Goal: Transaction & Acquisition: Purchase product/service

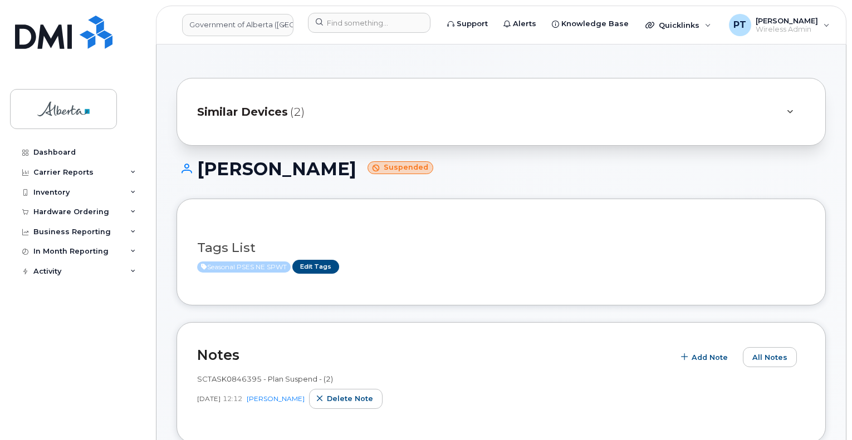
scroll to position [334, 0]
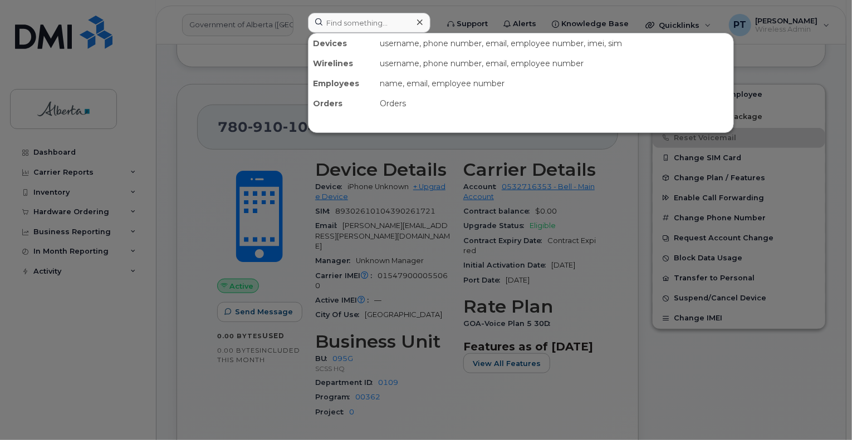
scroll to position [334, 0]
click at [271, 360] on div at bounding box center [426, 220] width 852 height 440
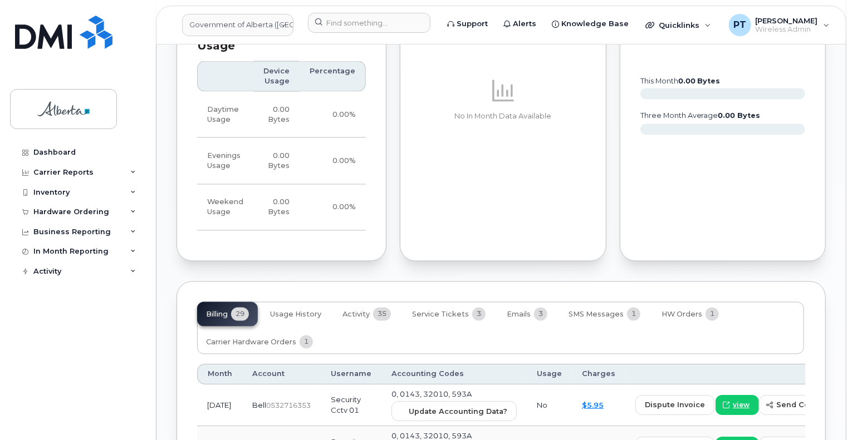
scroll to position [902, 0]
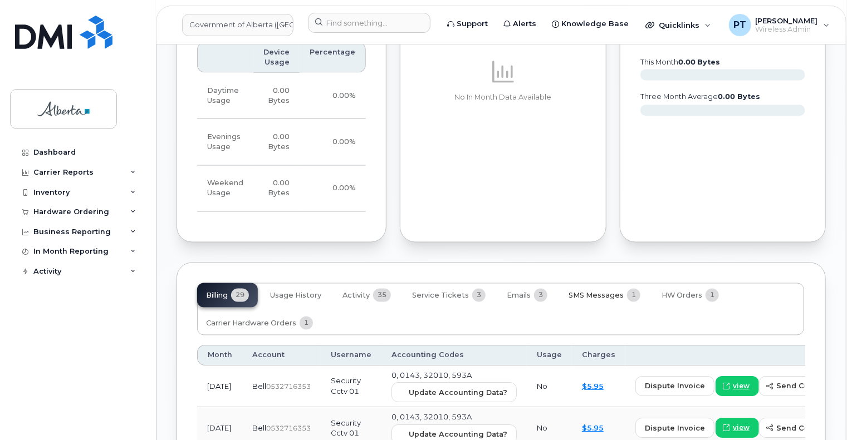
click at [592, 292] on span "SMS Messages" at bounding box center [595, 296] width 55 height 9
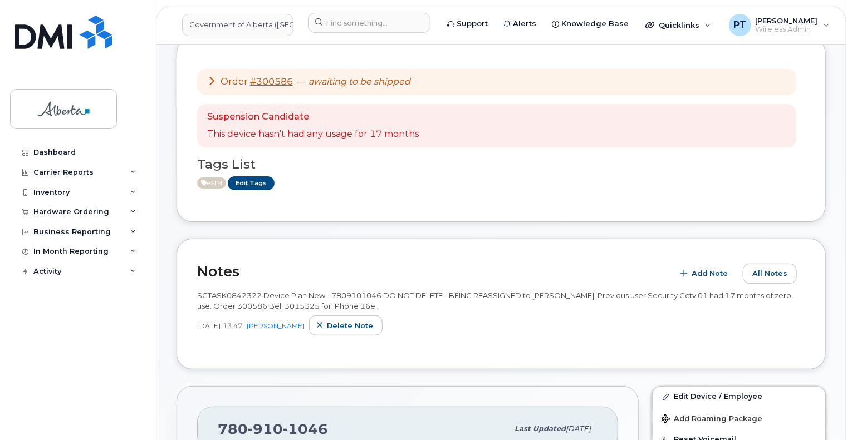
scroll to position [0, 0]
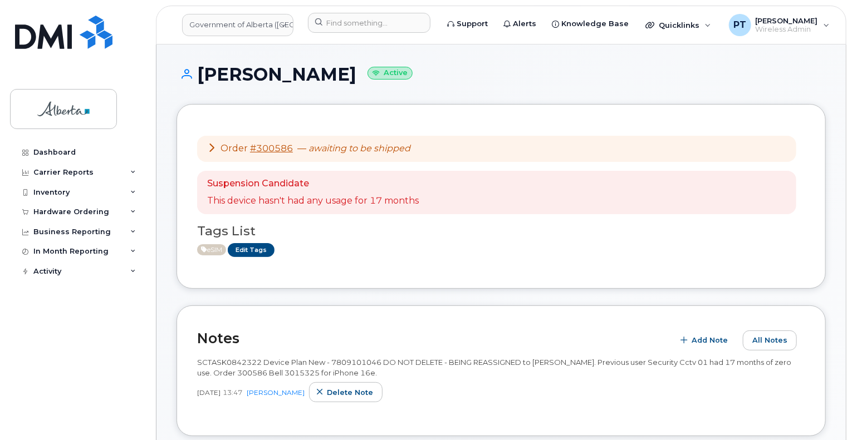
drag, startPoint x: 76, startPoint y: 413, endPoint x: 111, endPoint y: 429, distance: 39.1
click at [79, 409] on div "Dashboard Carrier Reports Monthly Billing Data Daily Data Pooling Data Behavior…" at bounding box center [79, 283] width 138 height 281
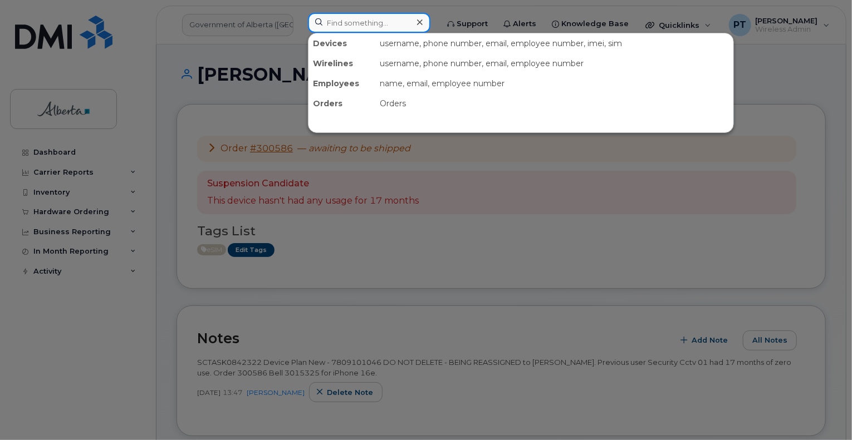
click at [376, 22] on input at bounding box center [369, 23] width 122 height 20
paste input "7808820216"
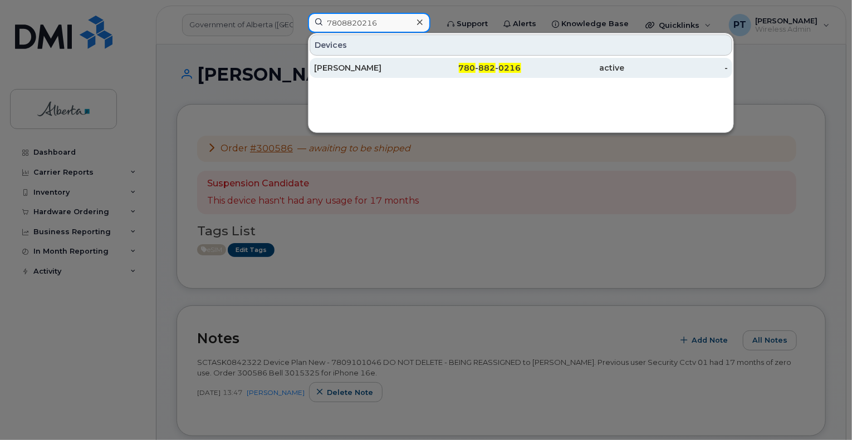
type input "7808820216"
click at [360, 65] on div "[PERSON_NAME]" at bounding box center [366, 67] width 104 height 11
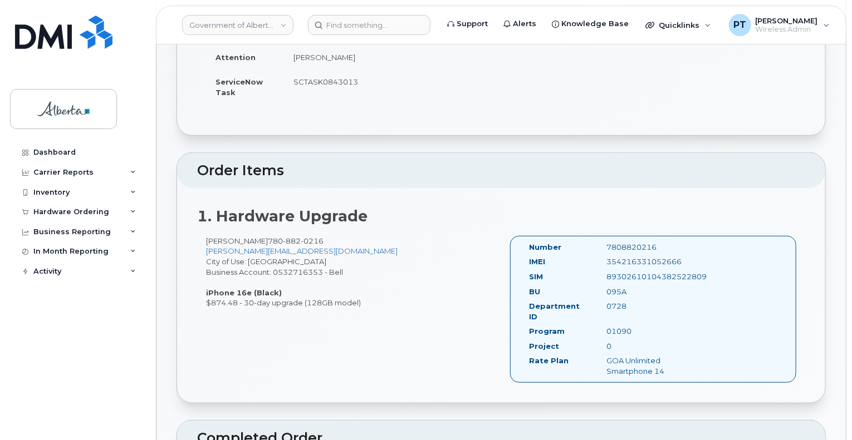
scroll to position [223, 0]
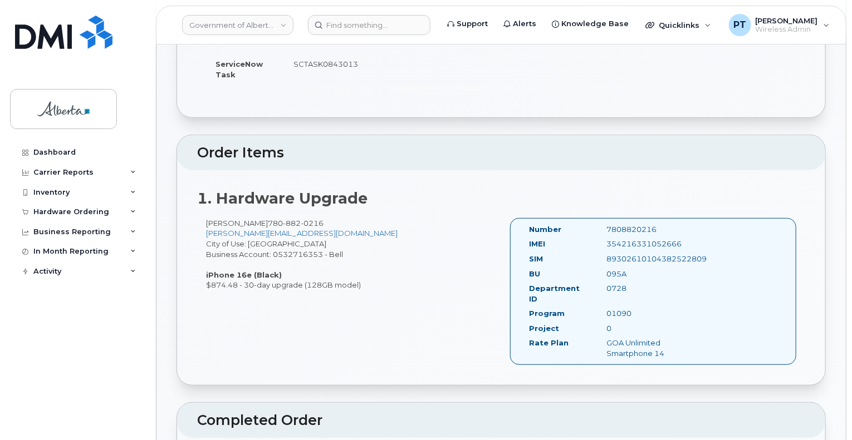
click at [613, 225] on div "7808820216" at bounding box center [652, 229] width 109 height 11
copy div "7808820216"
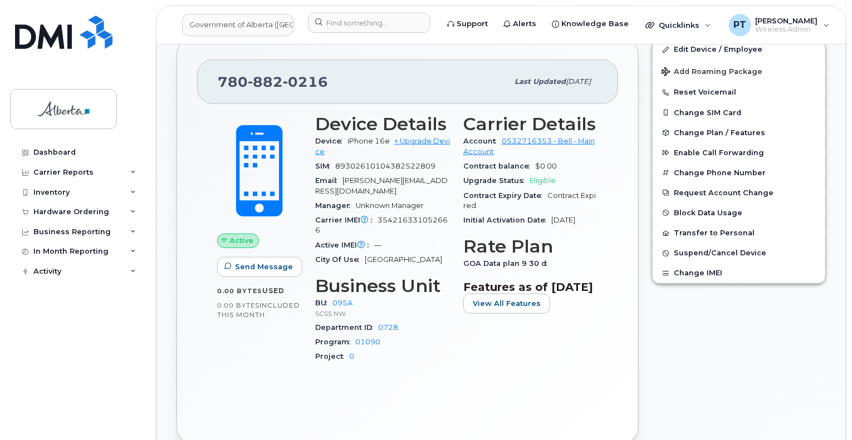
scroll to position [80, 0]
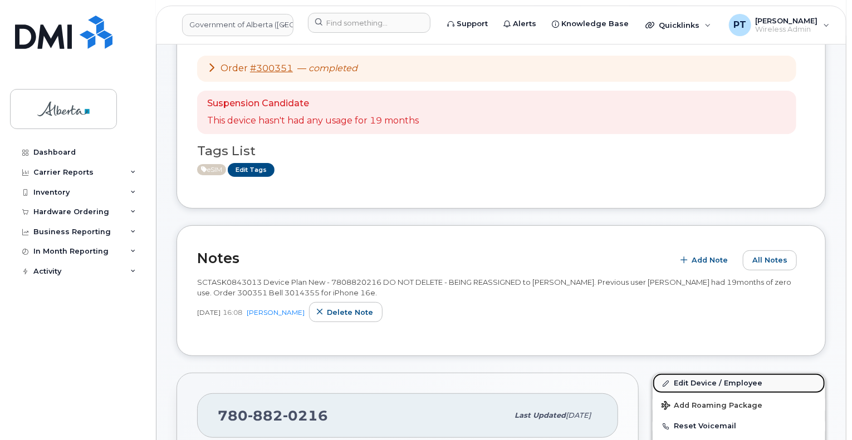
click at [672, 382] on link "Edit Device / Employee" at bounding box center [738, 384] width 173 height 20
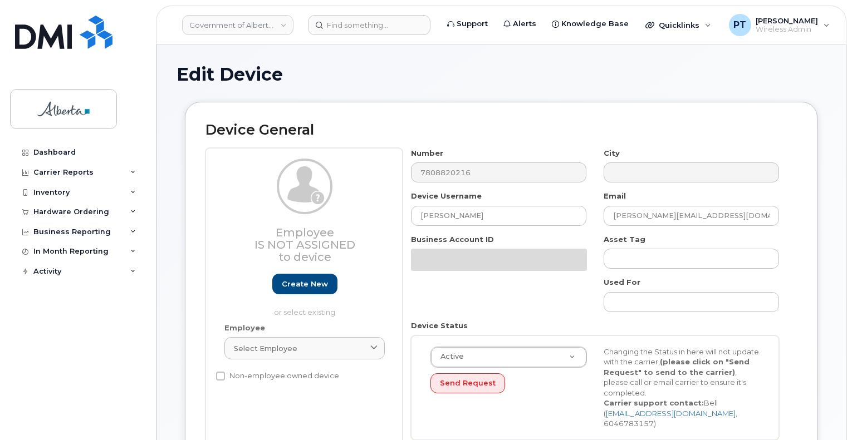
select select "4749743"
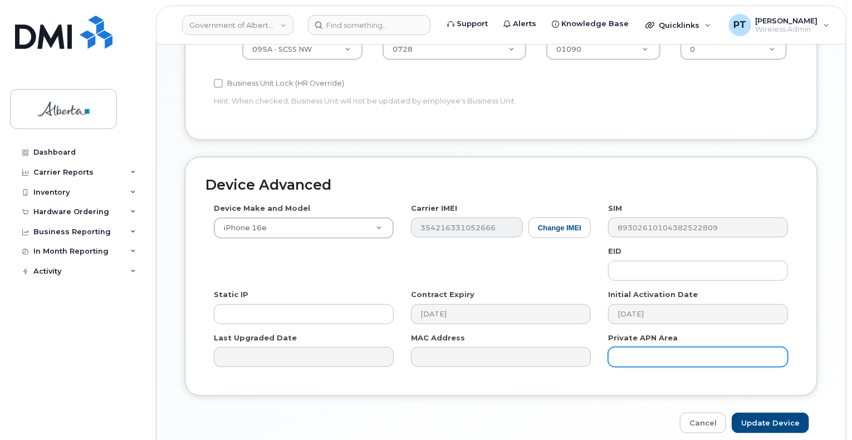
scroll to position [557, 0]
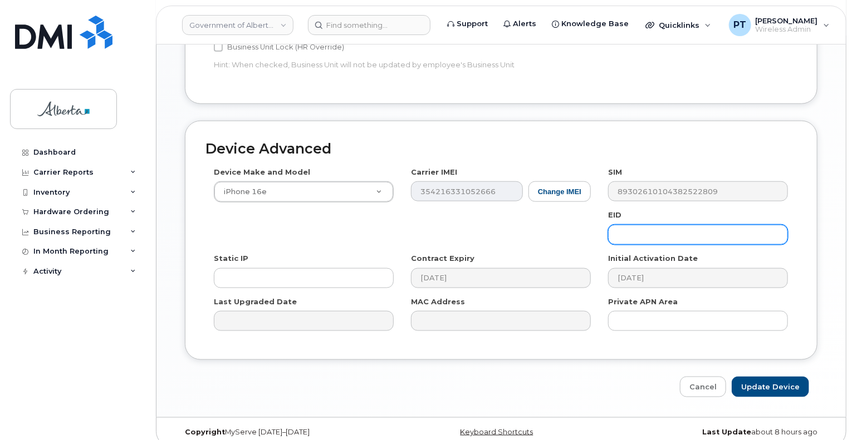
click at [648, 227] on input "text" at bounding box center [698, 235] width 180 height 20
paste input "89043052010008887025010577971872"
type input "89043052010008887025010577971872"
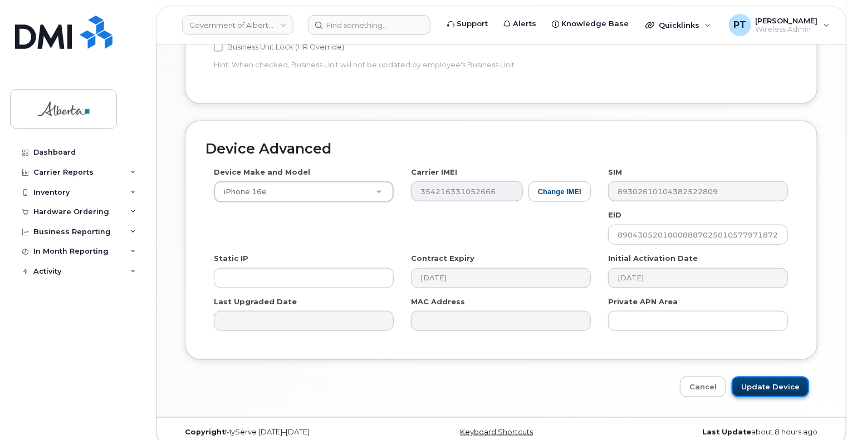
click at [760, 379] on input "Update Device" at bounding box center [770, 387] width 77 height 21
type input "Saving..."
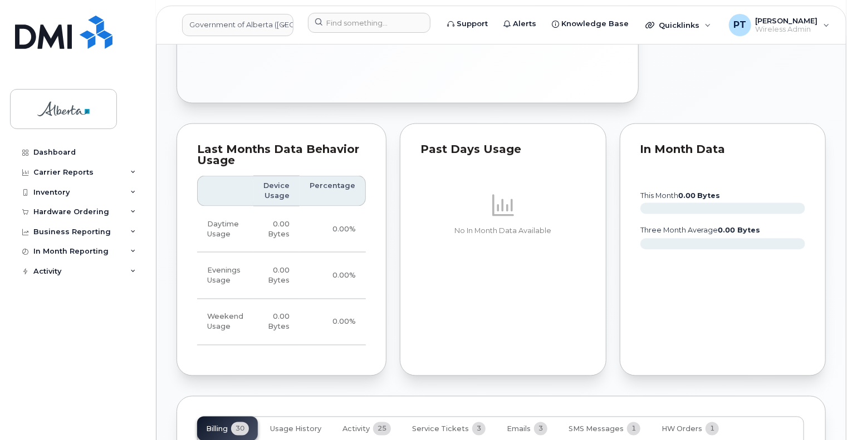
scroll to position [1002, 0]
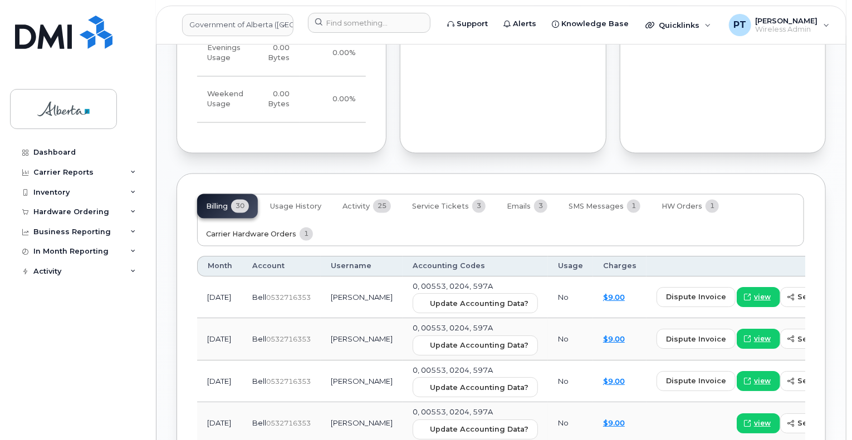
click at [246, 230] on span "Carrier Hardware Orders" at bounding box center [251, 234] width 90 height 9
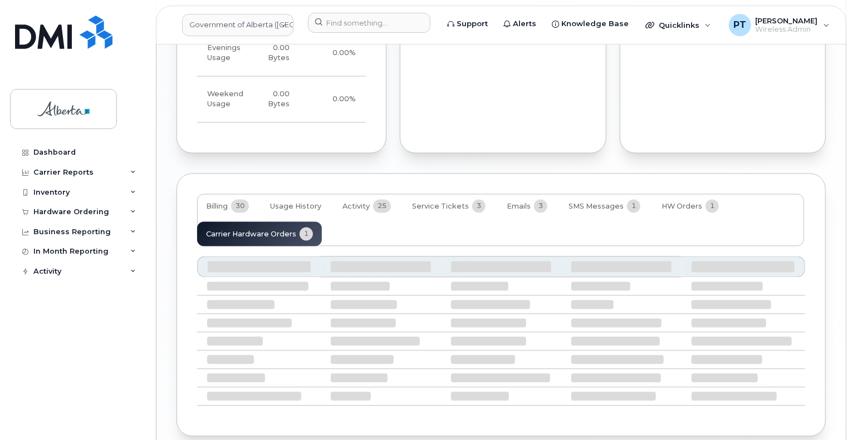
scroll to position [953, 0]
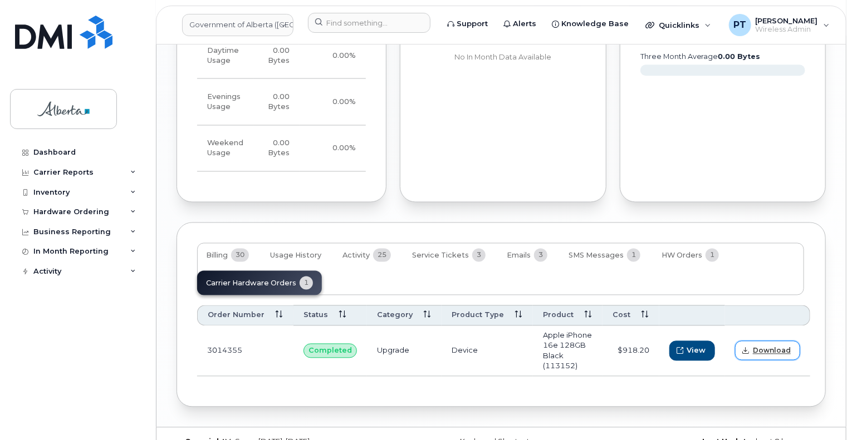
click at [759, 341] on link "Download" at bounding box center [767, 350] width 65 height 19
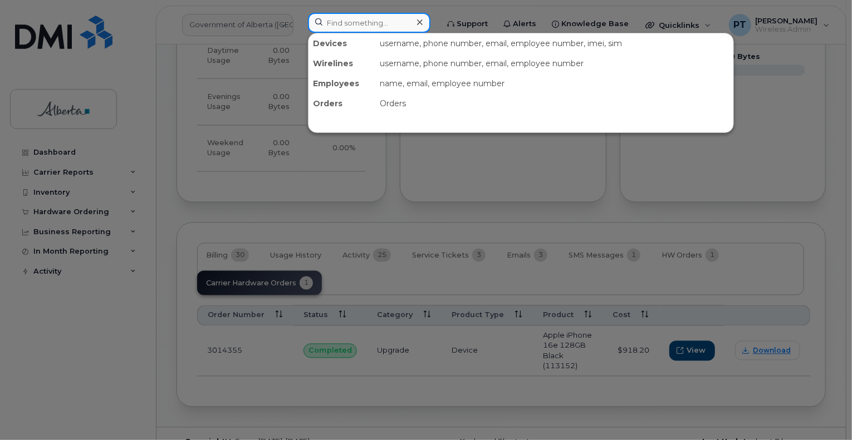
click at [358, 25] on input at bounding box center [369, 23] width 122 height 20
paste input "5873858832"
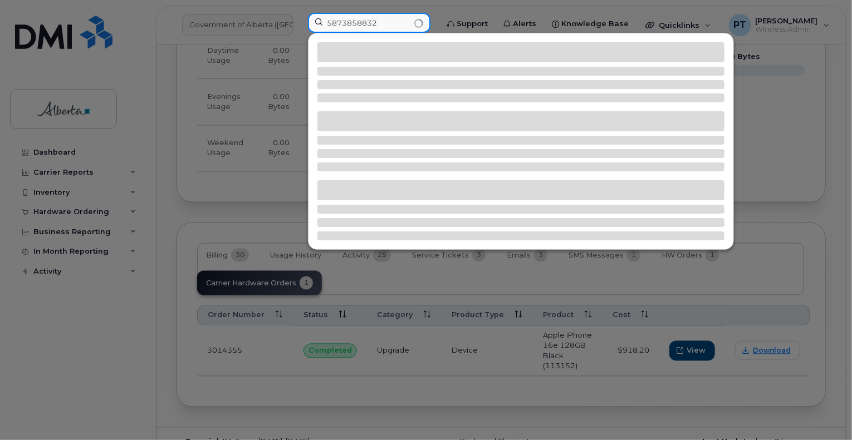
type input "5873858832"
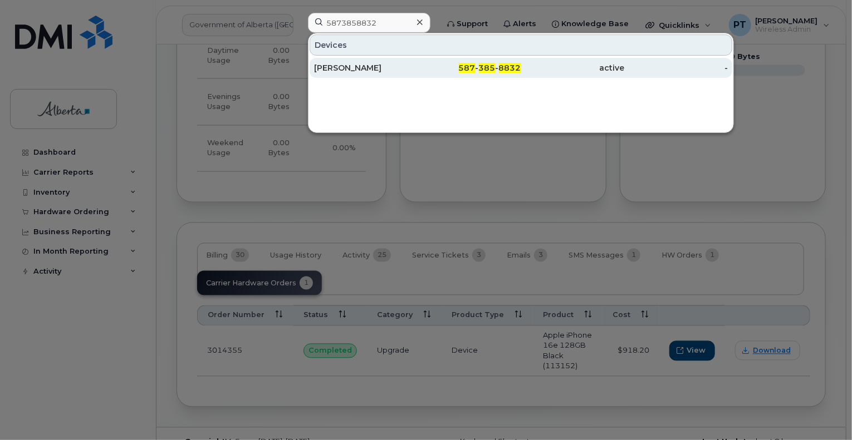
click at [366, 67] on div "Tanya Sinclair-Gibson" at bounding box center [366, 67] width 104 height 11
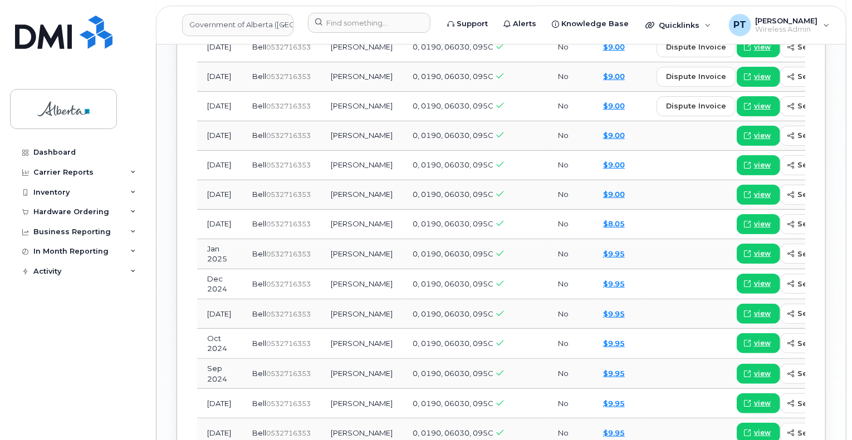
scroll to position [773, 0]
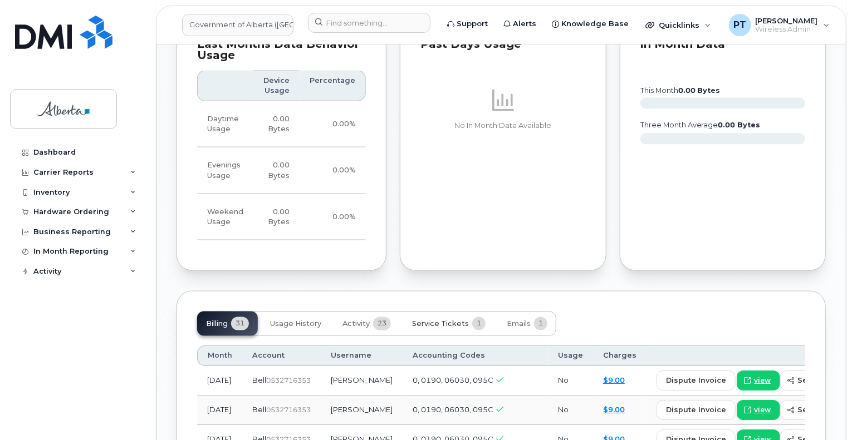
click at [453, 322] on span "Service Tickets" at bounding box center [440, 324] width 57 height 9
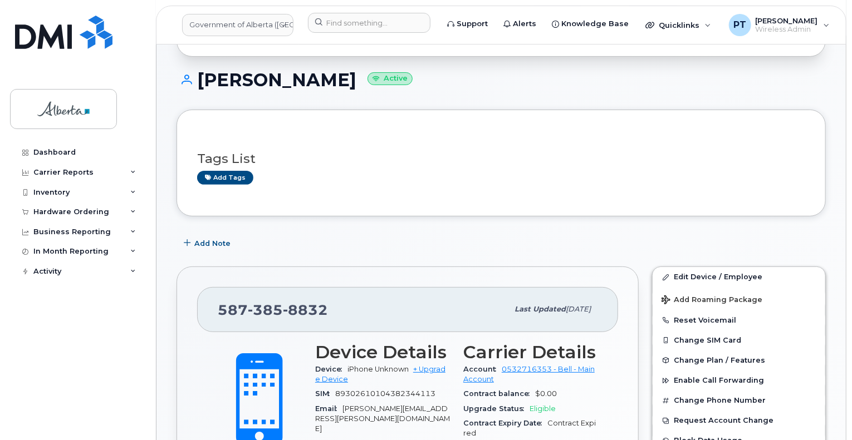
scroll to position [88, 0]
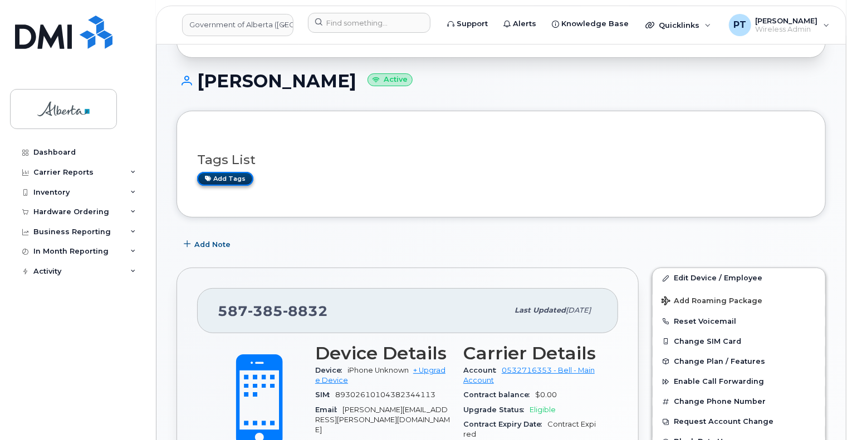
click at [232, 180] on link "Add tags" at bounding box center [225, 179] width 56 height 14
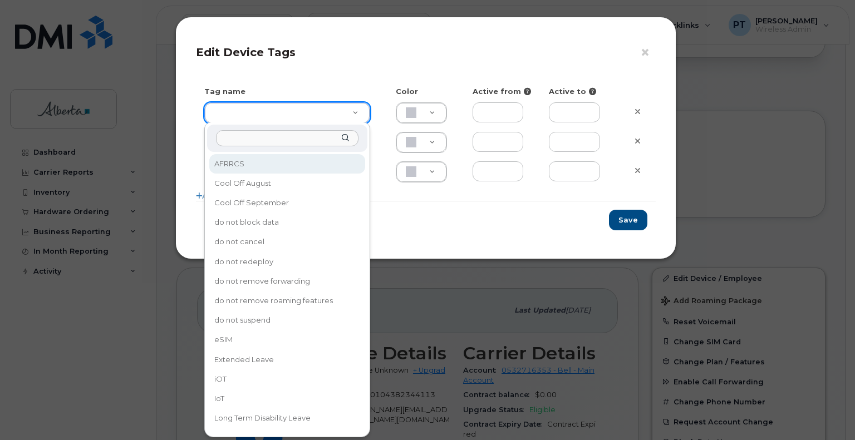
drag, startPoint x: 357, startPoint y: 110, endPoint x: 333, endPoint y: 144, distance: 42.0
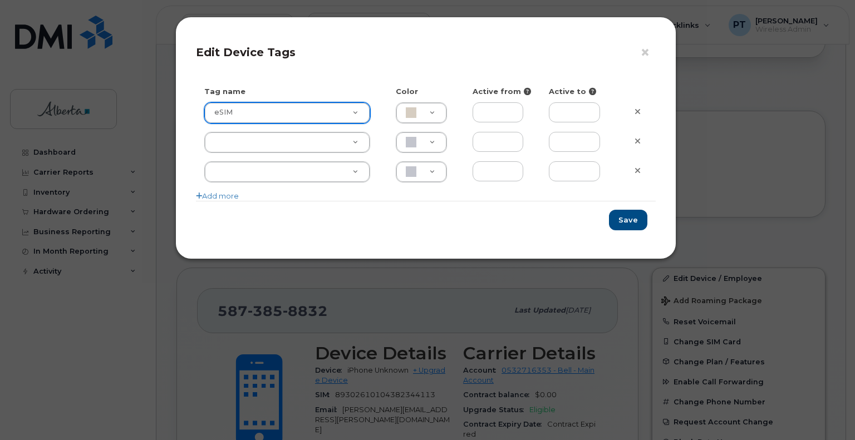
type input "eSIM"
type input "D6CDC1"
click at [627, 219] on button "Save" at bounding box center [628, 220] width 38 height 21
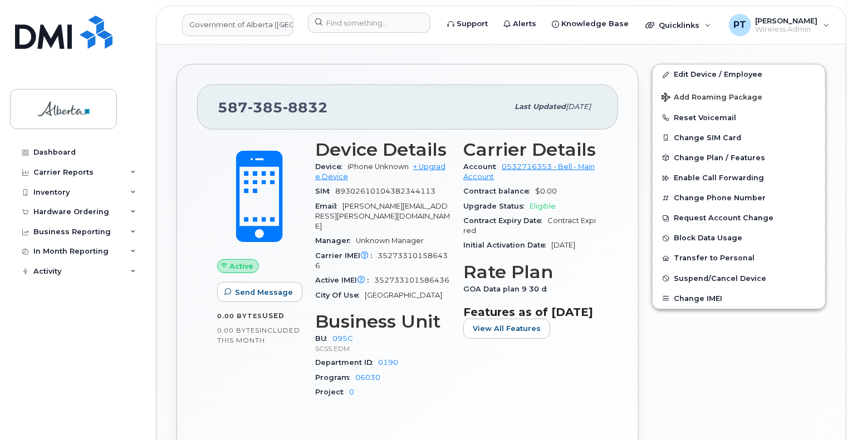
scroll to position [311, 0]
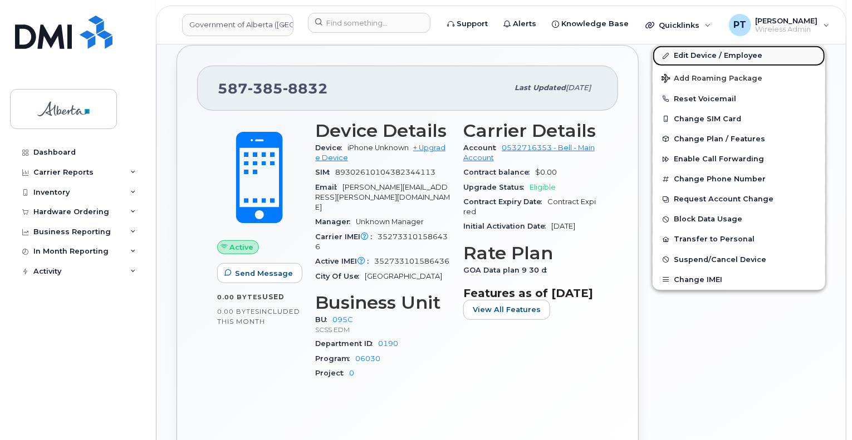
drag, startPoint x: 684, startPoint y: 52, endPoint x: 666, endPoint y: 50, distance: 18.0
click at [684, 52] on link "Edit Device / Employee" at bounding box center [738, 56] width 173 height 20
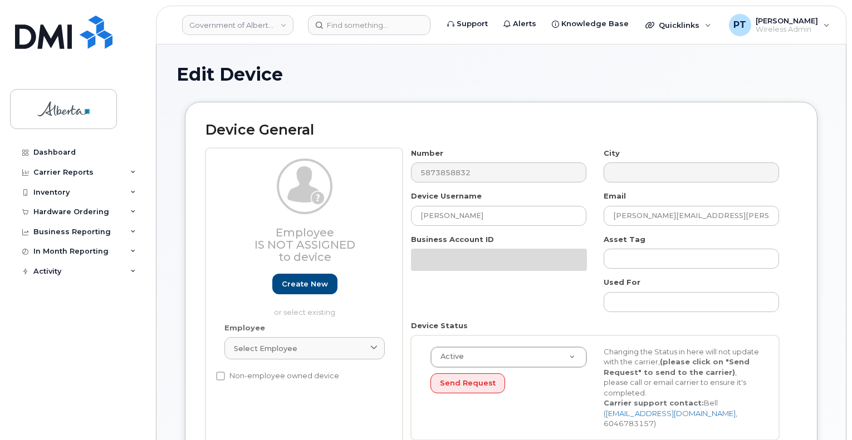
select select "4749748"
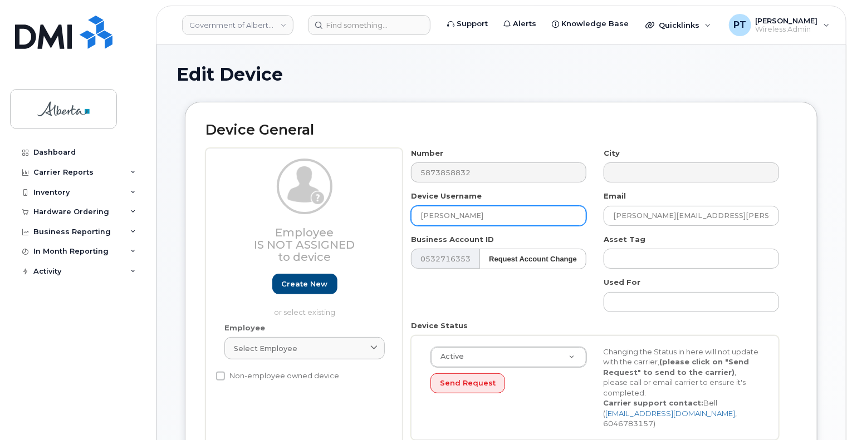
drag, startPoint x: 513, startPoint y: 216, endPoint x: 385, endPoint y: 219, distance: 128.6
click at [385, 219] on div "Employee Is not assigned to device Create new or select existing Employee Selec…" at bounding box center [500, 298] width 591 height 301
paste input "Maryam Ebrahimpour"
type input "Maryam Ebrahimpour"
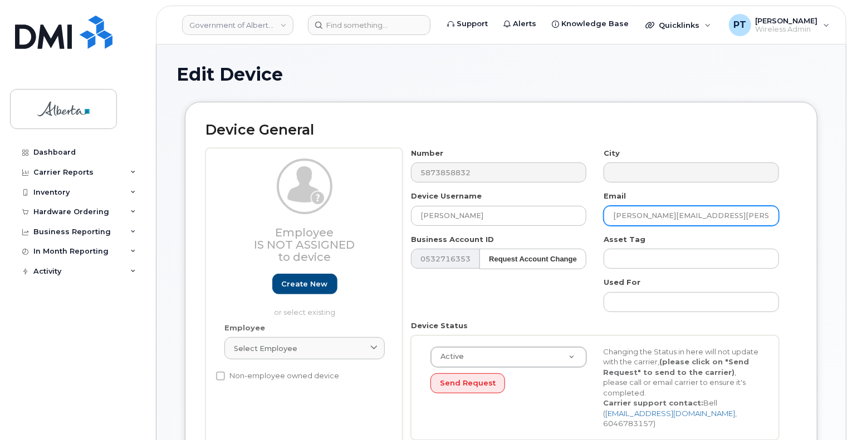
click at [695, 213] on input "tanya.sinclair-gibson@gov.ab.ca" at bounding box center [690, 216] width 175 height 20
paste input "Maryam.Ebrahimpour"
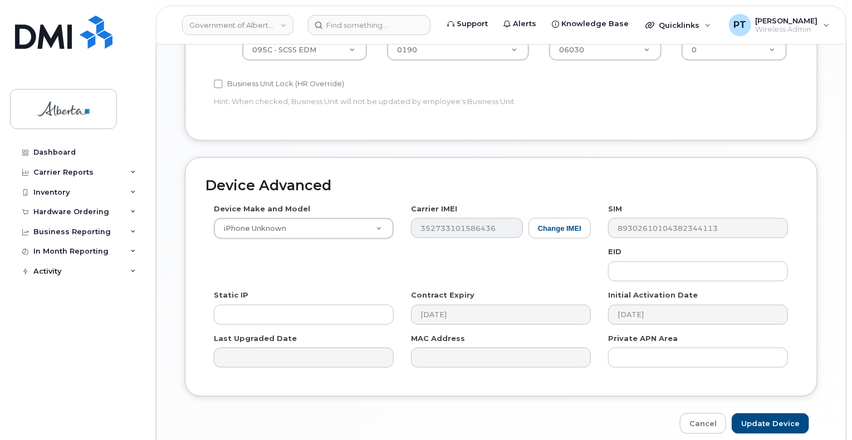
scroll to position [501, 0]
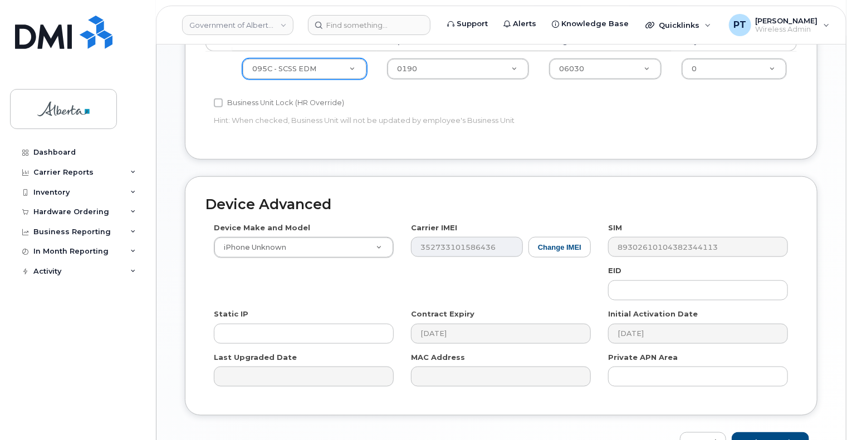
type input "Maryam.Ebrahimpour@gov.ab.ca"
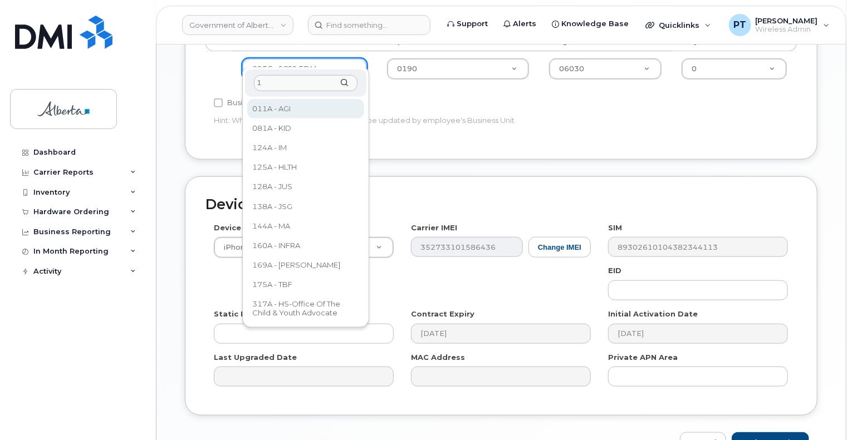
scroll to position [0, 0]
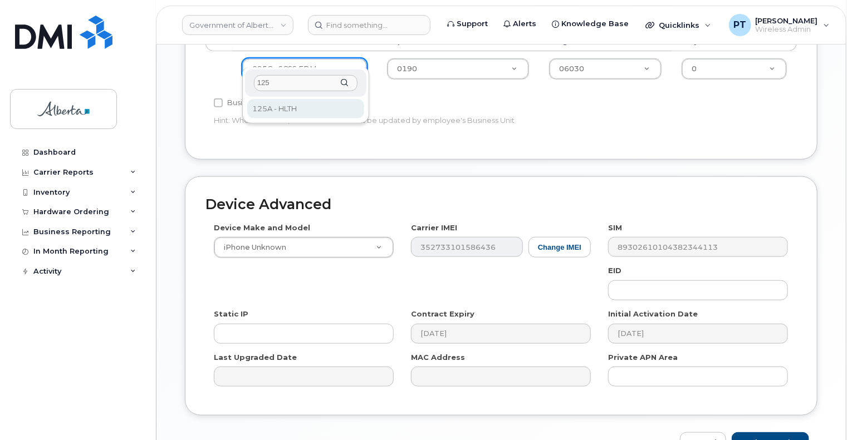
type input "125"
drag, startPoint x: 289, startPoint y: 111, endPoint x: 361, endPoint y: 80, distance: 78.0
select select "4120335"
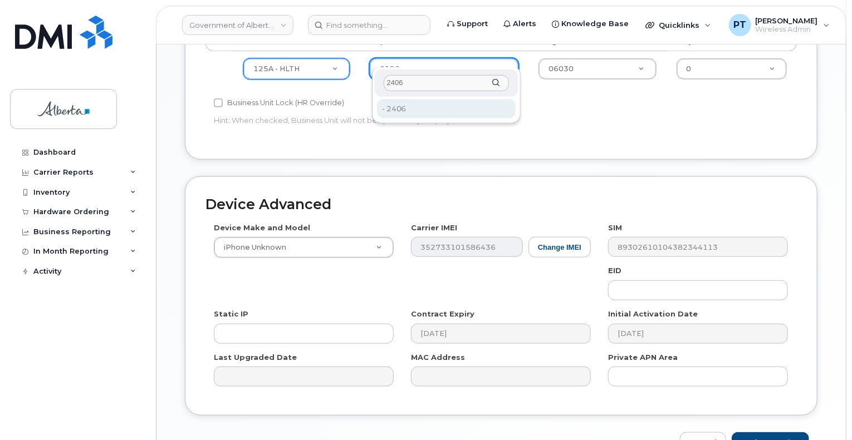
type input "2406"
drag, startPoint x: 392, startPoint y: 110, endPoint x: 580, endPoint y: 67, distance: 192.4
type input "4120360"
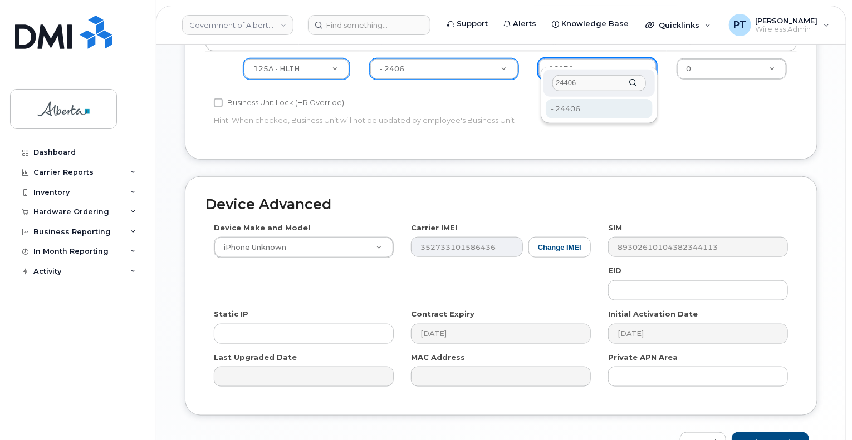
type input "24406"
type input "4120392"
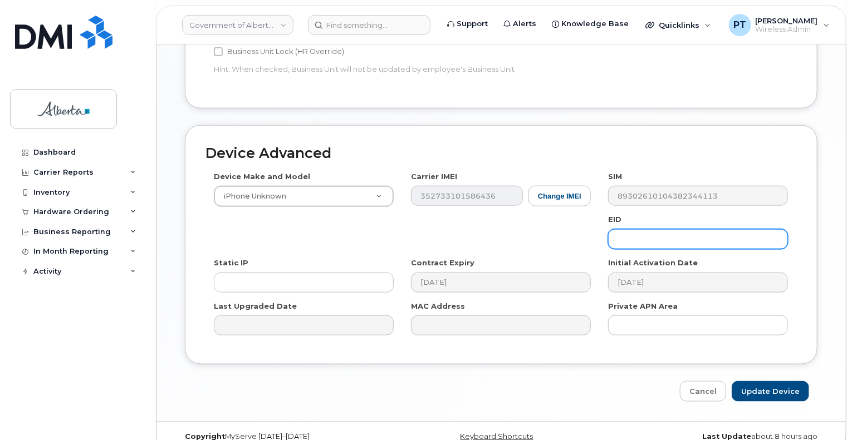
scroll to position [557, 0]
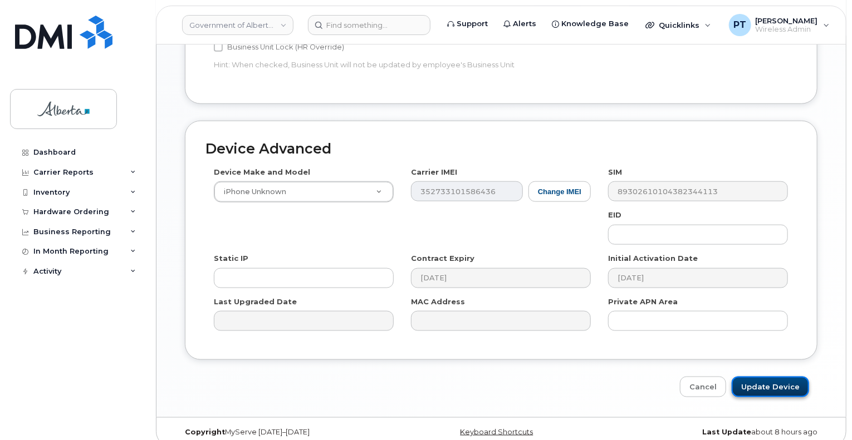
click at [764, 377] on input "Update Device" at bounding box center [770, 387] width 77 height 21
type input "Saving..."
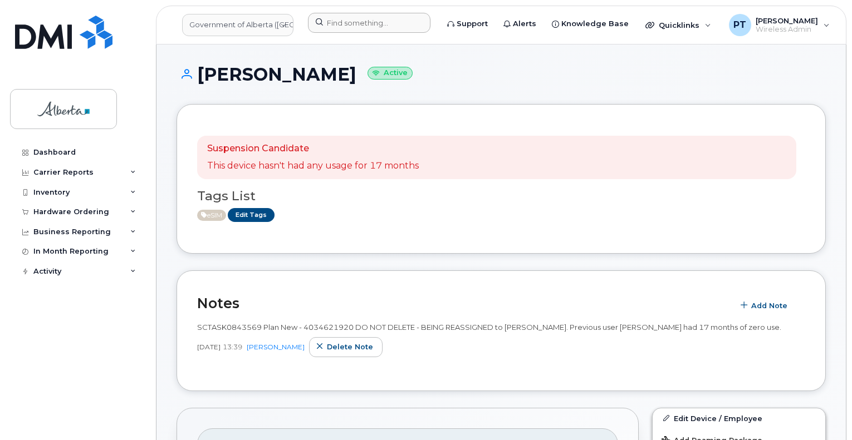
scroll to position [111, 0]
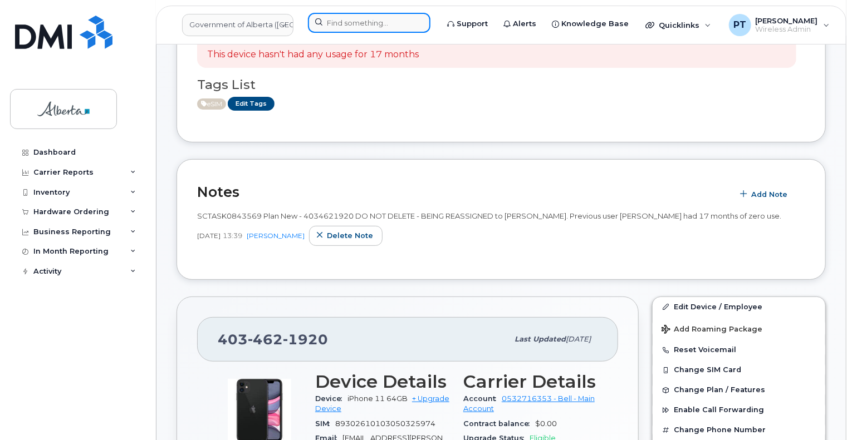
click at [359, 23] on input at bounding box center [369, 23] width 122 height 20
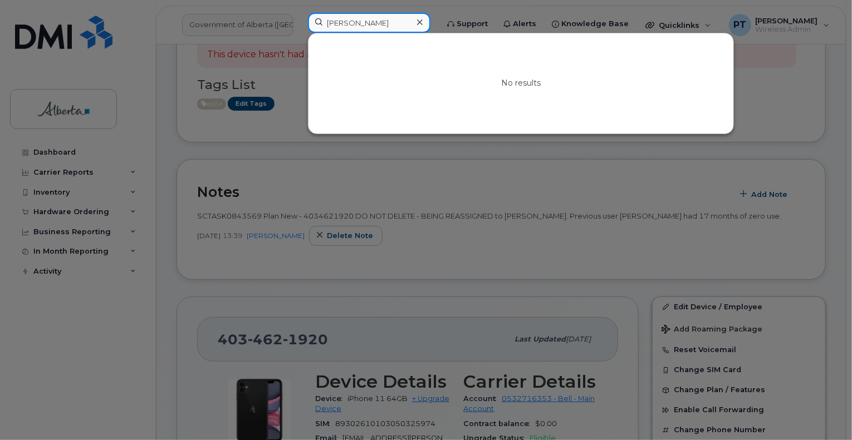
type input "[PERSON_NAME]"
drag, startPoint x: 425, startPoint y: 22, endPoint x: 371, endPoint y: 1, distance: 58.0
click at [423, 19] on icon at bounding box center [420, 22] width 6 height 9
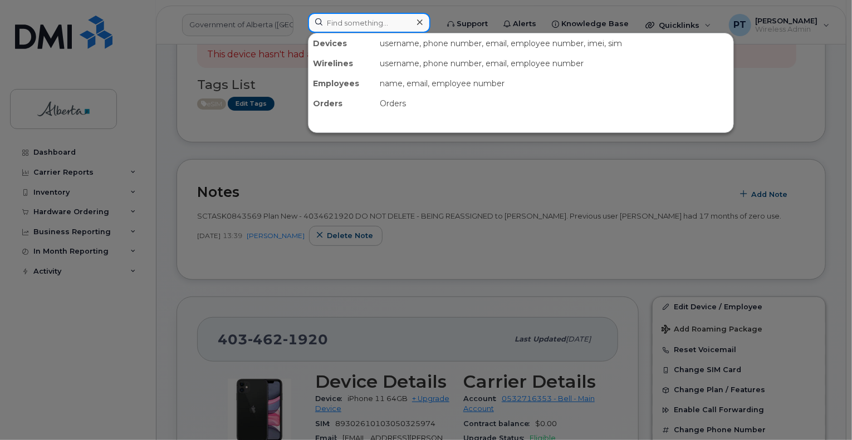
paste input "[PERSON_NAME]"
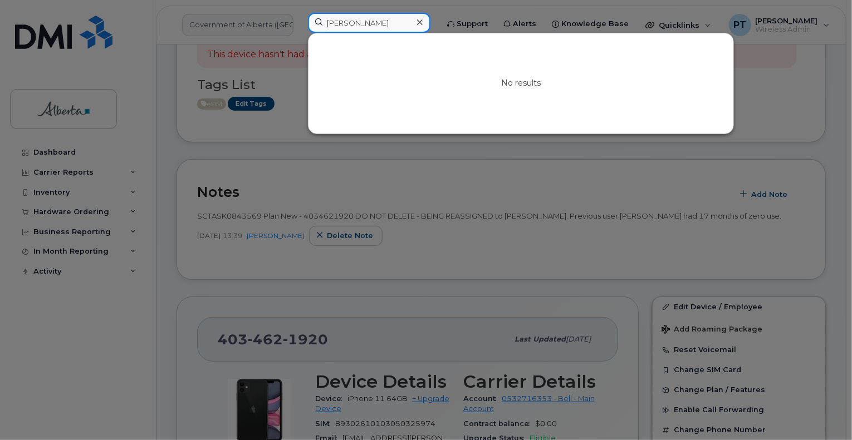
type input "[PERSON_NAME]"
drag, startPoint x: 428, startPoint y: 22, endPoint x: 416, endPoint y: 23, distance: 11.2
click at [423, 22] on icon at bounding box center [420, 22] width 6 height 9
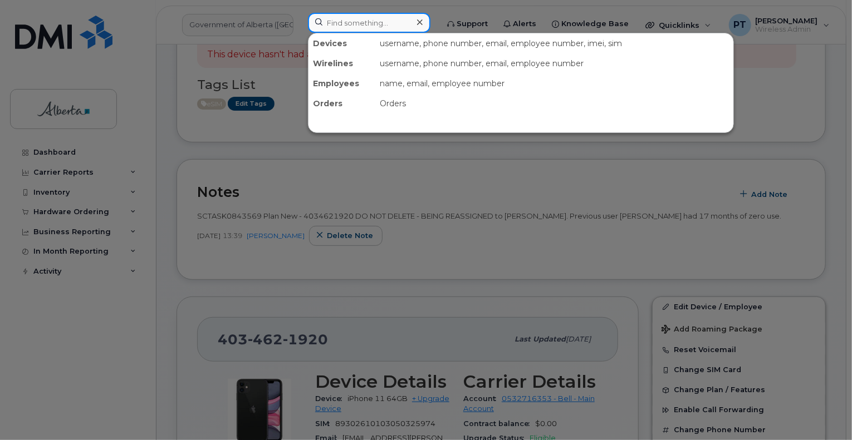
paste input "350320522999513"
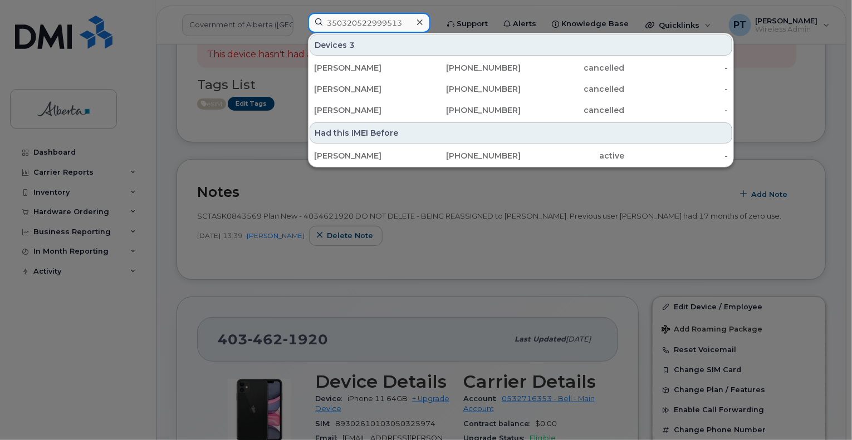
type input "350320522999513"
click at [423, 24] on icon at bounding box center [420, 22] width 6 height 9
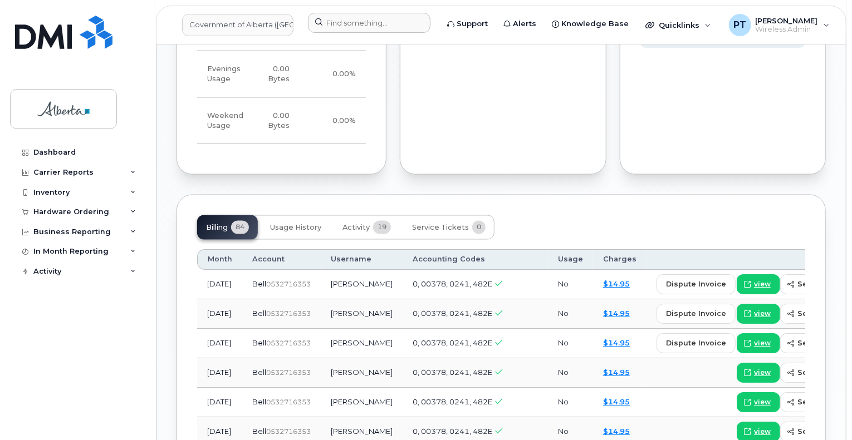
scroll to position [835, 0]
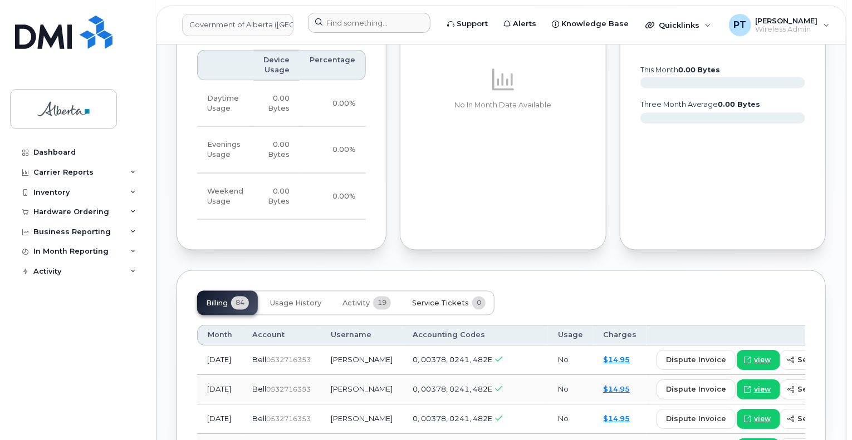
click at [429, 300] on span "Service Tickets" at bounding box center [440, 304] width 57 height 9
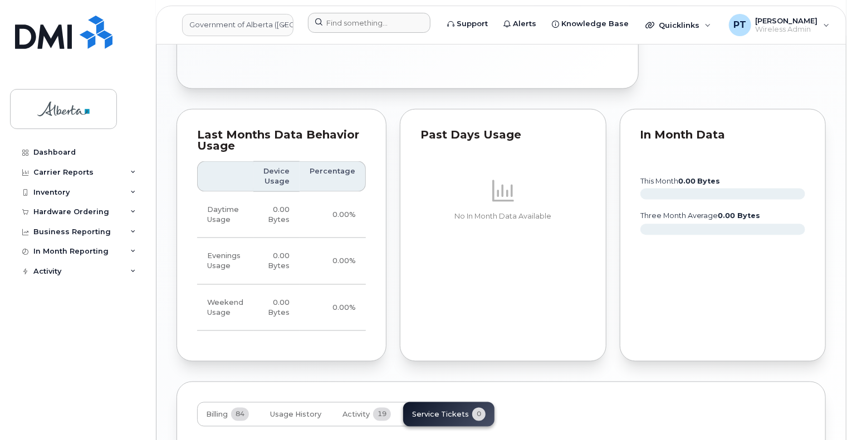
scroll to position [902, 0]
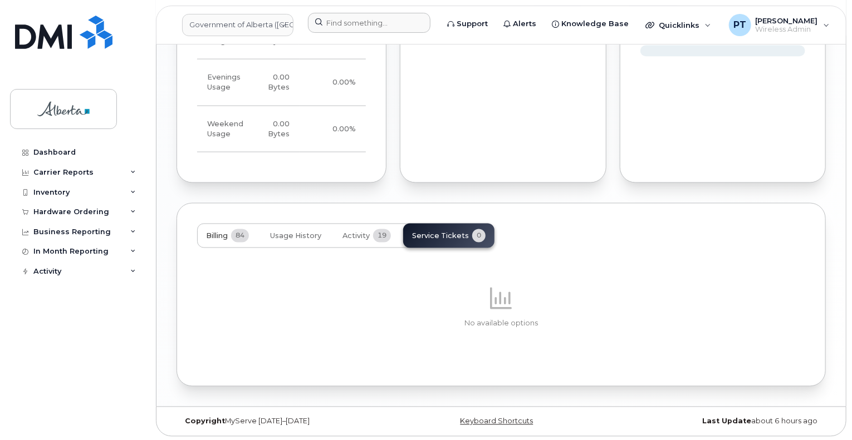
drag, startPoint x: 220, startPoint y: 229, endPoint x: 231, endPoint y: 228, distance: 10.6
click at [220, 229] on button "Billing 84" at bounding box center [227, 236] width 61 height 24
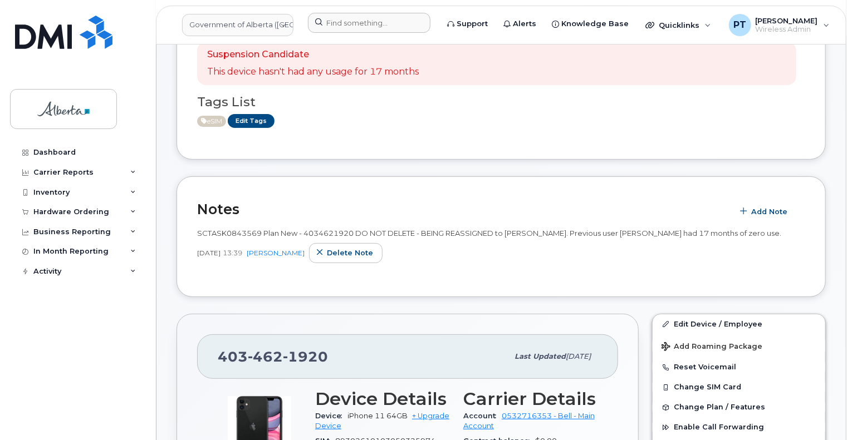
scroll to position [111, 0]
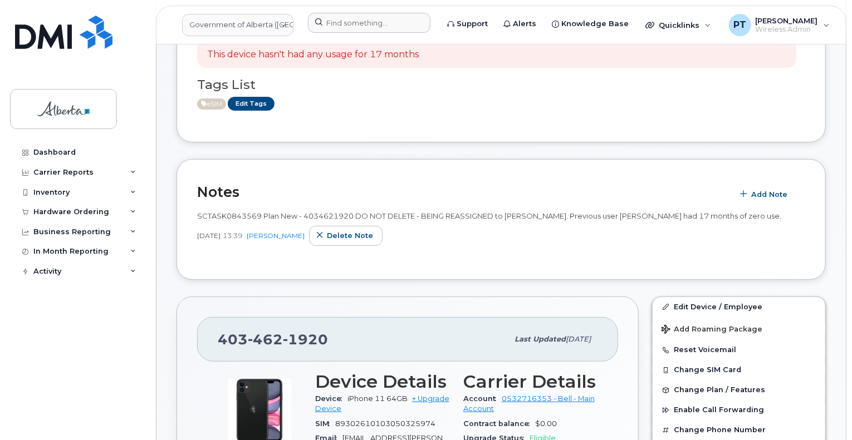
drag, startPoint x: 274, startPoint y: 327, endPoint x: 283, endPoint y: 326, distance: 9.0
click at [274, 328] on div "403 462 1920" at bounding box center [363, 339] width 290 height 23
click at [50, 209] on div "Hardware Ordering" at bounding box center [71, 212] width 76 height 9
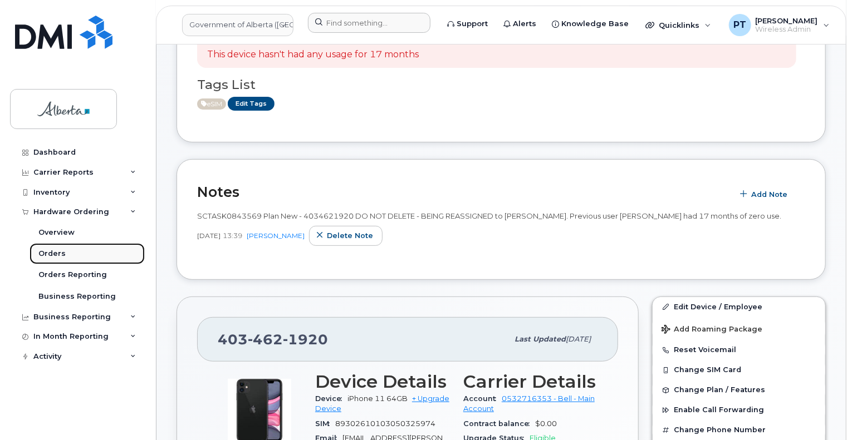
drag, startPoint x: 56, startPoint y: 253, endPoint x: 51, endPoint y: 247, distance: 7.6
click at [56, 253] on div "Orders" at bounding box center [51, 254] width 27 height 10
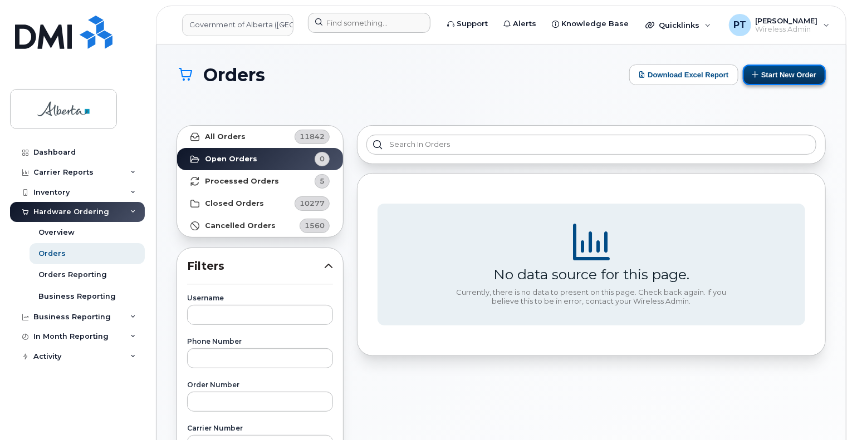
click at [773, 71] on button "Start New Order" at bounding box center [784, 75] width 83 height 21
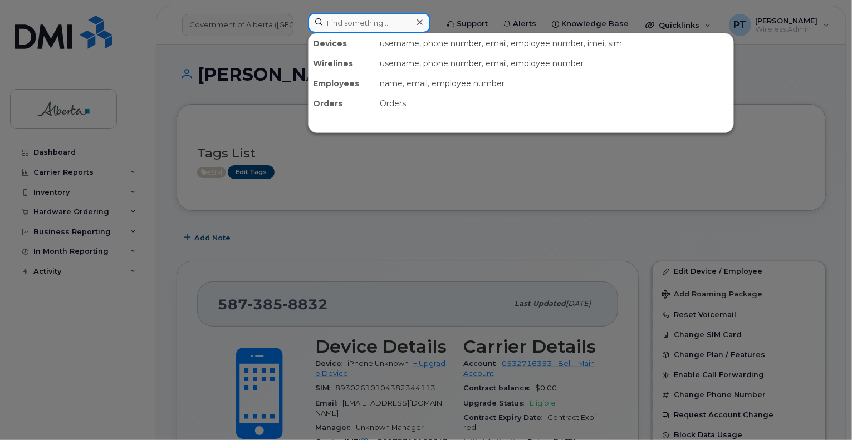
click at [357, 22] on input at bounding box center [369, 23] width 122 height 20
paste input "4033588479"
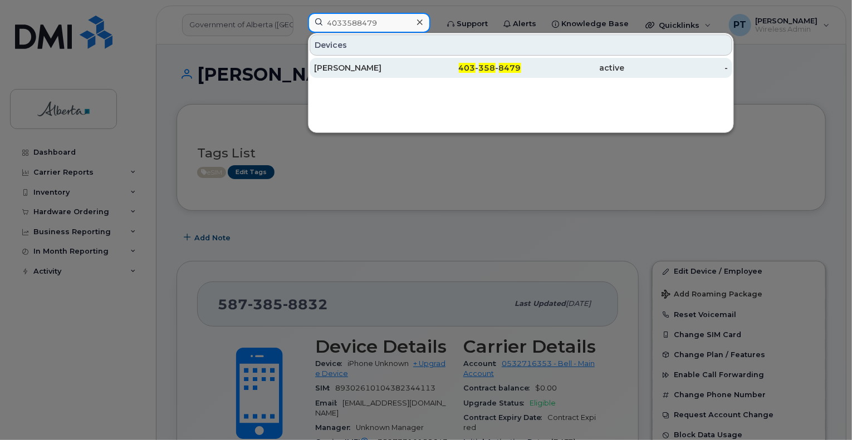
type input "4033588479"
click at [334, 69] on div "[PERSON_NAME]" at bounding box center [366, 67] width 104 height 11
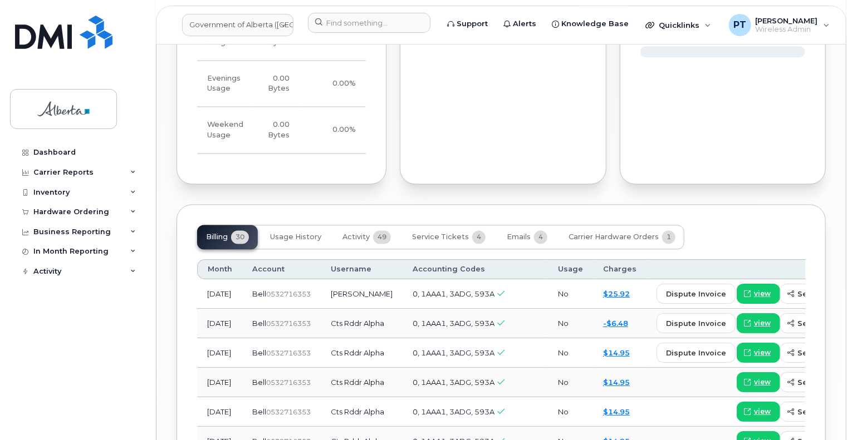
scroll to position [1113, 0]
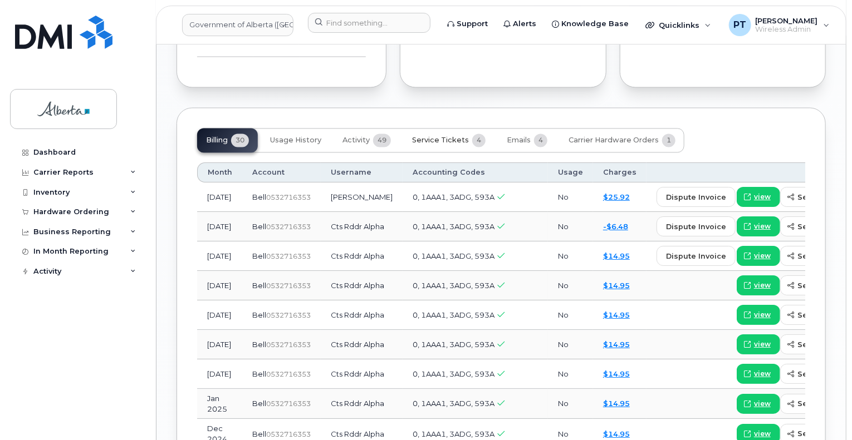
click at [441, 136] on span "Service Tickets" at bounding box center [440, 140] width 57 height 9
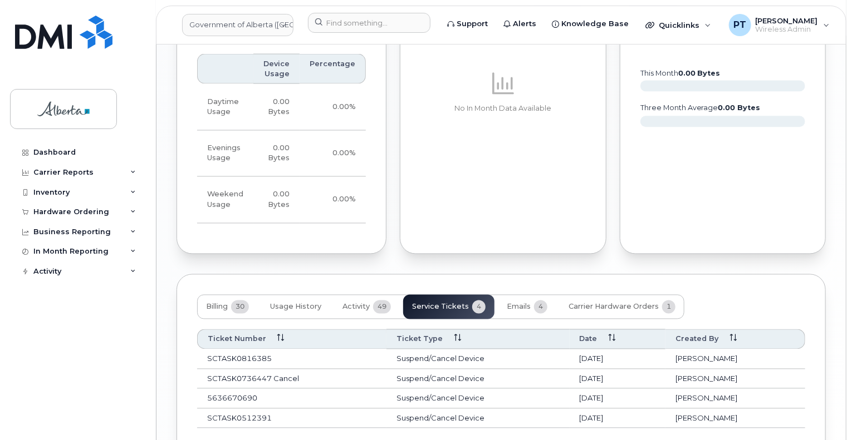
scroll to position [1018, 0]
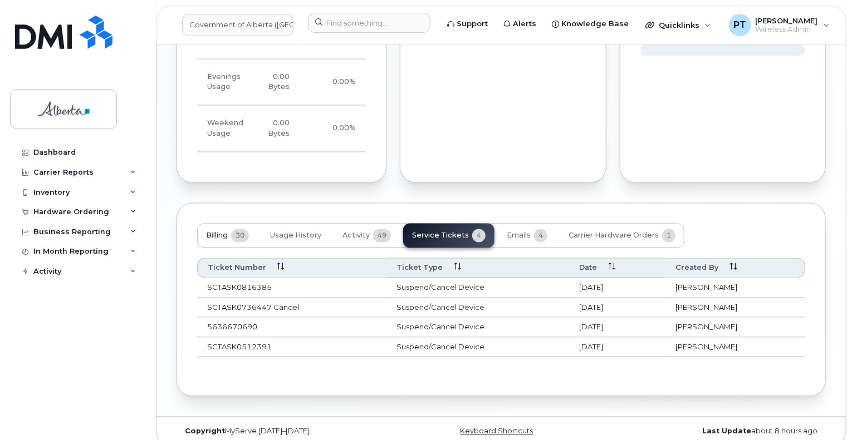
drag, startPoint x: 219, startPoint y: 224, endPoint x: 294, endPoint y: 239, distance: 76.5
click at [221, 232] on span "Billing" at bounding box center [217, 236] width 22 height 9
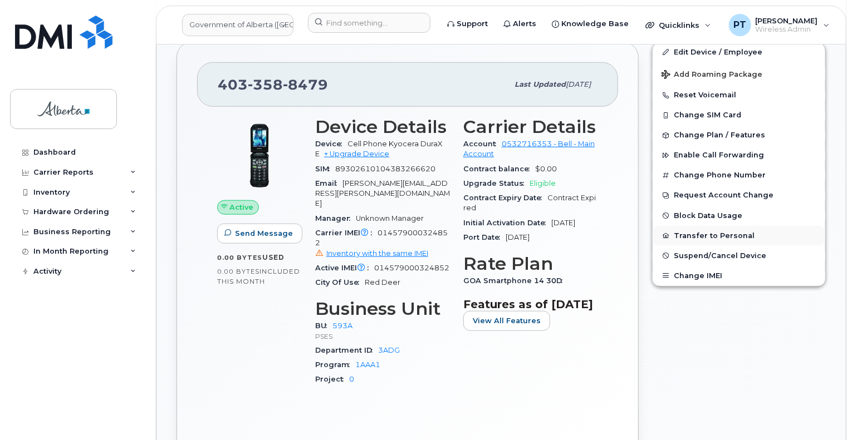
scroll to position [405, 0]
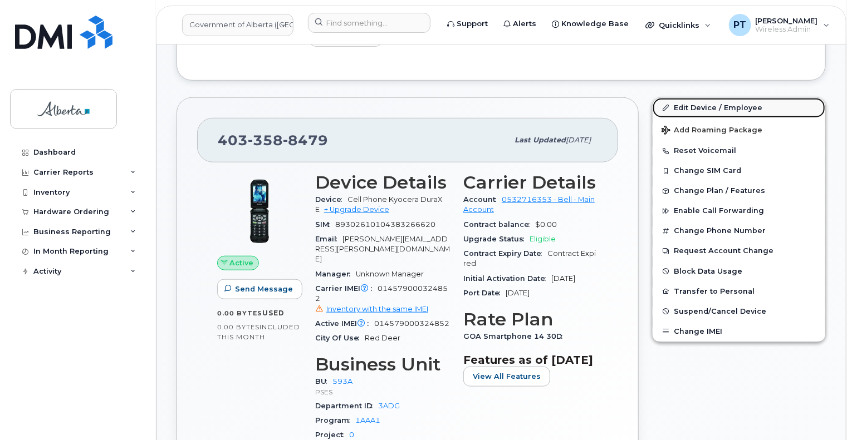
click at [704, 109] on link "Edit Device / Employee" at bounding box center [738, 108] width 173 height 20
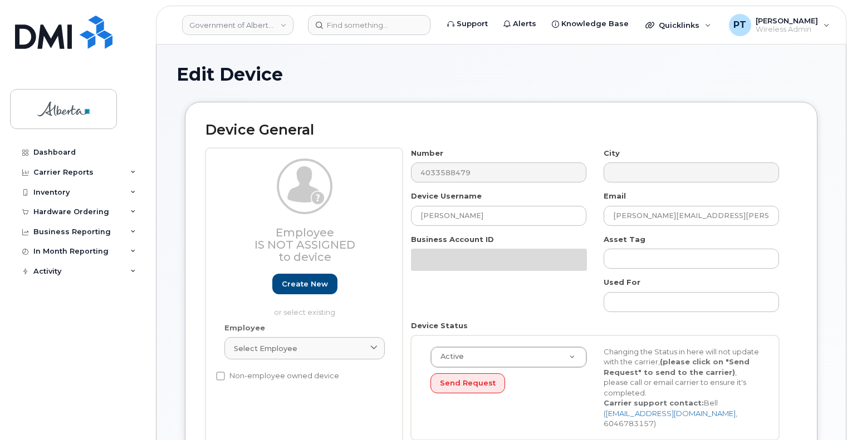
select select "4797682"
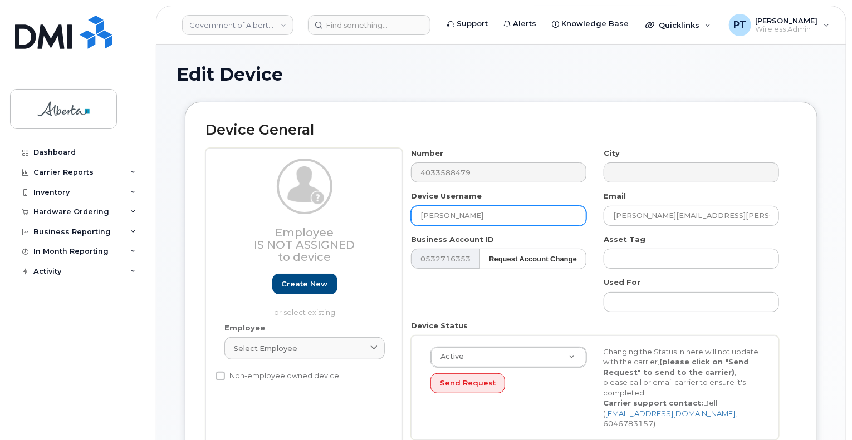
drag, startPoint x: 494, startPoint y: 221, endPoint x: 372, endPoint y: 220, distance: 121.9
click at [372, 220] on div "Employee Is not assigned to device Create new or select existing Employee Selec…" at bounding box center [500, 298] width 591 height 301
paste input "Kanwal Kha"
type input "Kanwal Khan"
drag, startPoint x: 715, startPoint y: 212, endPoint x: 583, endPoint y: 218, distance: 131.5
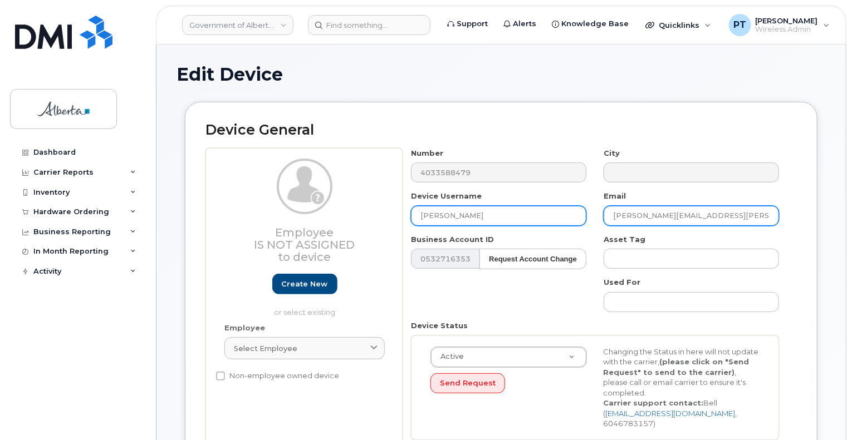
click at [583, 218] on div "Number 4033588479 City Device Username Kanwal Khan Email Taylor.Ferguson@gov.ab…" at bounding box center [595, 298] width 385 height 301
paste input "Kanwal.Kha"
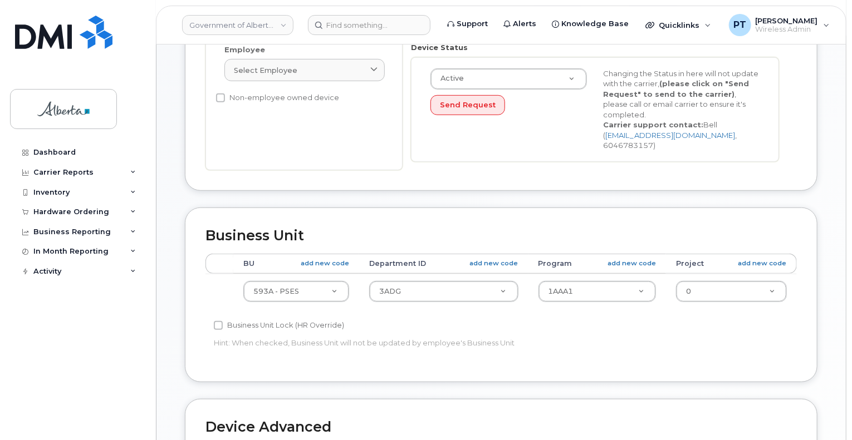
scroll to position [390, 0]
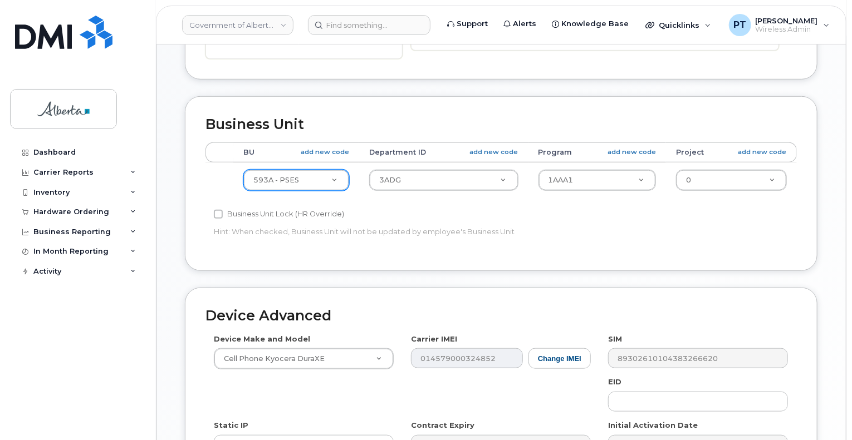
type input "Kanwal.Khan@gov.ab.ca"
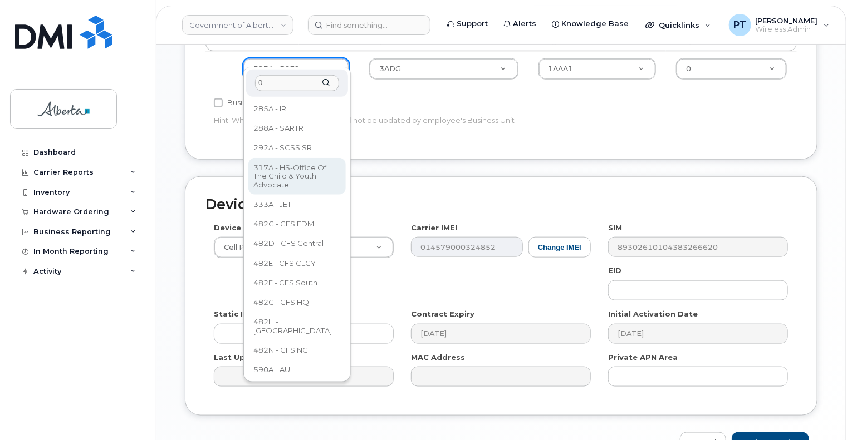
scroll to position [0, 0]
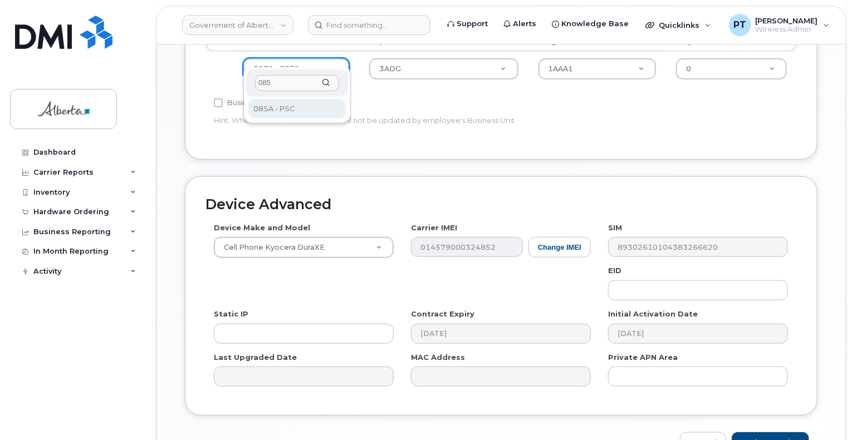
type input "085"
select select "4749745"
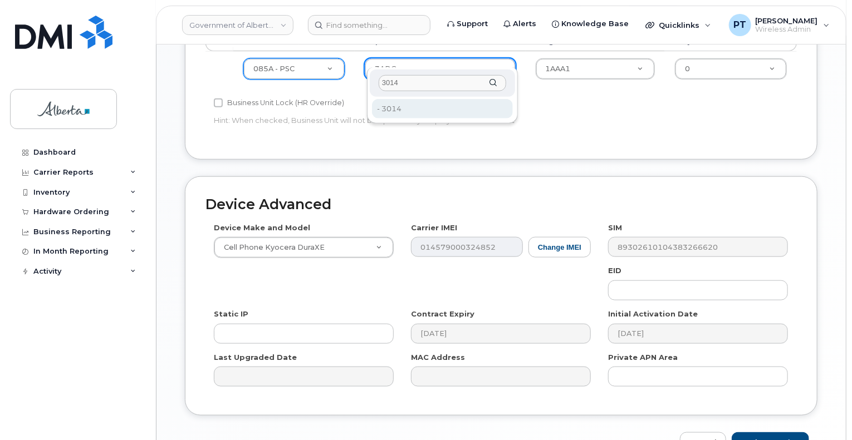
type input "3014"
type input "4752738"
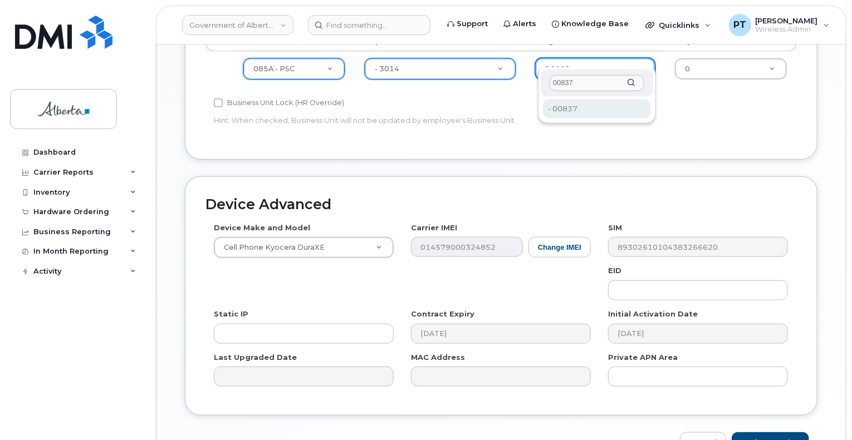
type input "00837"
type input "4753186"
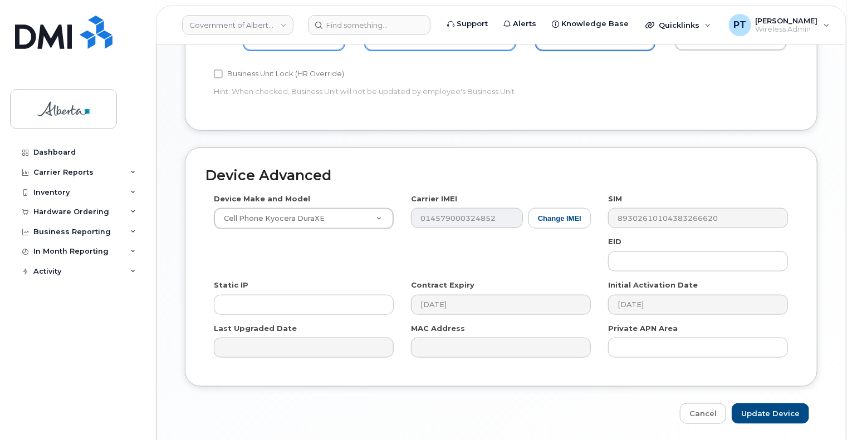
scroll to position [557, 0]
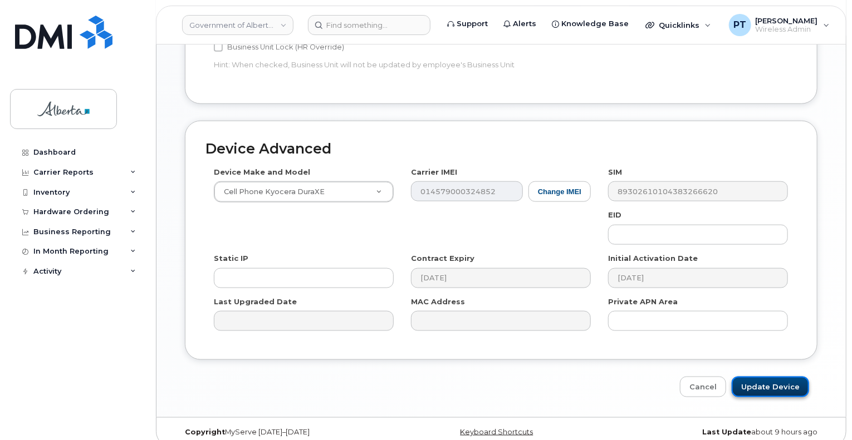
click at [767, 377] on input "Update Device" at bounding box center [770, 387] width 77 height 21
type input "Saving..."
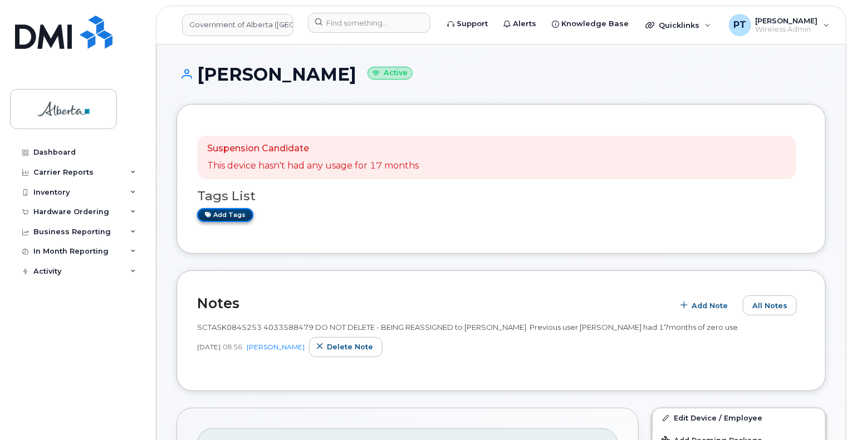
click at [225, 215] on link "Add tags" at bounding box center [225, 215] width 56 height 14
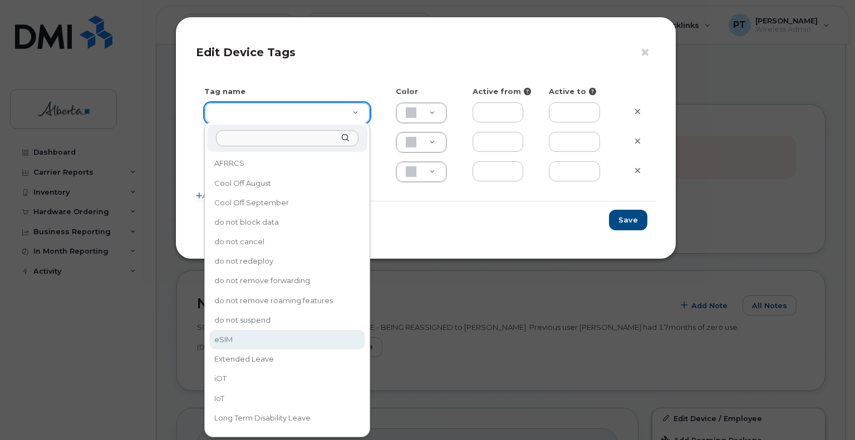
type input "eSIM"
type input "D6CDC1"
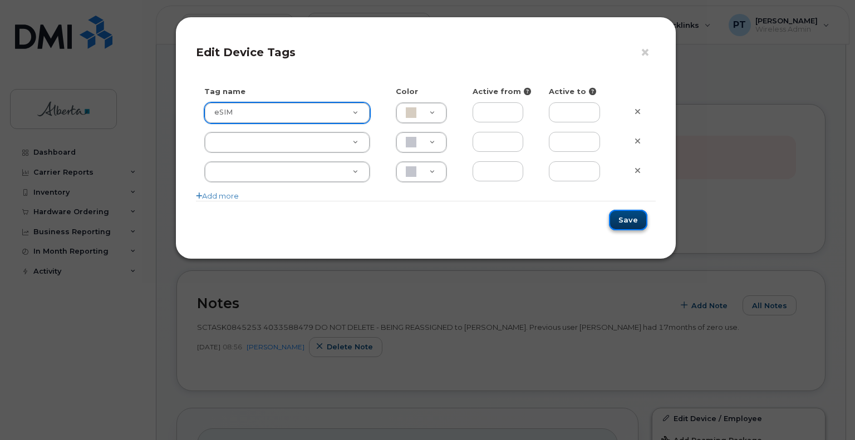
click at [630, 225] on button "Save" at bounding box center [628, 220] width 38 height 21
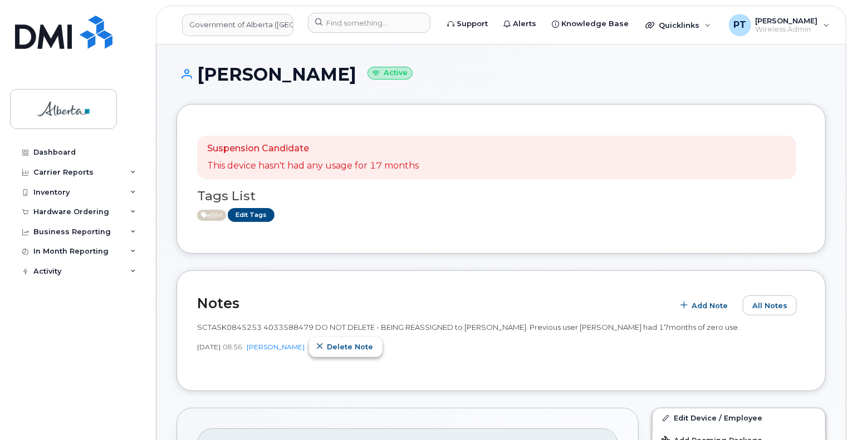
click at [373, 345] on span "Delete note" at bounding box center [350, 347] width 46 height 11
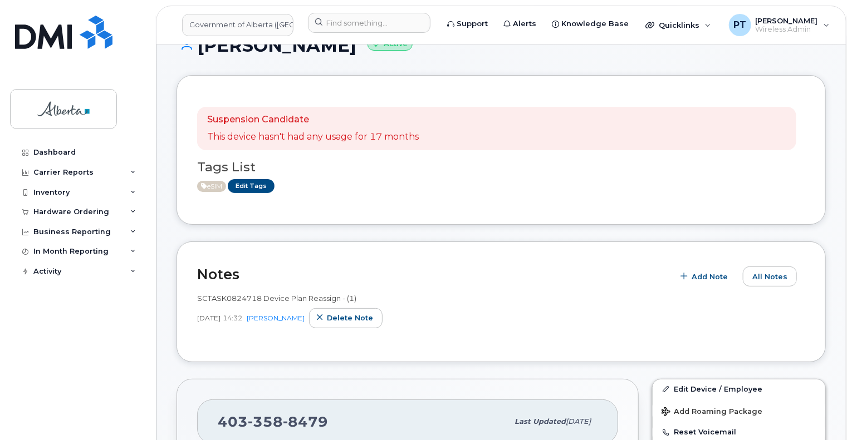
scroll to position [56, 0]
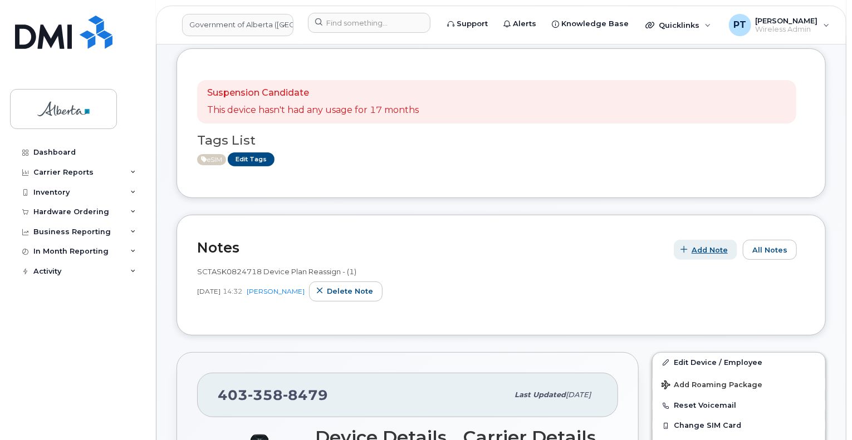
click at [708, 247] on span "Add Note" at bounding box center [709, 250] width 36 height 11
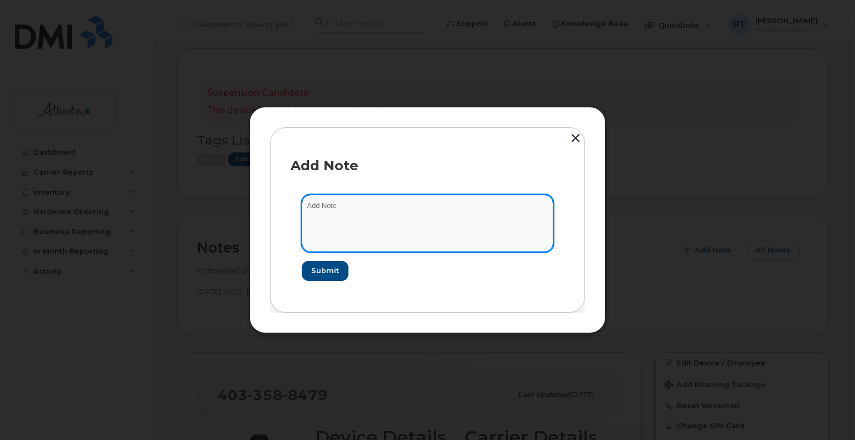
paste textarea "SCTASK0845253 4033588479 DO NOT DELETE - BEING REASSIGNED to Kanwal Khan. Previ…"
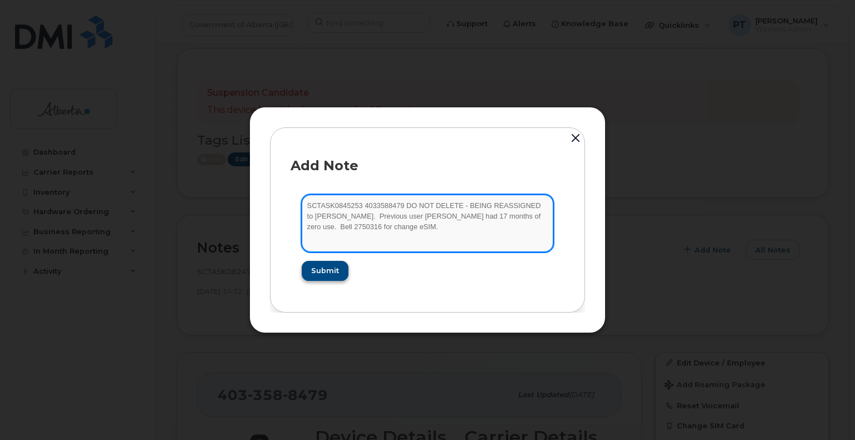
type textarea "SCTASK0845253 4033588479 DO NOT DELETE - BEING REASSIGNED to Kanwal Khan. Previ…"
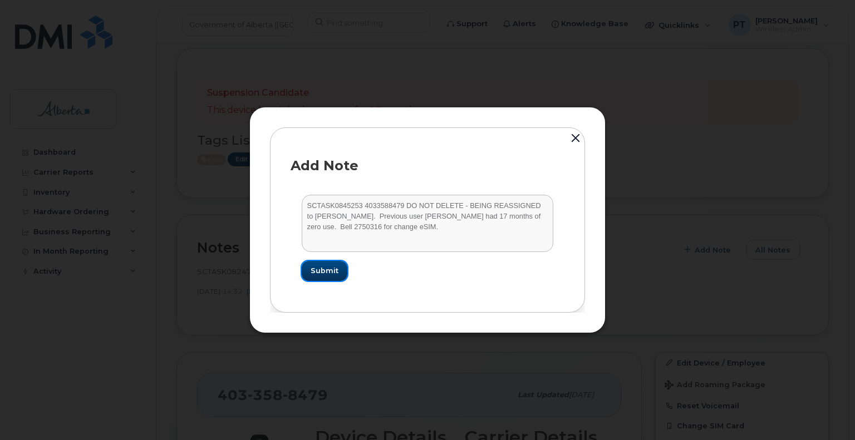
click at [321, 271] on span "Submit" at bounding box center [325, 271] width 28 height 11
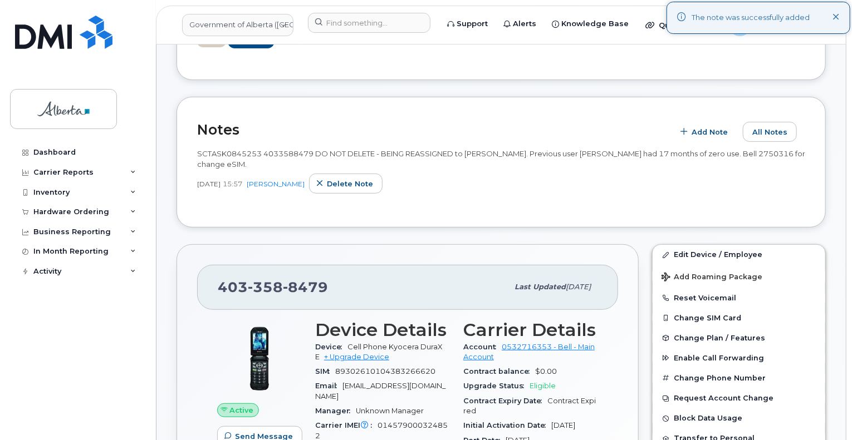
scroll to position [223, 0]
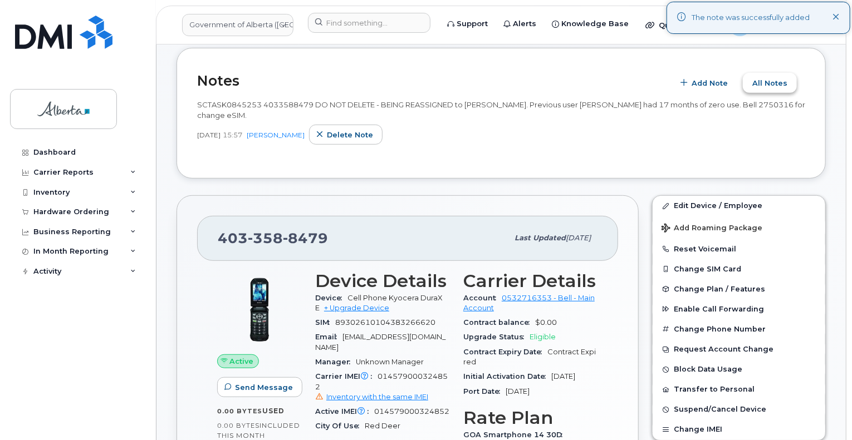
click at [767, 81] on span "All Notes" at bounding box center [769, 83] width 35 height 11
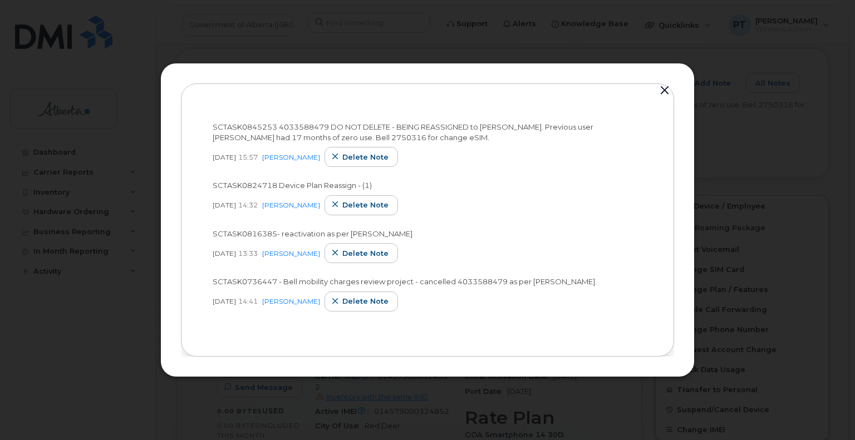
click at [669, 91] on button "button" at bounding box center [664, 91] width 17 height 16
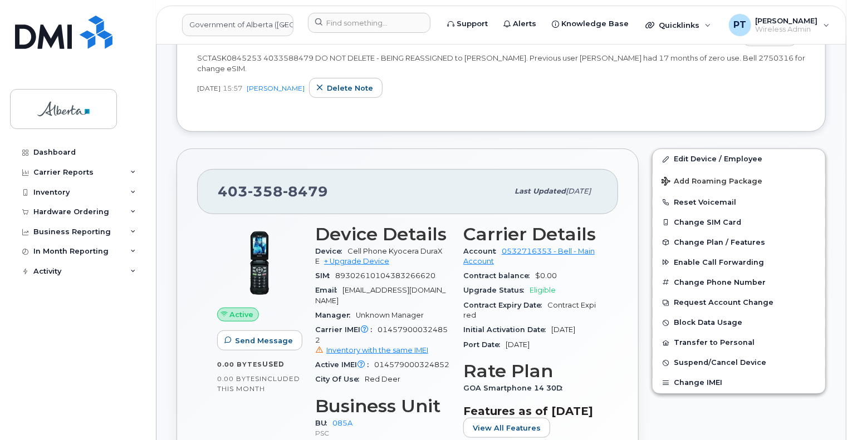
scroll to position [278, 0]
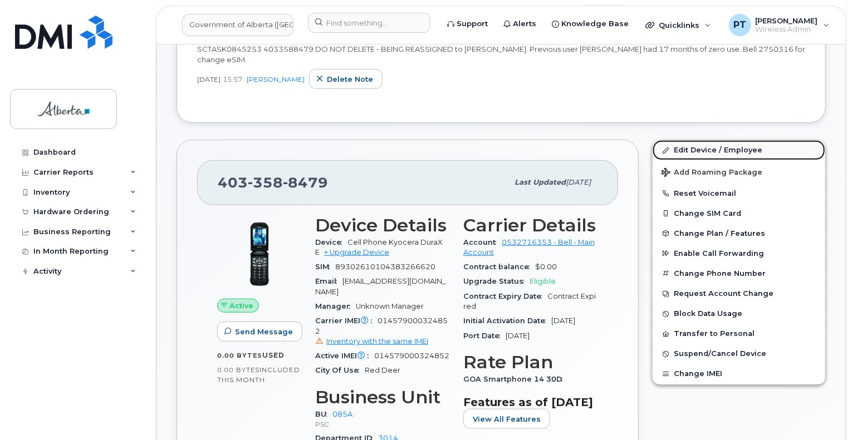
drag, startPoint x: 681, startPoint y: 149, endPoint x: 666, endPoint y: 150, distance: 15.6
click at [681, 149] on link "Edit Device / Employee" at bounding box center [738, 150] width 173 height 20
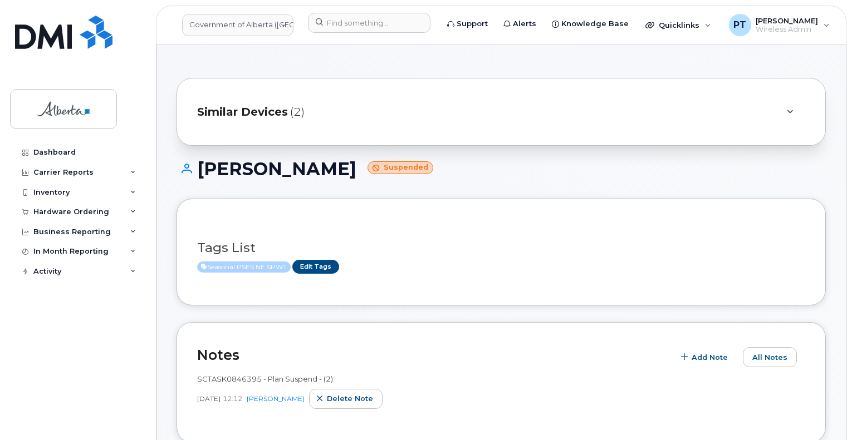
scroll to position [334, 0]
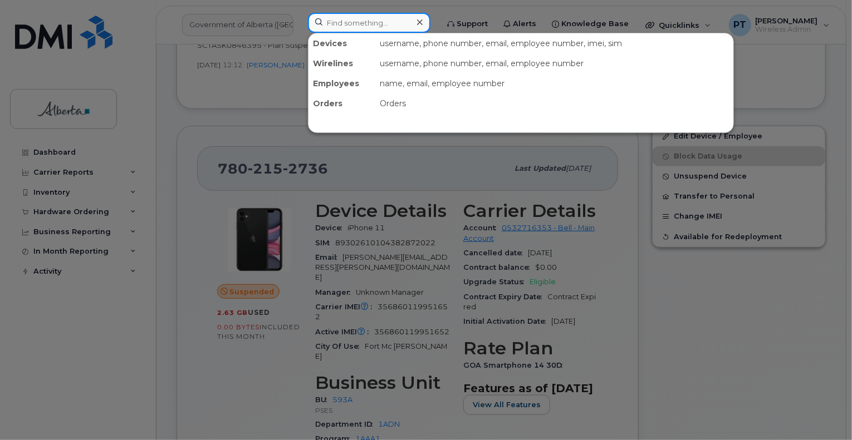
click at [366, 22] on input at bounding box center [369, 23] width 122 height 20
paste input "5873858832"
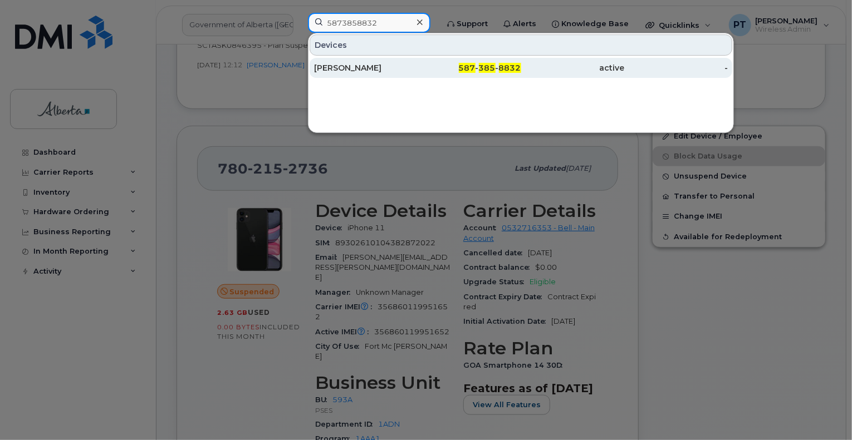
type input "5873858832"
click at [338, 68] on div "[PERSON_NAME]" at bounding box center [366, 67] width 104 height 11
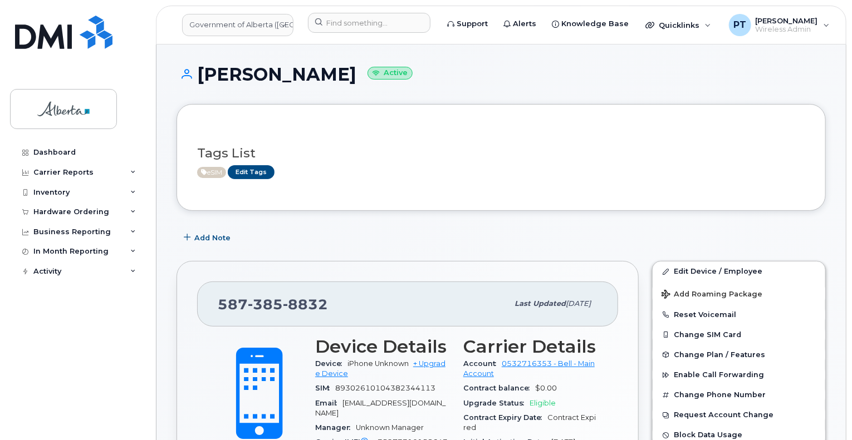
drag, startPoint x: 399, startPoint y: 75, endPoint x: 199, endPoint y: 84, distance: 200.1
click at [199, 84] on h1 "[PERSON_NAME] Active" at bounding box center [500, 74] width 649 height 19
copy h1 "[PERSON_NAME]"
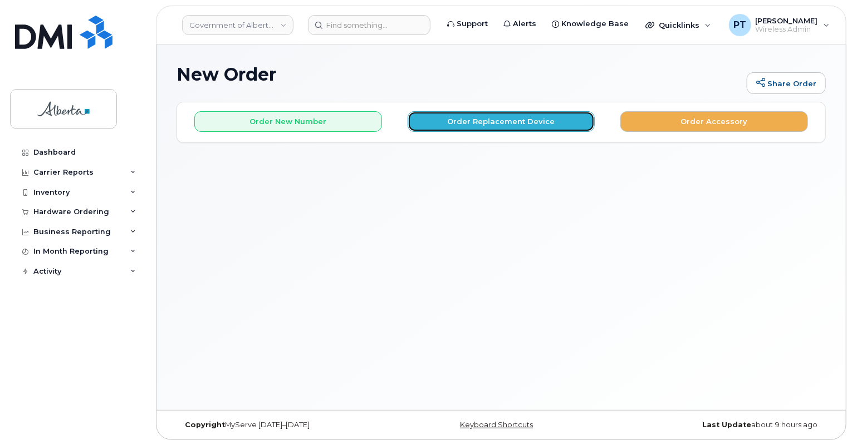
click at [482, 119] on button "Order Replacement Device" at bounding box center [502, 121] width 188 height 21
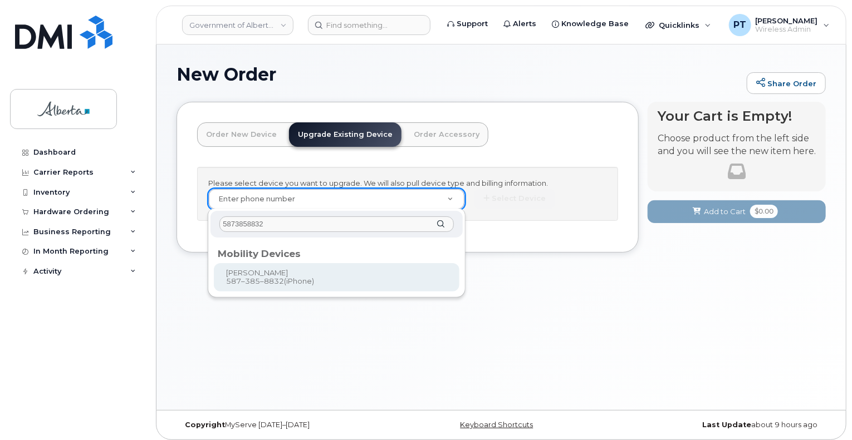
type input "5873858832"
type input "824246"
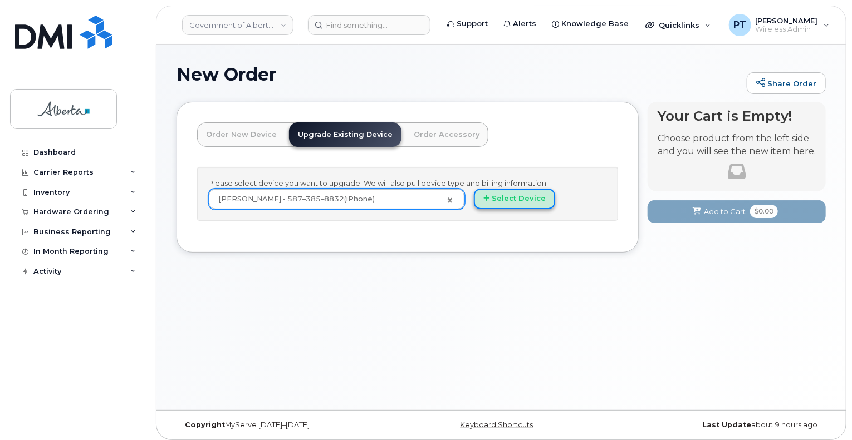
click at [530, 199] on button "Select Device" at bounding box center [514, 199] width 81 height 21
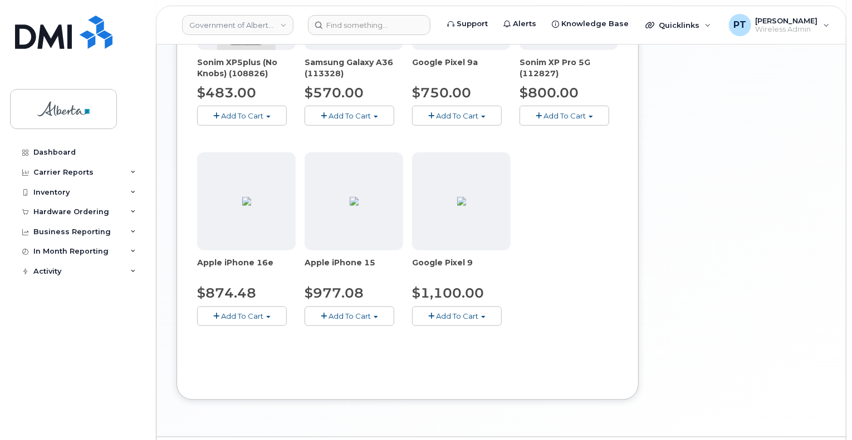
scroll to position [496, 0]
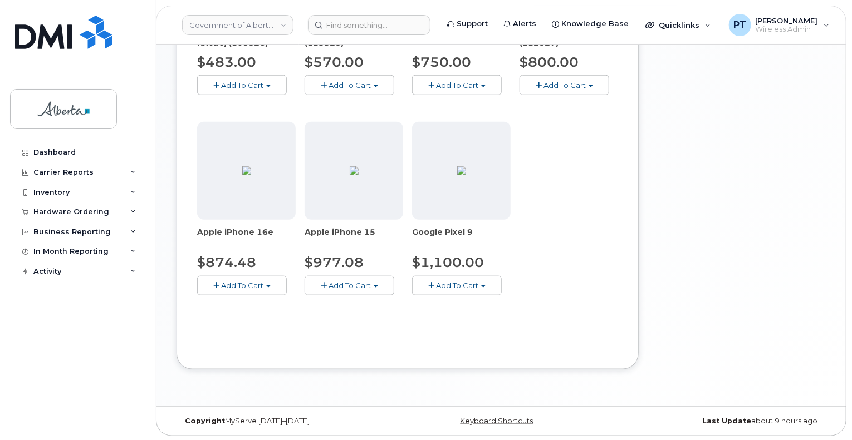
click at [338, 284] on span "Add To Cart" at bounding box center [349, 285] width 42 height 9
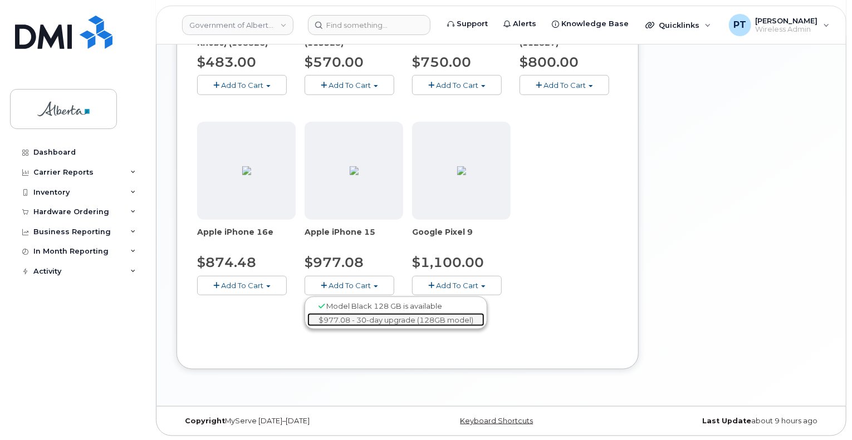
click at [342, 316] on link "$977.08 - 30-day upgrade (128GB model)" at bounding box center [395, 320] width 177 height 14
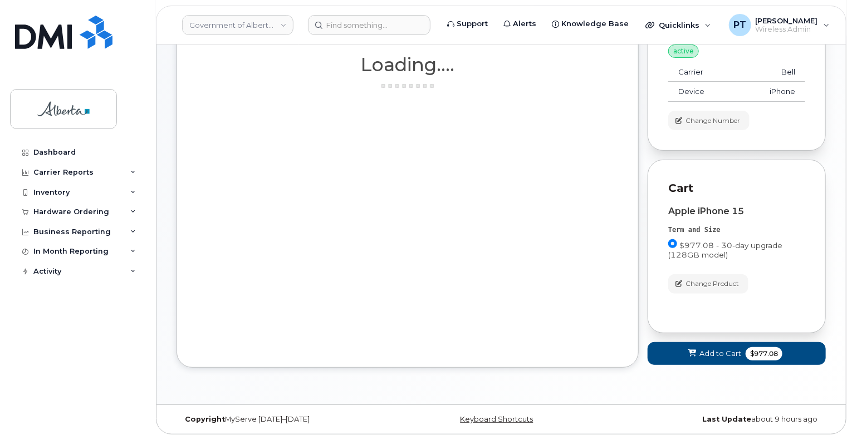
scroll to position [120, 0]
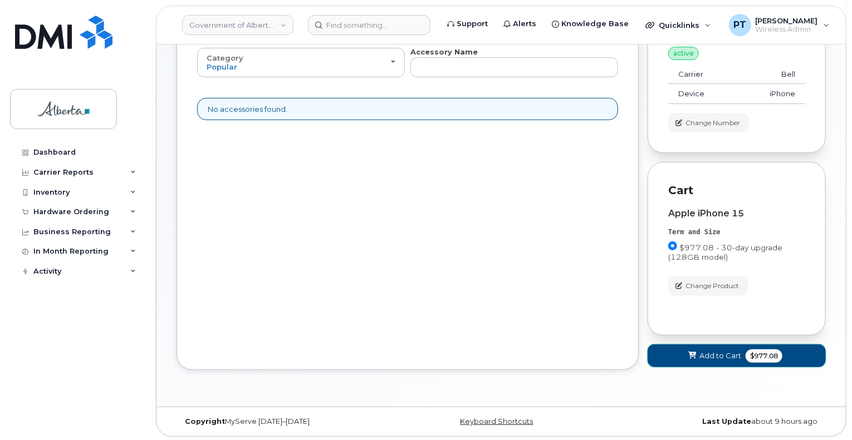
click at [700, 354] on span "Add to Cart" at bounding box center [720, 356] width 42 height 11
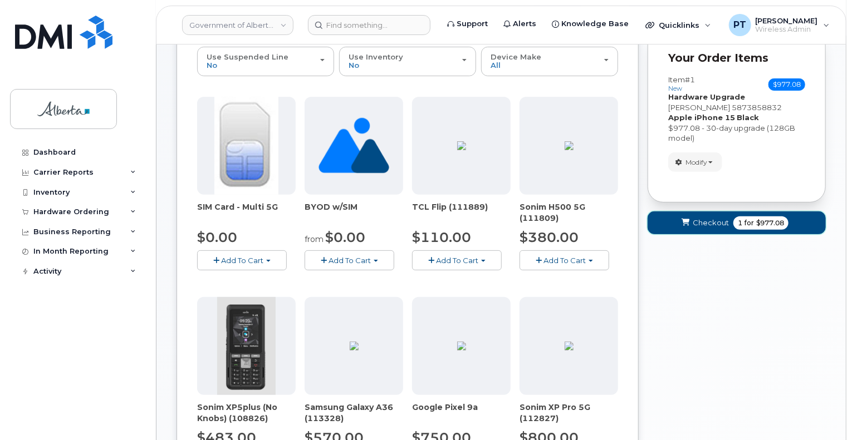
click at [704, 225] on span "Checkout" at bounding box center [711, 223] width 36 height 11
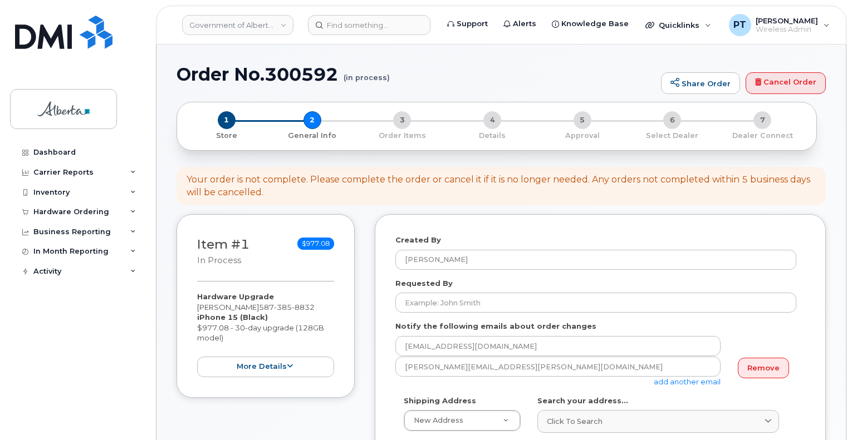
select select
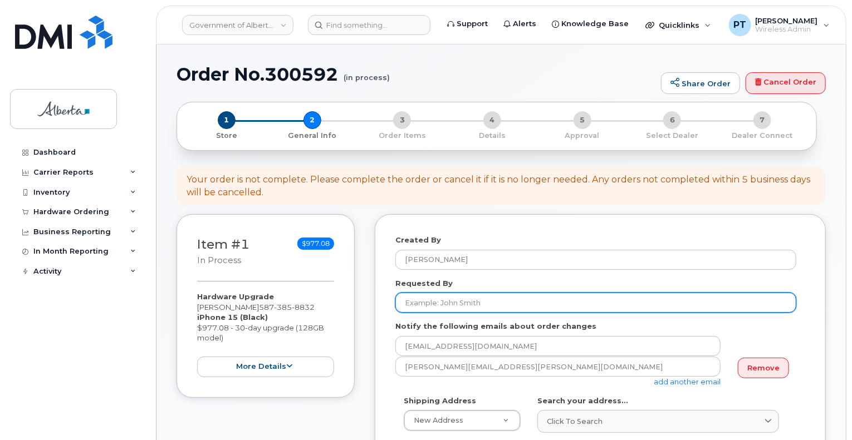
click at [453, 305] on input "Requested By" at bounding box center [595, 303] width 401 height 20
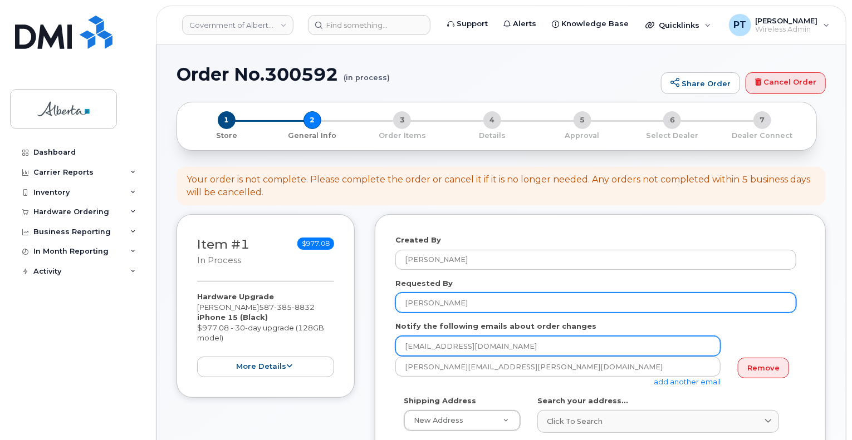
type input "[PERSON_NAME]"
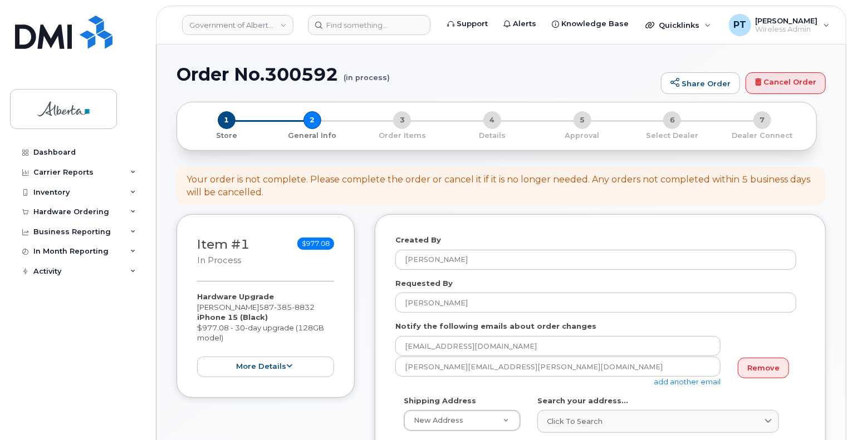
scroll to position [56, 0]
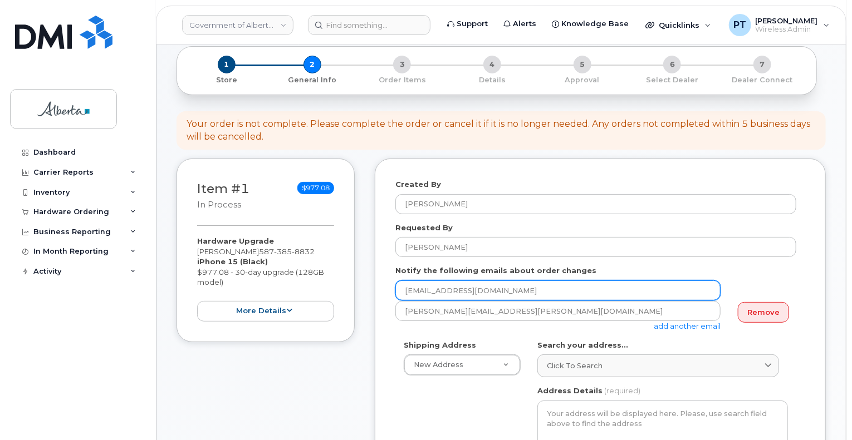
drag, startPoint x: 535, startPoint y: 287, endPoint x: 361, endPoint y: 286, distance: 173.7
paste input "Shamarie.Wilson"
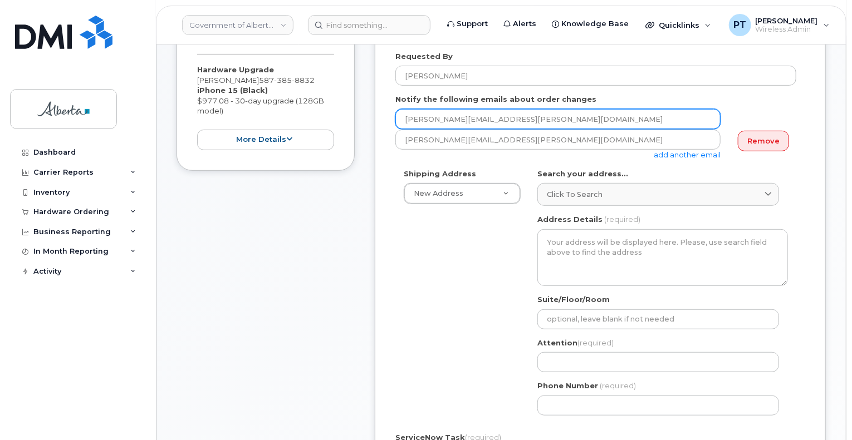
scroll to position [223, 0]
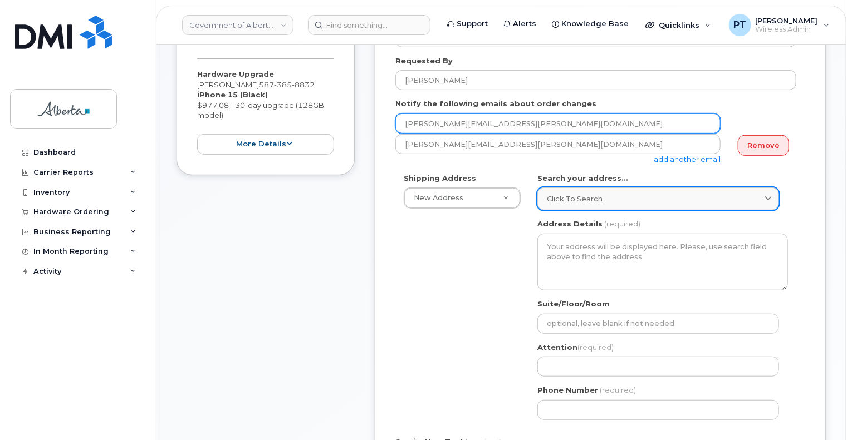
type input "Shamarie.Wilson@gov.ab.ca"
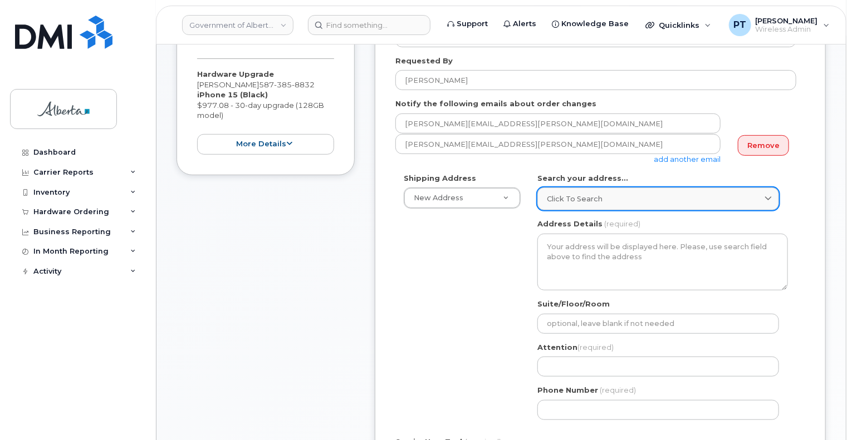
click at [657, 197] on div "Click to search" at bounding box center [658, 199] width 223 height 11
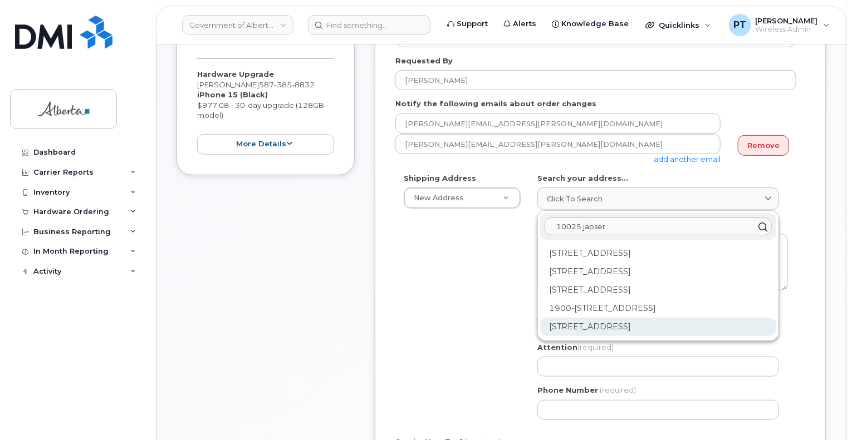
type input "10025 japser"
click at [657, 328] on div "10025 Jasper Ave NW Edmonton AB T5J 1S6" at bounding box center [658, 327] width 236 height 18
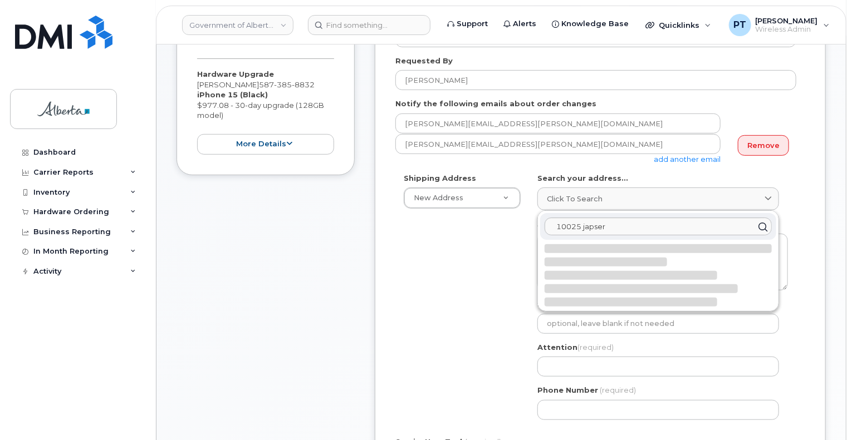
select select
type textarea "10025 Jasper Ave NW EDMONTON AB T5J 1S6 CANADA"
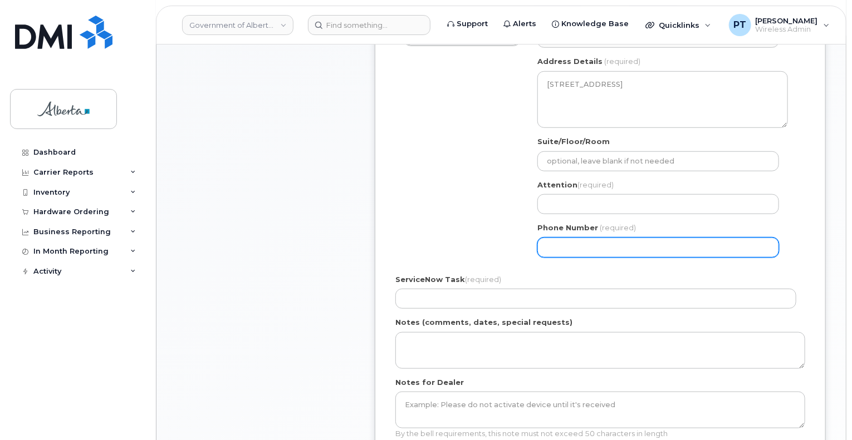
scroll to position [390, 0]
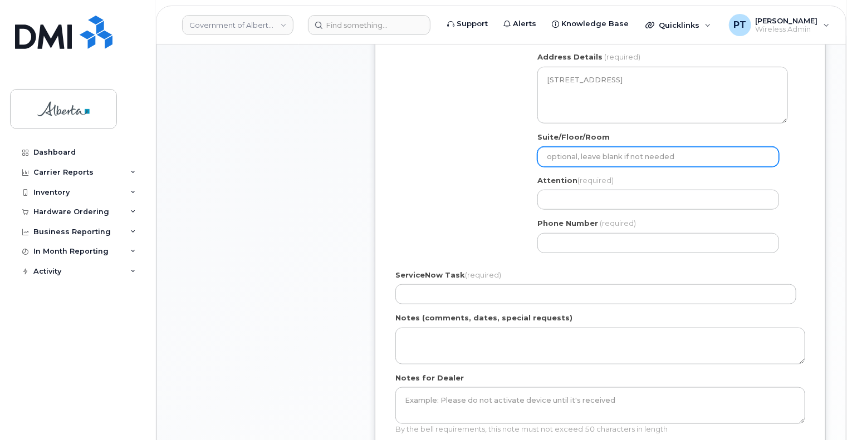
click at [596, 154] on input "Suite/Floor/Room" at bounding box center [658, 157] width 242 height 20
type input "Main Floor"
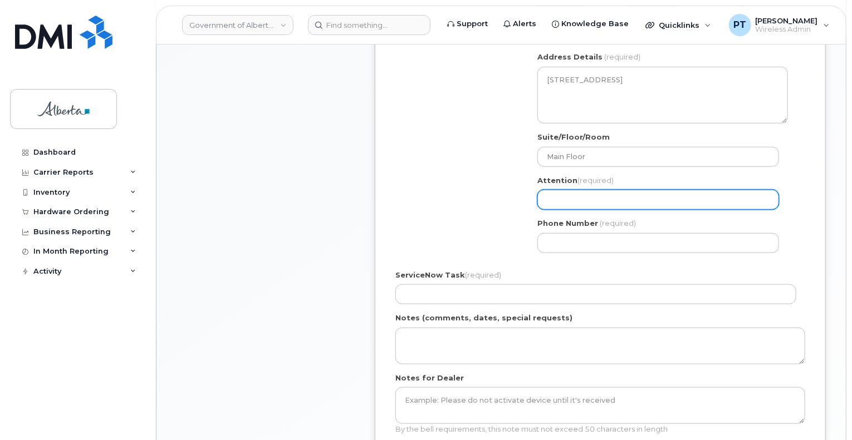
click at [601, 202] on input "Attention (required)" at bounding box center [658, 200] width 242 height 20
click at [622, 197] on input "Attention (required)" at bounding box center [658, 200] width 242 height 20
paste input "[PERSON_NAME]"
select select
type input "[PERSON_NAME]"
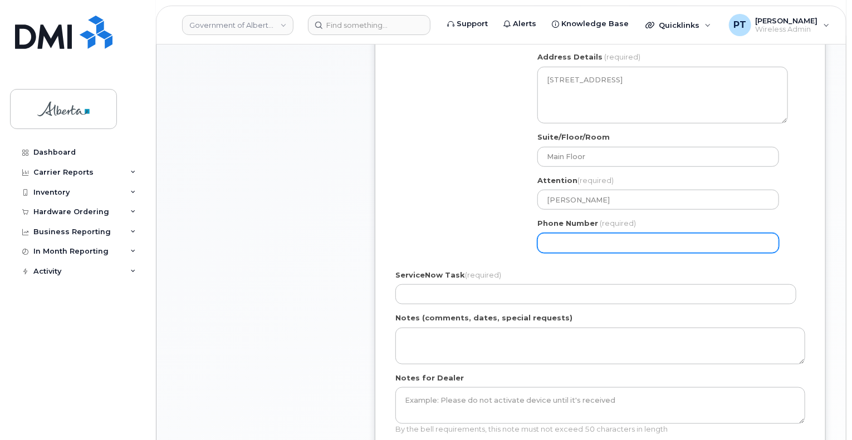
click at [657, 248] on input "Phone Number" at bounding box center [658, 243] width 242 height 20
paste input "7804220025"
select select
type input "7804220025"
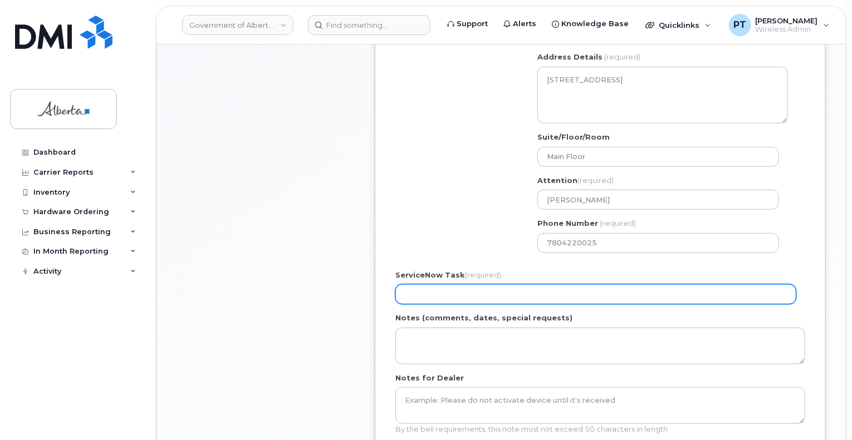
click at [494, 293] on input "ServiceNow Task (required)" at bounding box center [595, 294] width 401 height 20
paste input "SCTASK0844778"
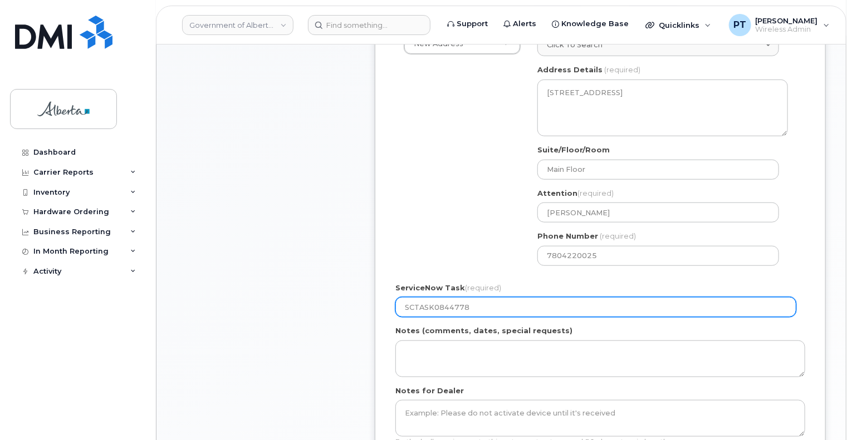
scroll to position [501, 0]
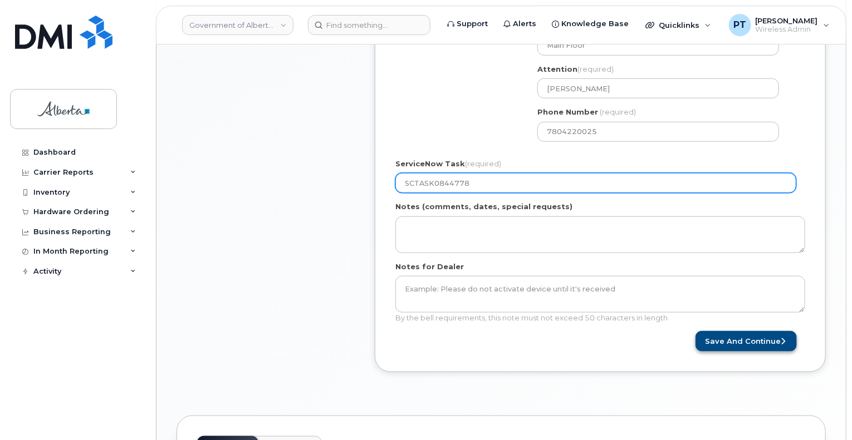
type input "SCTASK0844778"
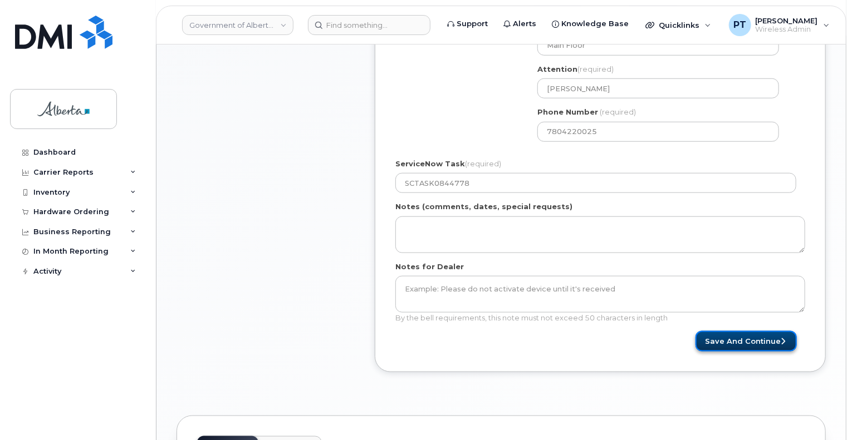
click at [715, 342] on button "Save and Continue" at bounding box center [745, 341] width 101 height 21
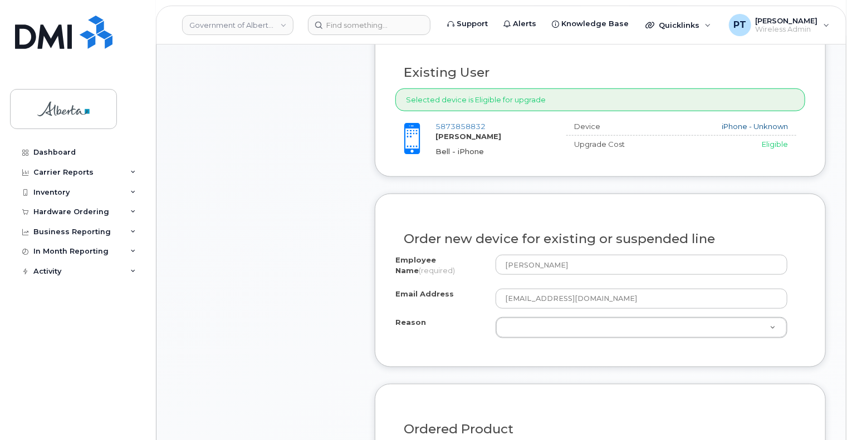
scroll to position [445, 0]
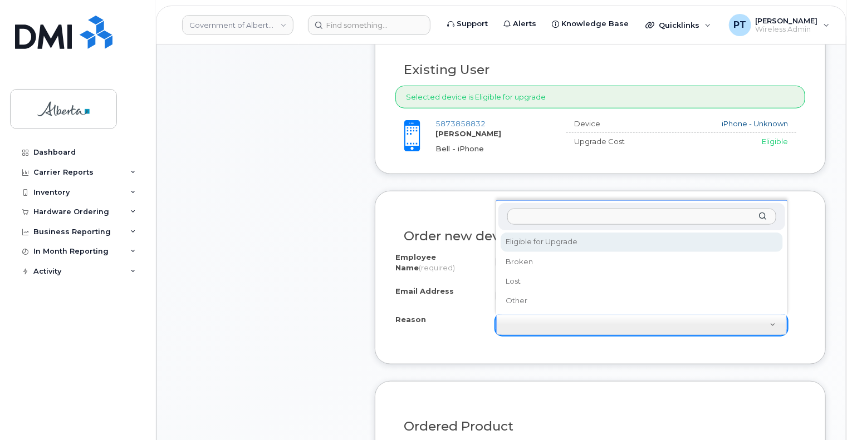
select select "eligible_for_upgrade"
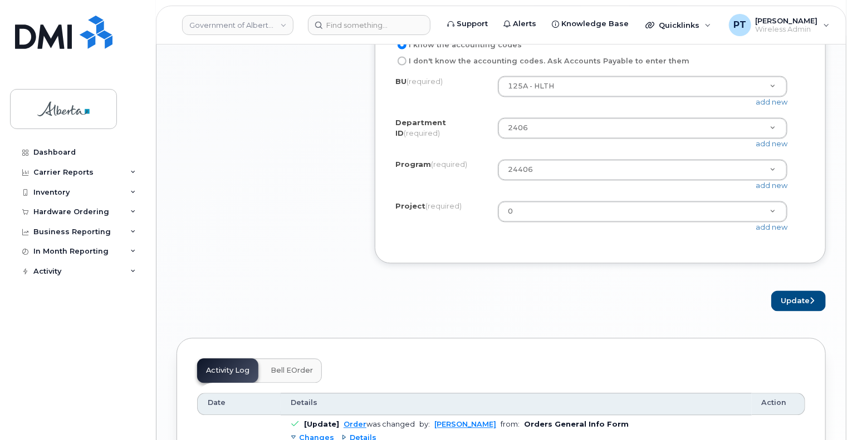
scroll to position [1058, 0]
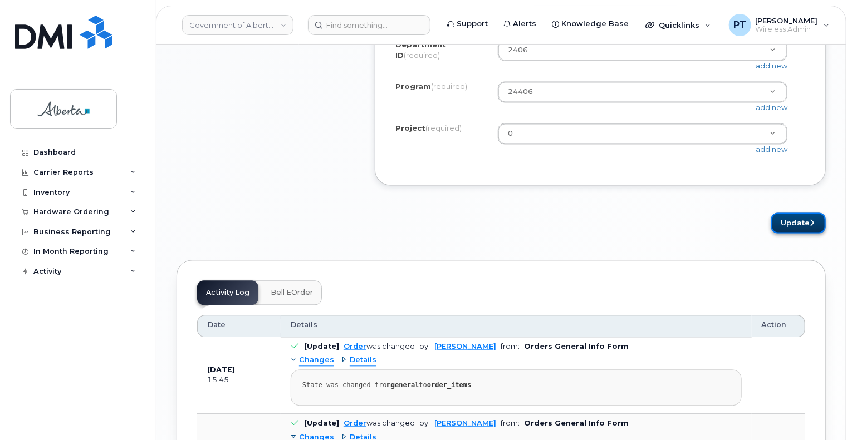
click at [792, 234] on button "Update" at bounding box center [798, 223] width 55 height 21
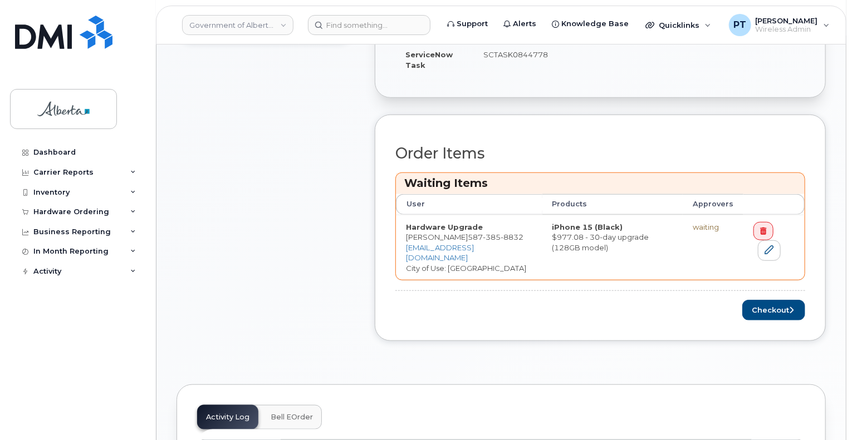
scroll to position [445, 0]
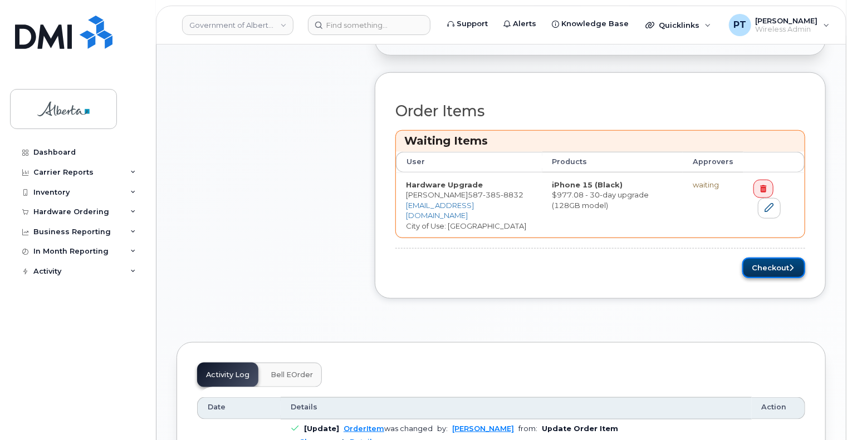
click at [778, 266] on button "Checkout" at bounding box center [773, 268] width 63 height 21
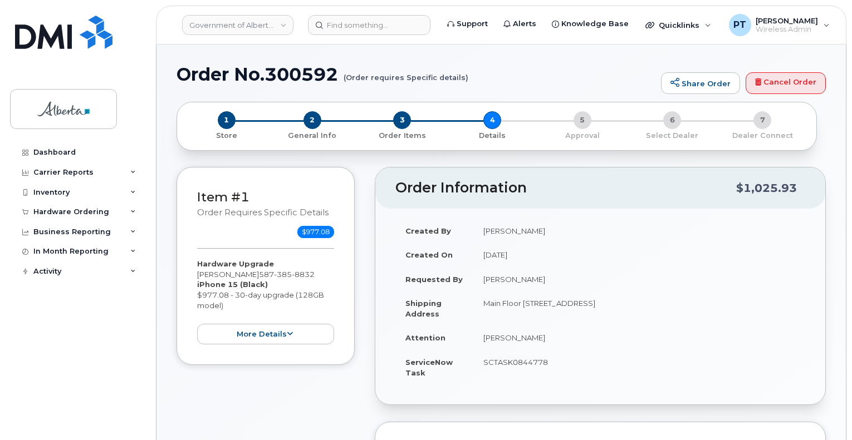
select select
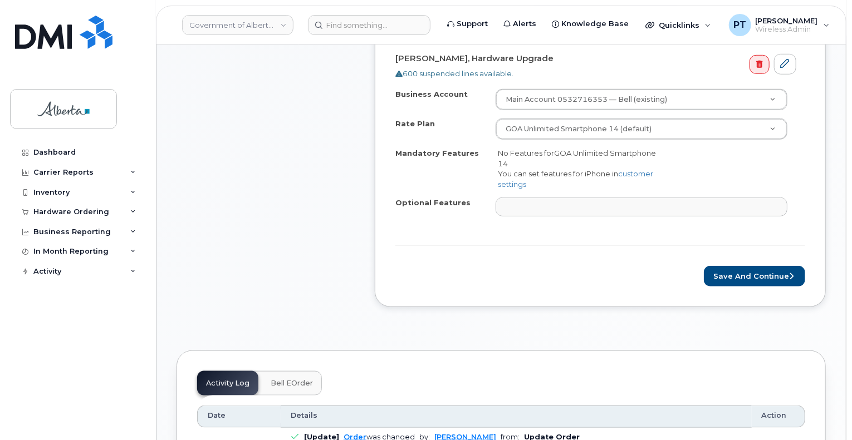
scroll to position [445, 0]
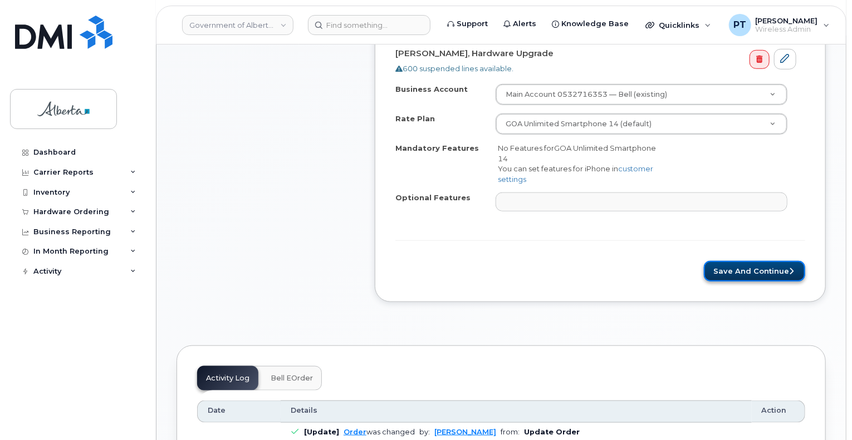
click at [735, 272] on button "Save and Continue" at bounding box center [754, 271] width 101 height 21
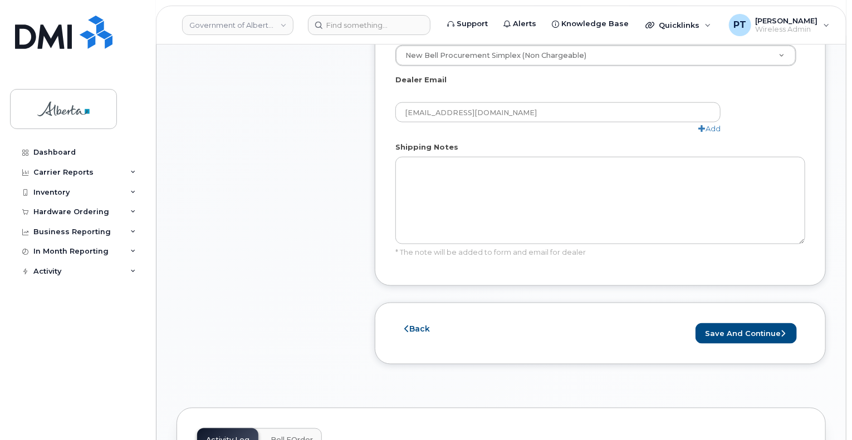
scroll to position [668, 0]
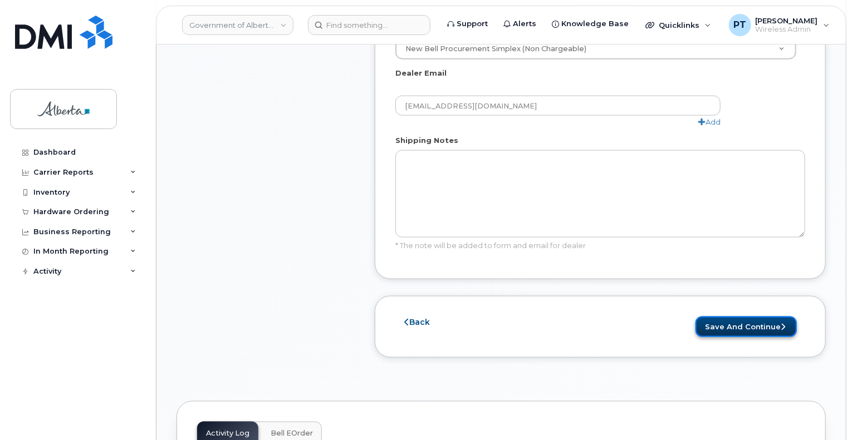
click at [739, 322] on button "Save and Continue" at bounding box center [745, 327] width 101 height 21
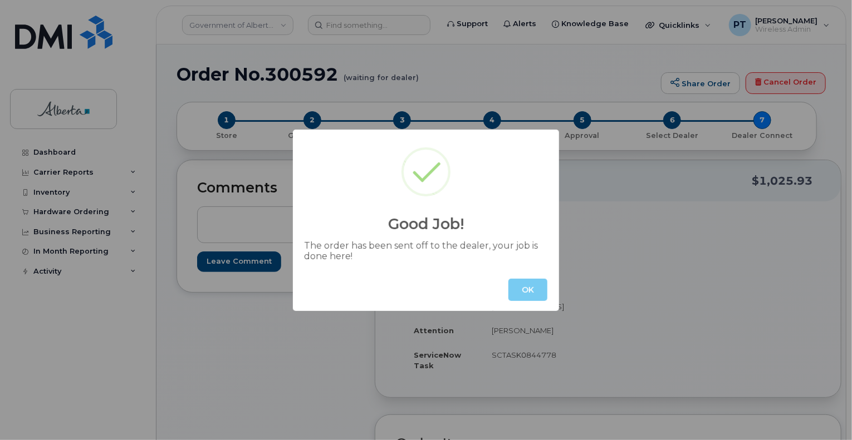
click at [530, 289] on button "OK" at bounding box center [527, 290] width 39 height 22
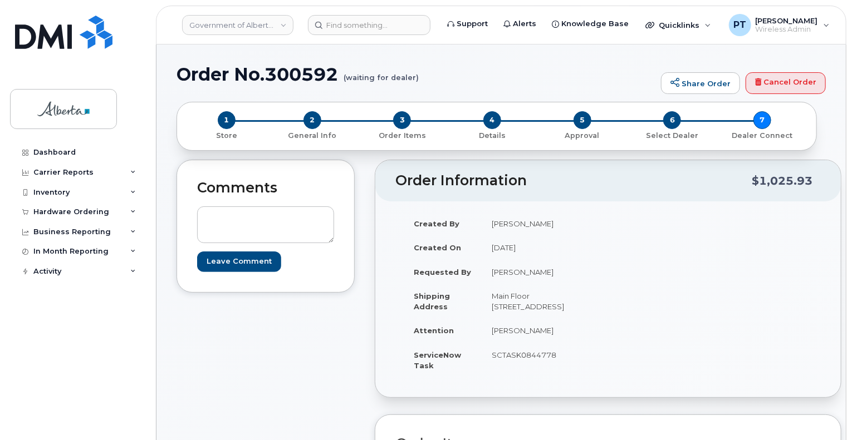
click at [301, 80] on h1 "Order No.300592 (waiting for dealer)" at bounding box center [415, 74] width 479 height 19
copy h1 "300592"
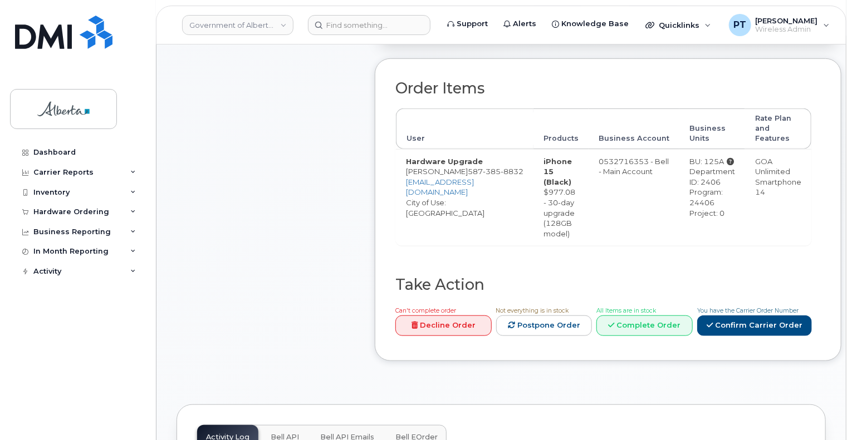
scroll to position [501, 0]
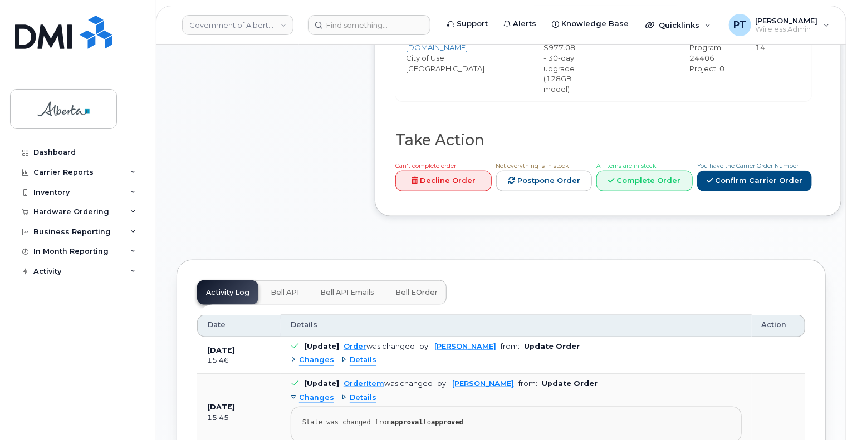
click at [287, 296] on span "Bell API" at bounding box center [285, 292] width 28 height 9
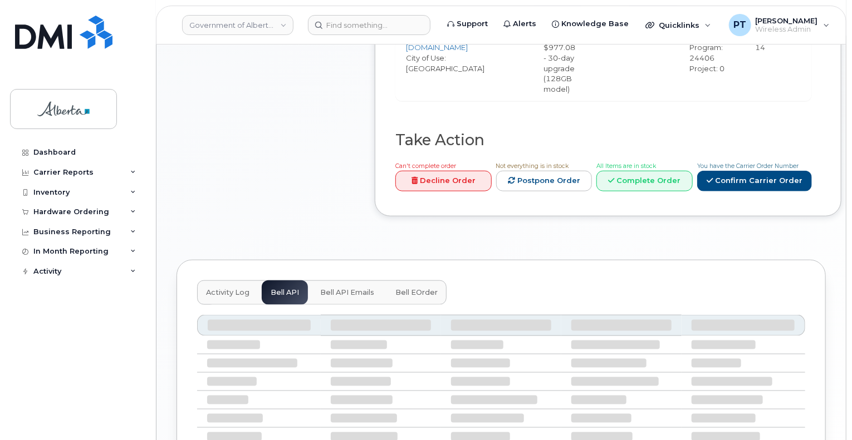
scroll to position [500, 0]
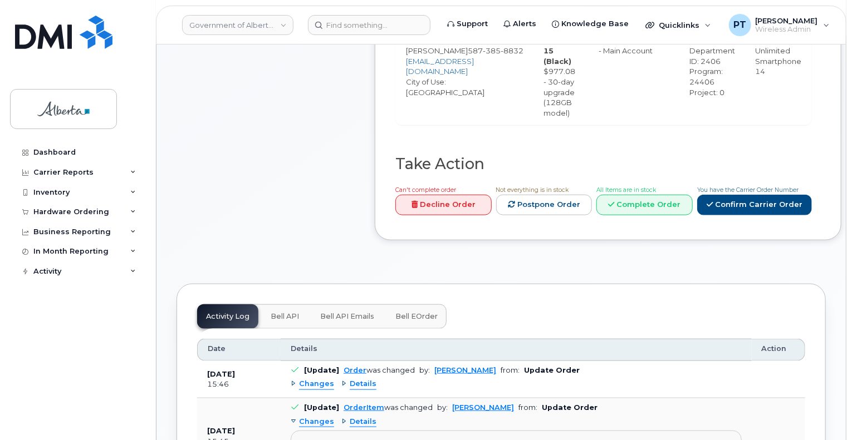
scroll to position [501, 0]
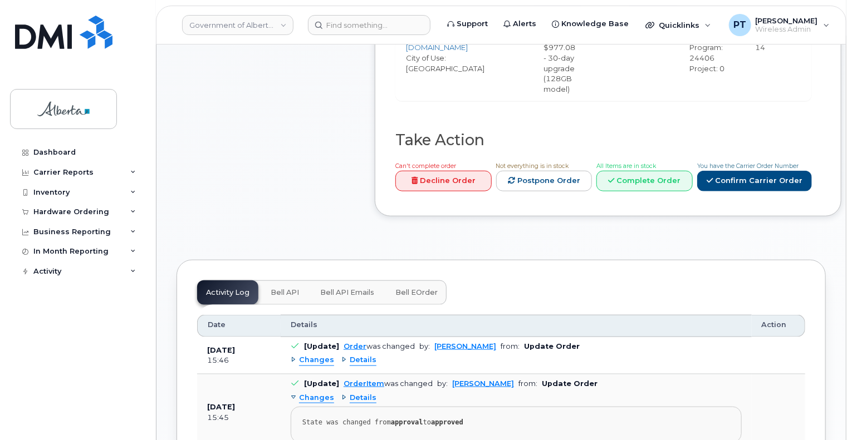
click at [282, 297] on span "Bell API" at bounding box center [285, 292] width 28 height 9
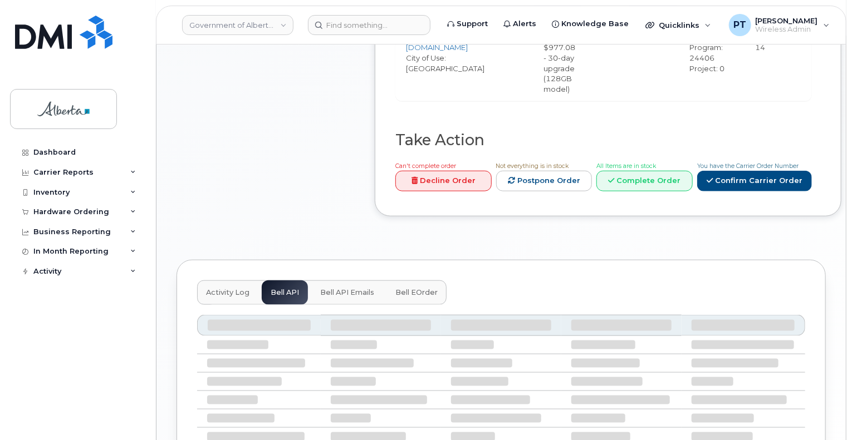
scroll to position [500, 0]
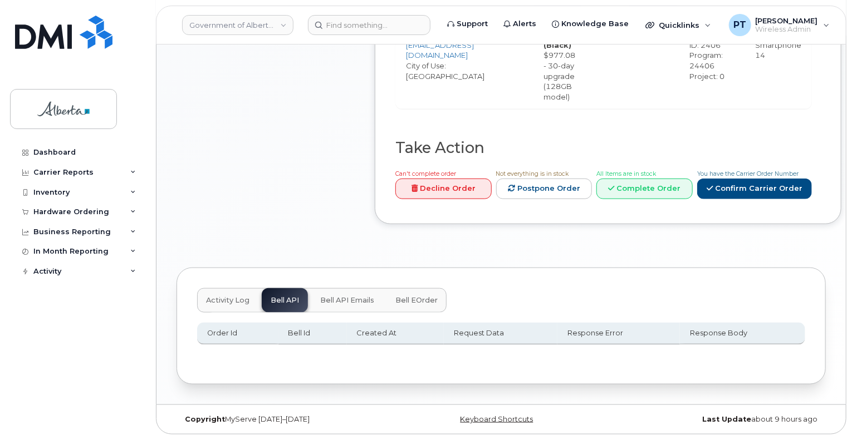
click at [233, 300] on span "Activity Log" at bounding box center [227, 300] width 43 height 9
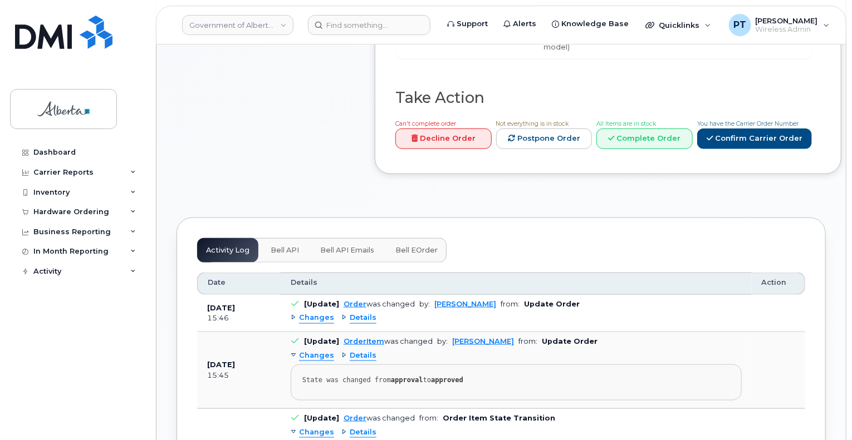
scroll to position [556, 0]
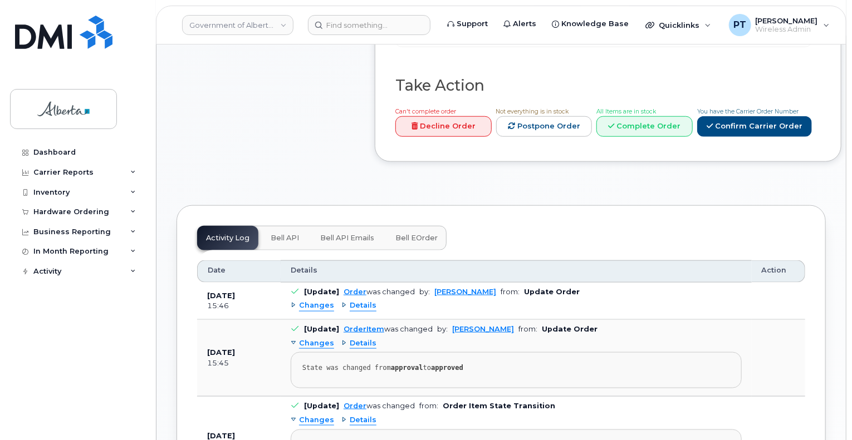
click at [281, 243] on span "Bell API" at bounding box center [285, 238] width 28 height 9
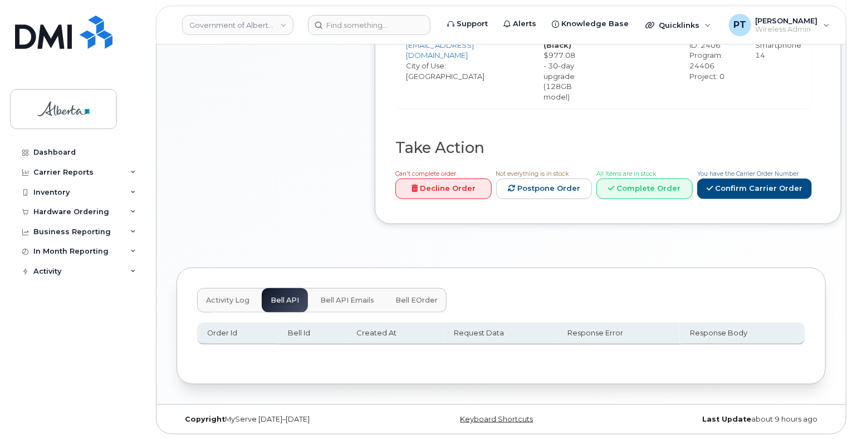
scroll to position [500, 0]
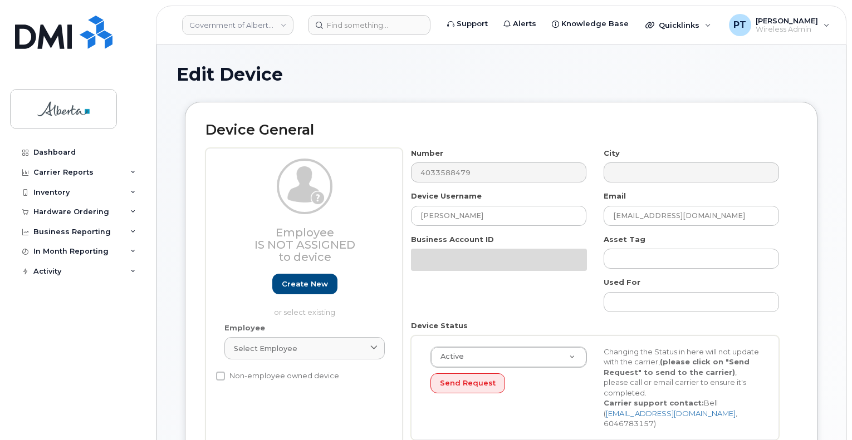
select select "4749745"
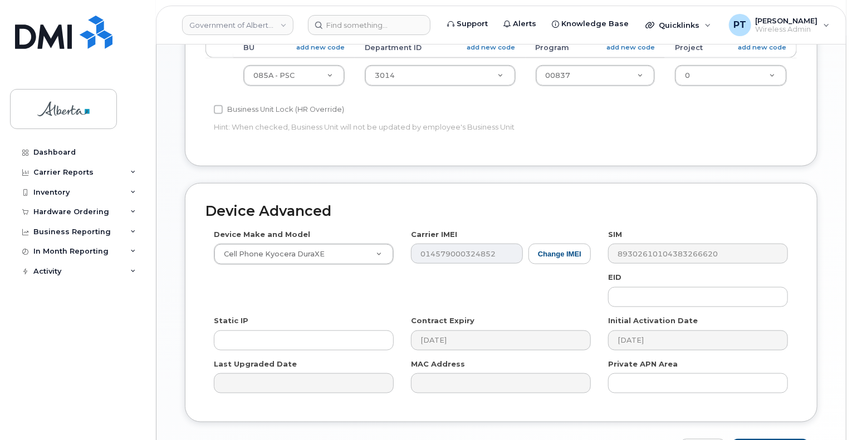
scroll to position [501, 0]
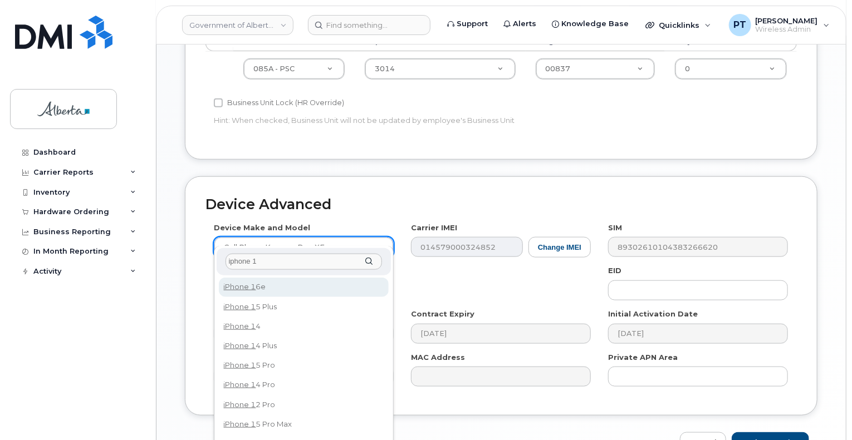
type input "iphone 11"
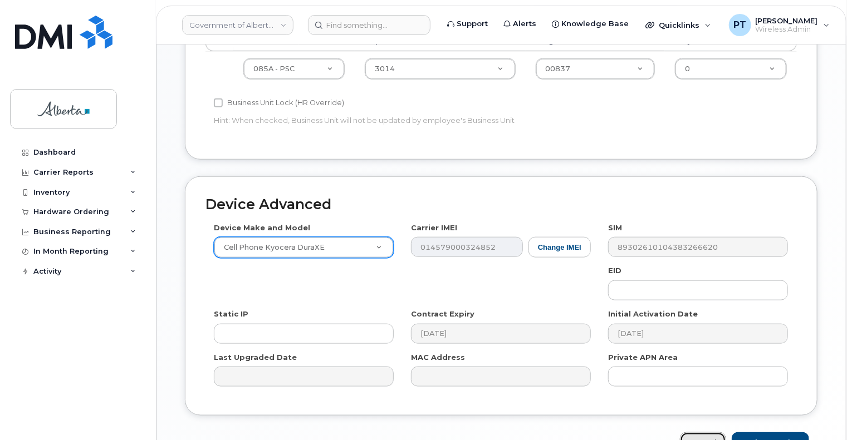
click at [714, 434] on link "Cancel" at bounding box center [703, 443] width 46 height 21
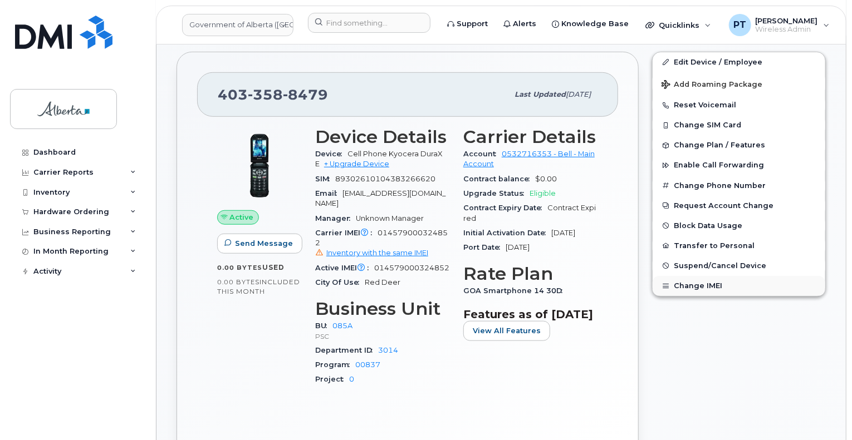
scroll to position [367, 0]
click at [704, 286] on button "Change IMEI" at bounding box center [738, 286] width 173 height 20
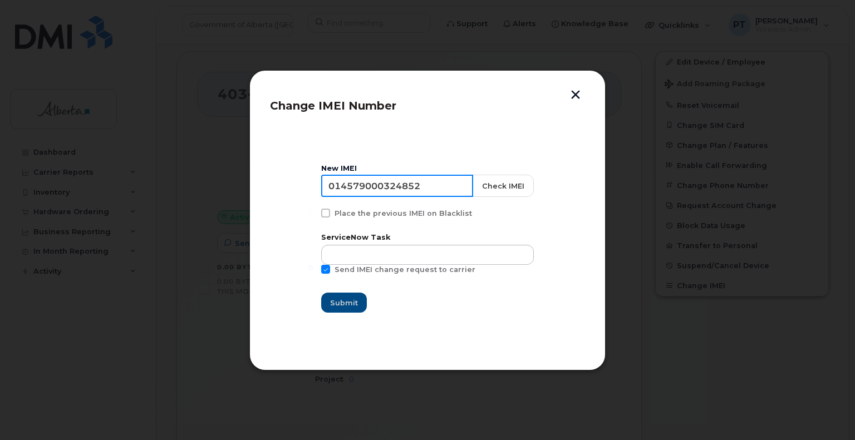
click at [394, 188] on input "014579000324852" at bounding box center [397, 186] width 152 height 22
paste input "35032052226366"
type input "350320522263662"
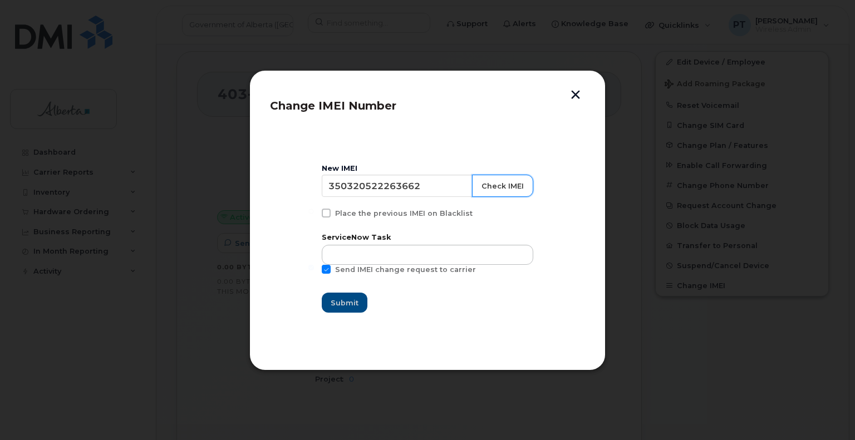
click at [500, 187] on button "Check IMEI" at bounding box center [502, 186] width 61 height 22
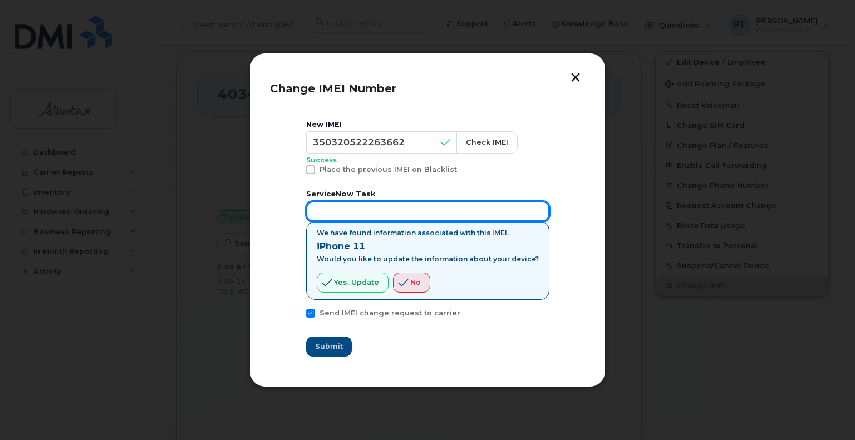
drag, startPoint x: 386, startPoint y: 203, endPoint x: 499, endPoint y: 203, distance: 113.6
click at [385, 203] on input "text" at bounding box center [427, 212] width 243 height 20
click at [390, 208] on input "text" at bounding box center [427, 212] width 243 height 20
paste input "SCTASK0845253"
type input "SCTASK0845253"
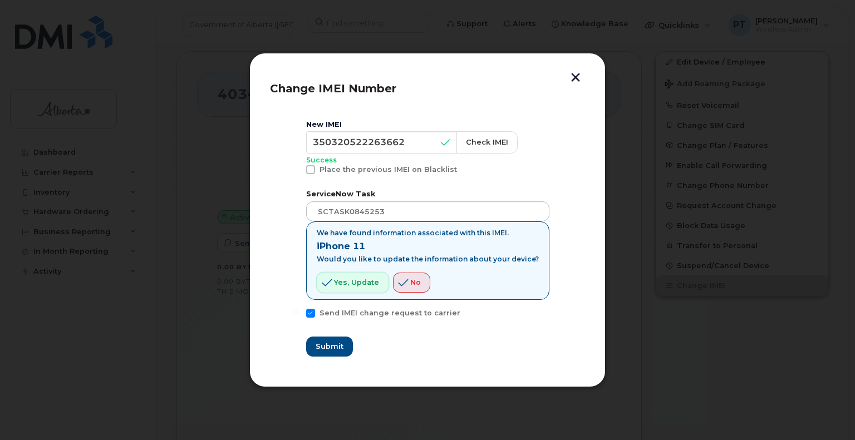
click at [356, 280] on span "Yes, update" at bounding box center [356, 282] width 45 height 11
click at [328, 349] on span "Submit" at bounding box center [329, 346] width 28 height 11
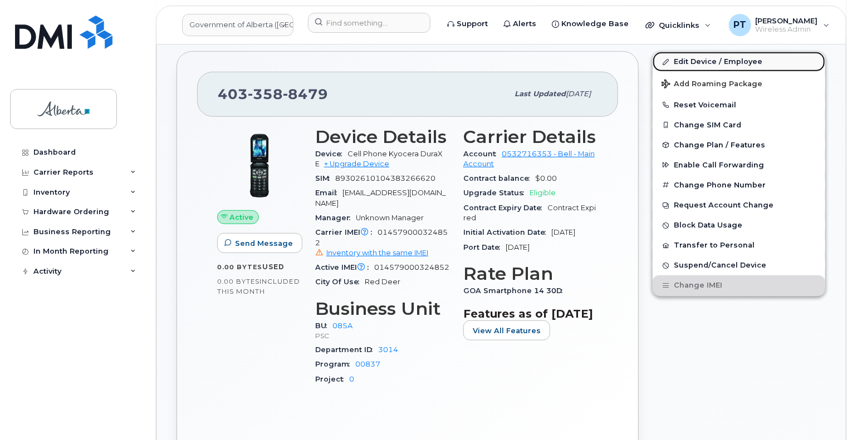
click at [699, 57] on link "Edit Device / Employee" at bounding box center [738, 62] width 173 height 20
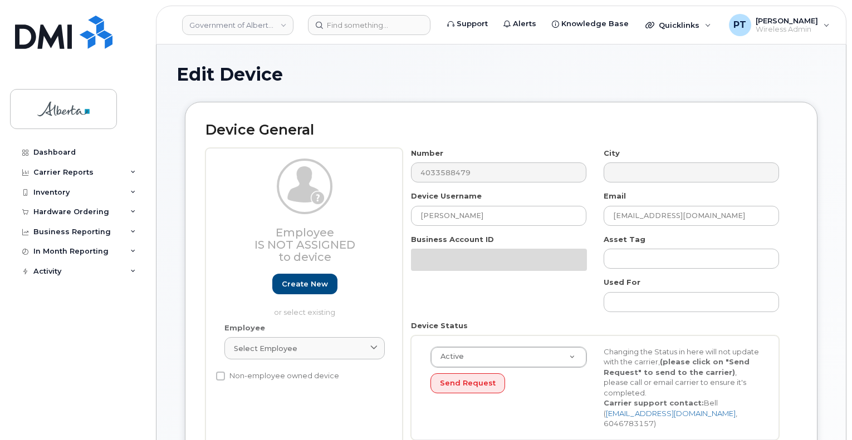
select select "4749745"
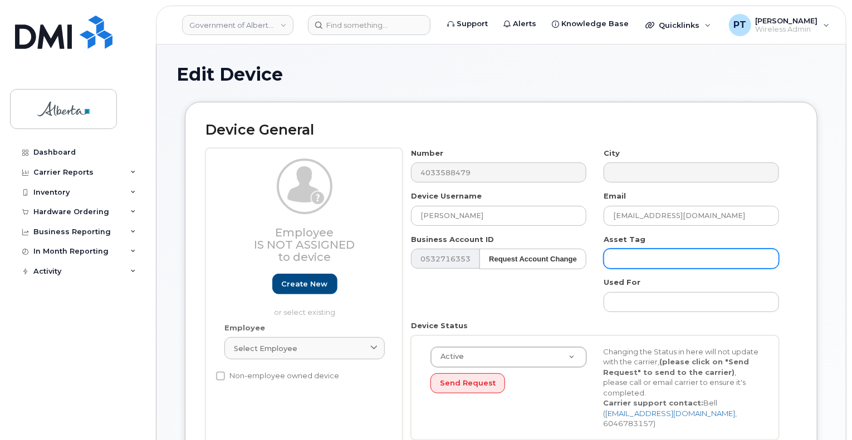
scroll to position [390, 0]
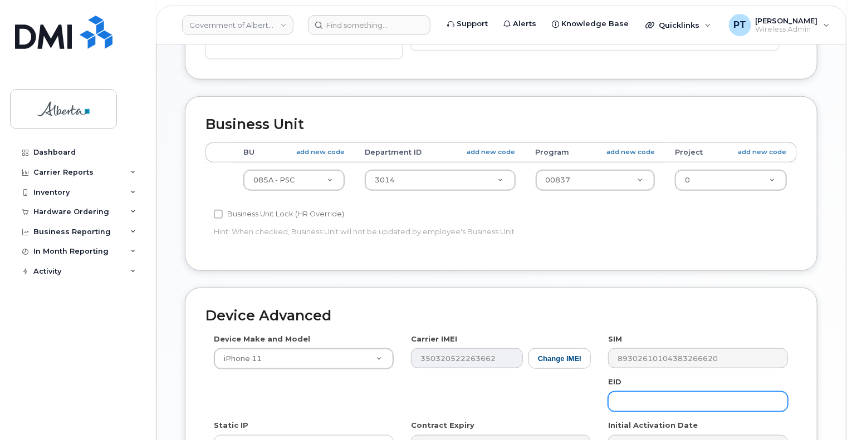
click at [655, 397] on input "text" at bounding box center [698, 402] width 180 height 20
paste input "89049032005008882600059976334350"
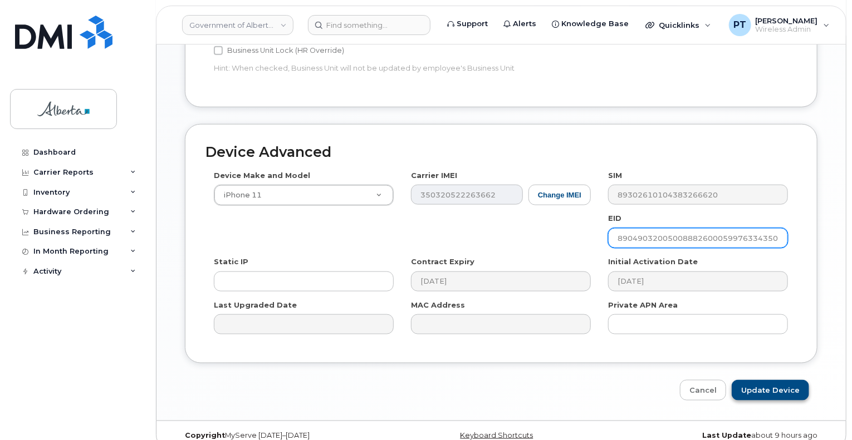
scroll to position [557, 0]
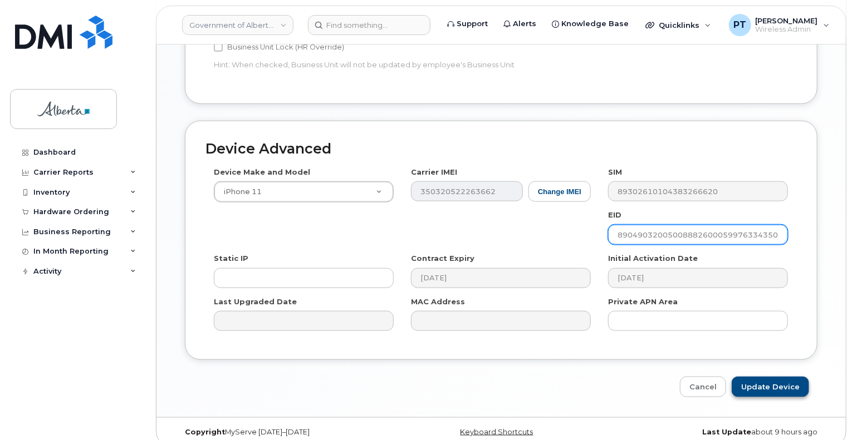
type input "89049032005008882600059976334350"
click at [761, 377] on input "Update Device" at bounding box center [770, 387] width 77 height 21
type input "Saving..."
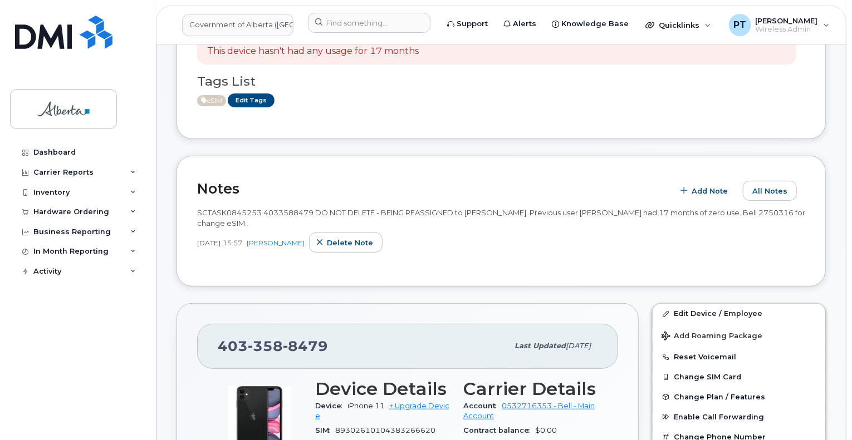
scroll to position [278, 0]
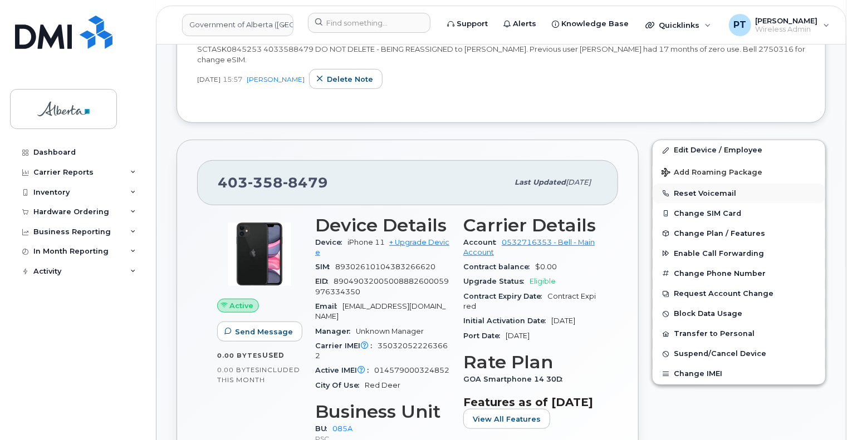
click at [704, 191] on button "Reset Voicemail" at bounding box center [738, 194] width 173 height 20
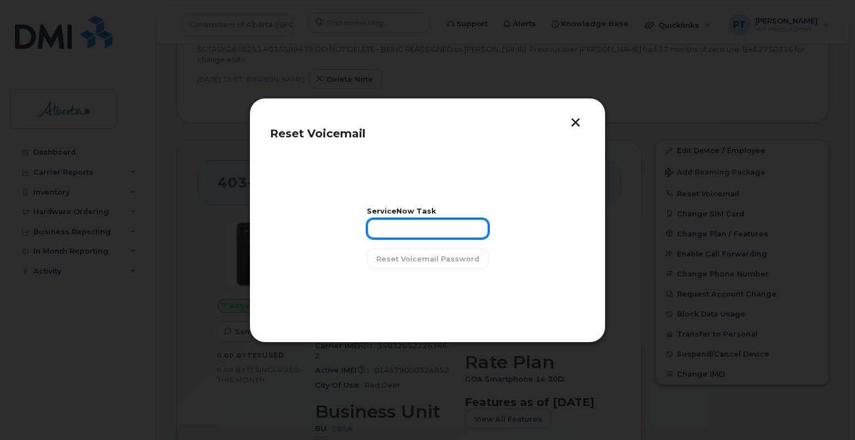
click at [411, 228] on input "text" at bounding box center [428, 229] width 122 height 20
paste input "SCTASK0845253"
type input "SCTASK0845253"
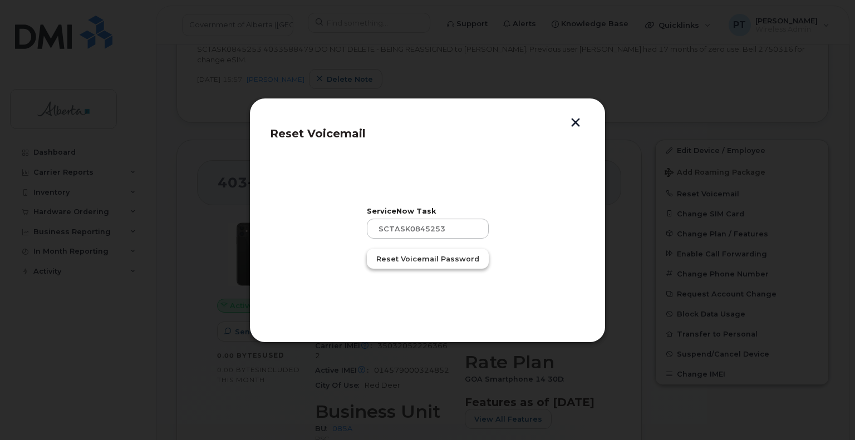
click at [421, 262] on span "Reset Voicemail Password" at bounding box center [427, 259] width 103 height 11
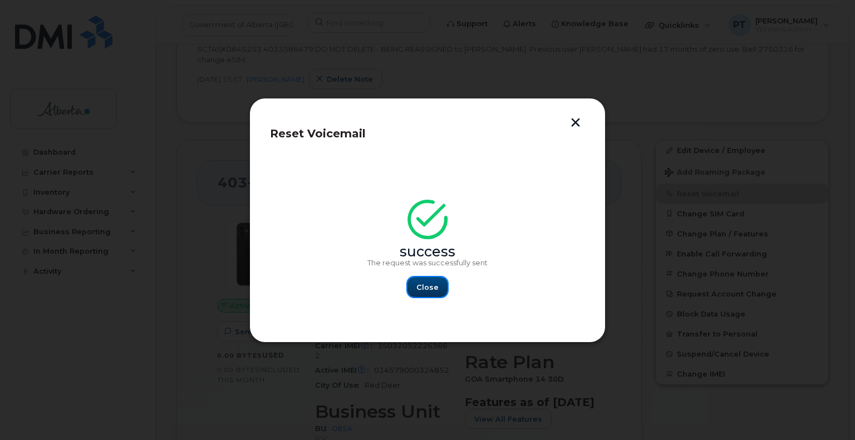
click at [423, 286] on span "Close" at bounding box center [427, 287] width 22 height 11
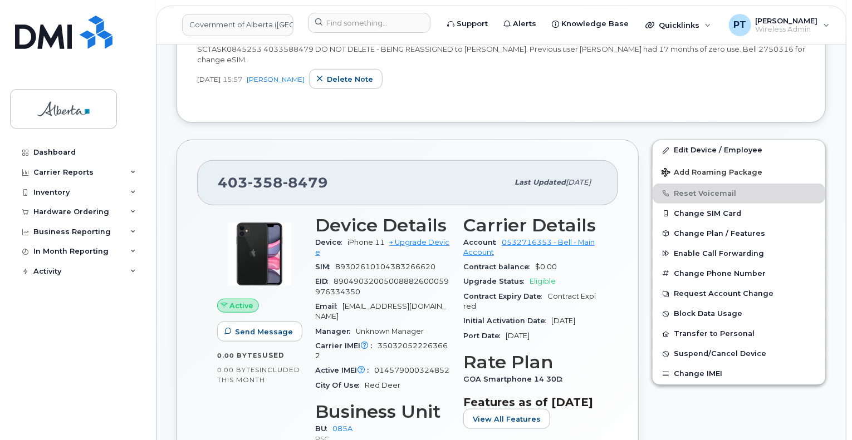
click at [218, 400] on div "Active Send Message 0.00 Bytes  used 0.00 Bytes  included this month" at bounding box center [259, 357] width 98 height 297
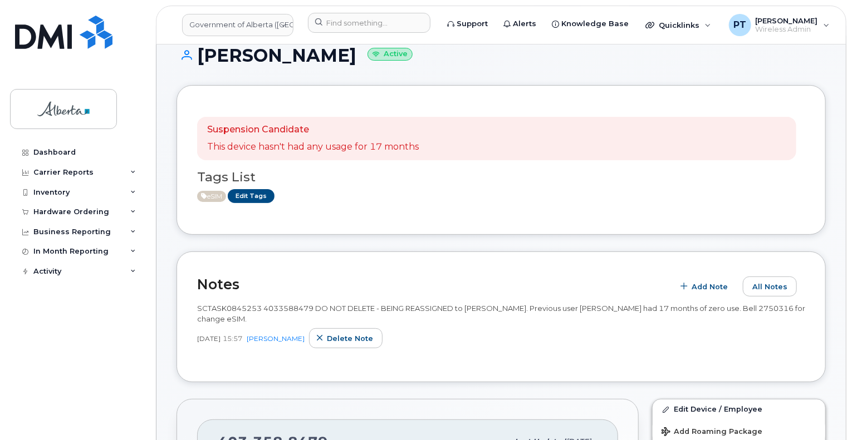
scroll to position [0, 0]
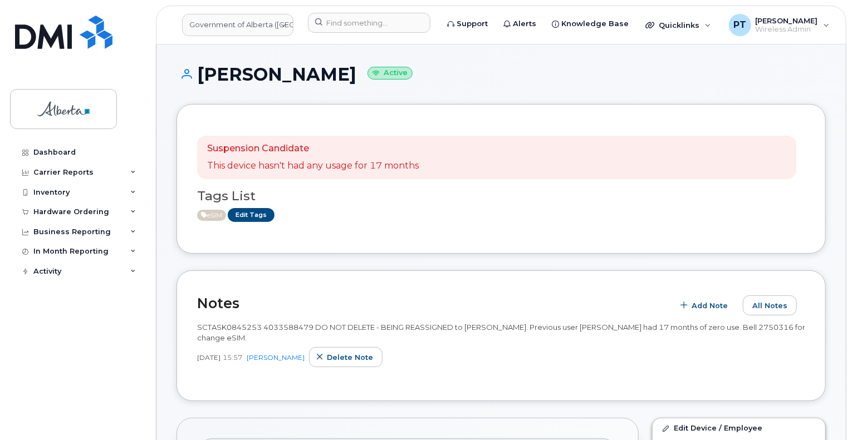
drag, startPoint x: 349, startPoint y: 277, endPoint x: 345, endPoint y: 311, distance: 34.7
click at [350, 285] on div "Notes Add Note All Notes SCTASK0845253 4033588479 DO NOT DELETE - BEING REASSIG…" at bounding box center [500, 336] width 649 height 131
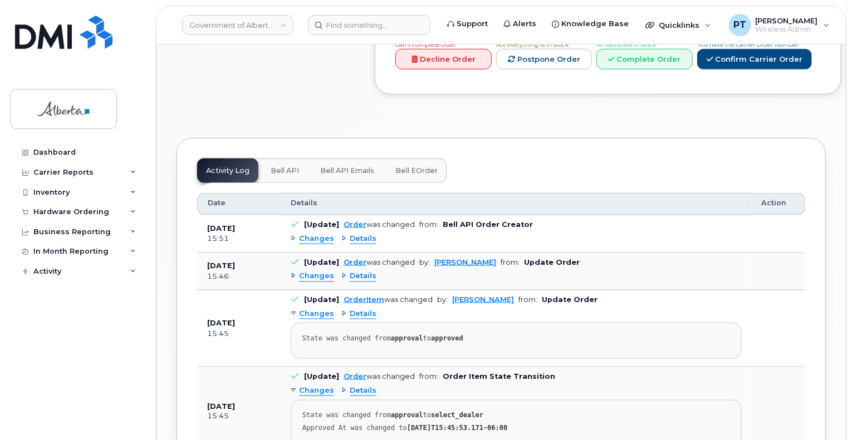
scroll to position [724, 0]
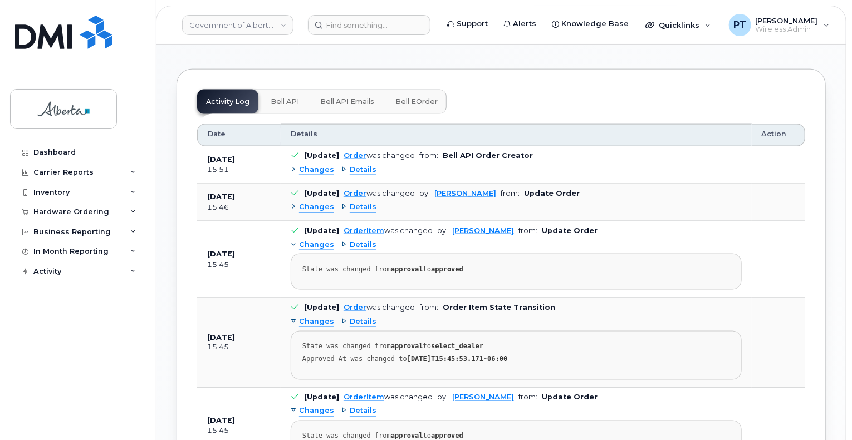
click at [280, 106] on span "Bell API" at bounding box center [285, 101] width 28 height 9
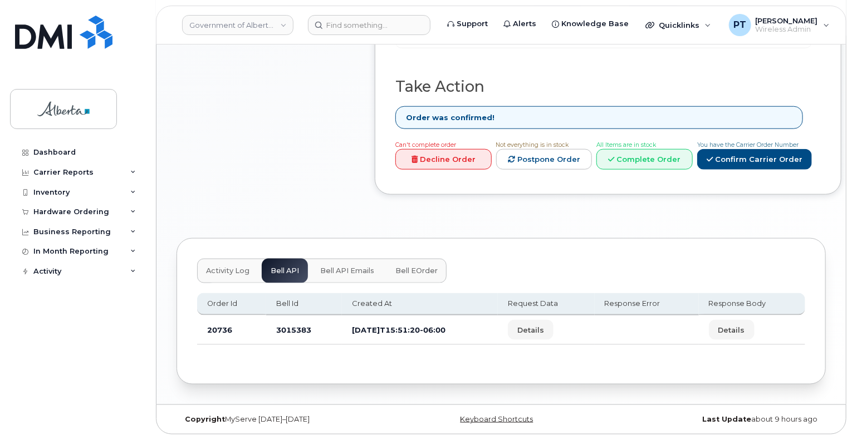
scroll to position [561, 0]
click at [286, 328] on td "3015383" at bounding box center [304, 331] width 76 height 30
copy td "3015383"
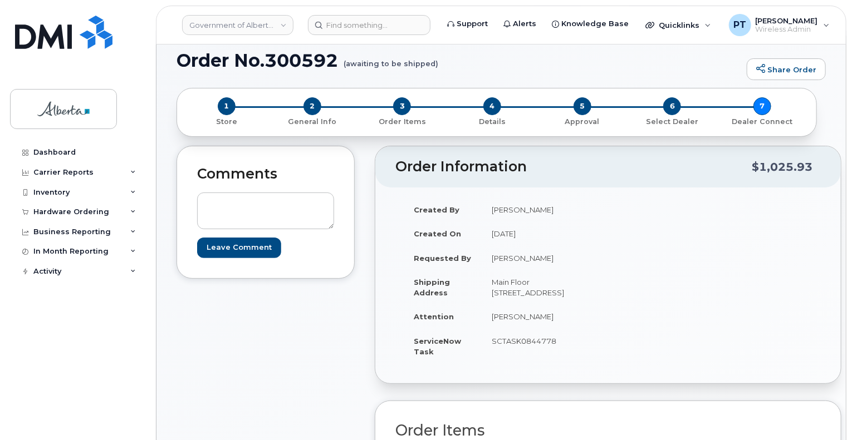
scroll to position [0, 0]
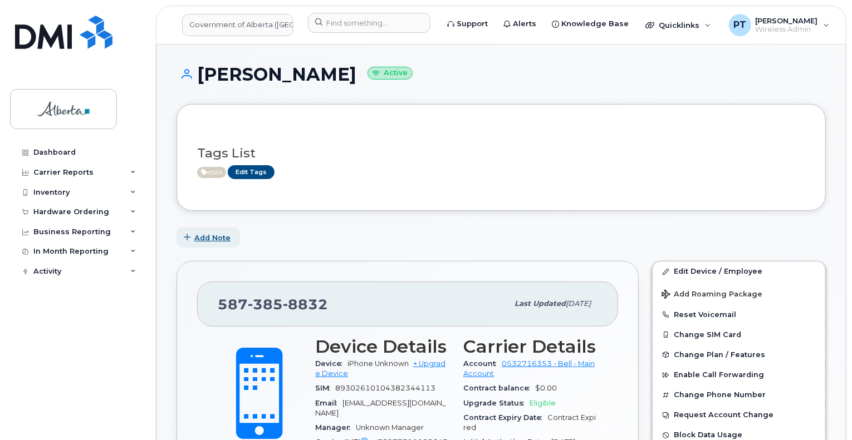
click at [205, 235] on span "Add Note" at bounding box center [212, 238] width 36 height 11
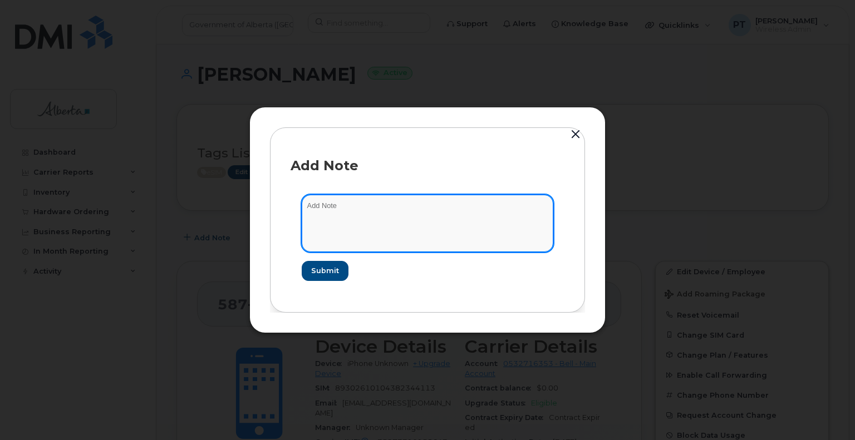
drag, startPoint x: 317, startPoint y: 201, endPoint x: 315, endPoint y: 207, distance: 6.7
click at [316, 203] on textarea at bounding box center [428, 223] width 252 height 57
paste textarea "SCTASK0844778 Device Plan New - 5873858832 DO NOT DELETE - BEING REASSIGNED to …"
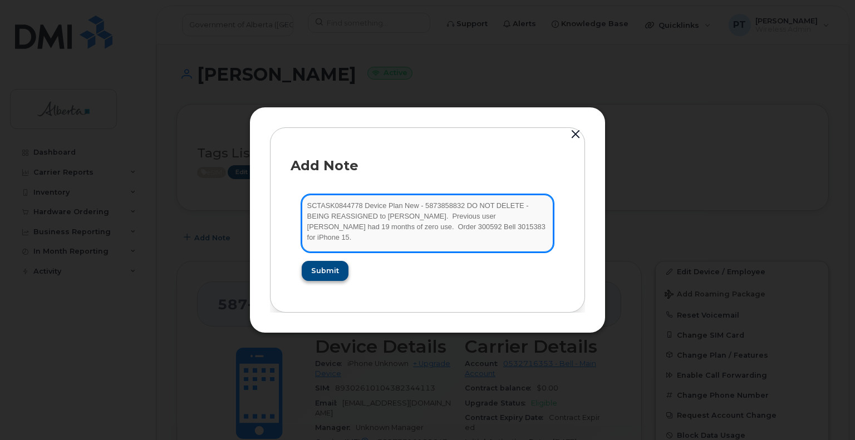
type textarea "SCTASK0844778 Device Plan New - 5873858832 DO NOT DELETE - BEING REASSIGNED to …"
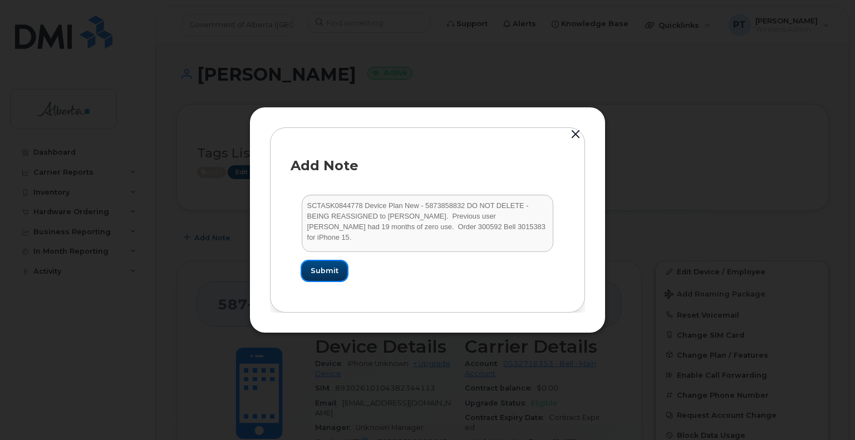
click at [324, 269] on span "Submit" at bounding box center [325, 271] width 28 height 11
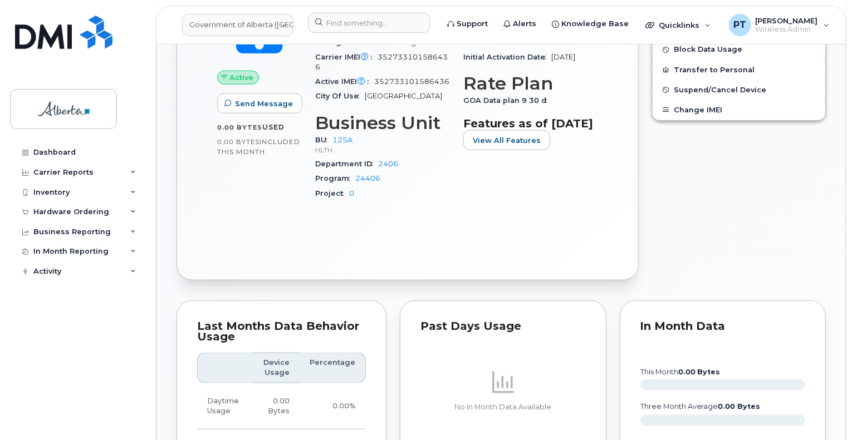
scroll to position [501, 0]
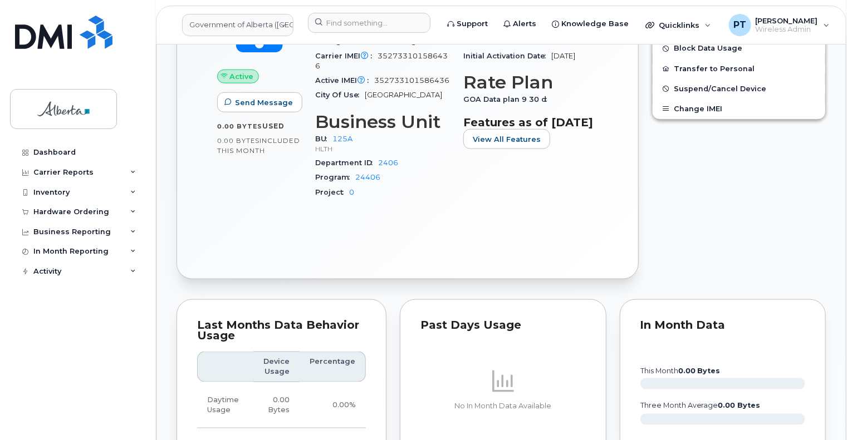
click at [298, 382] on th "Device Usage" at bounding box center [276, 367] width 46 height 31
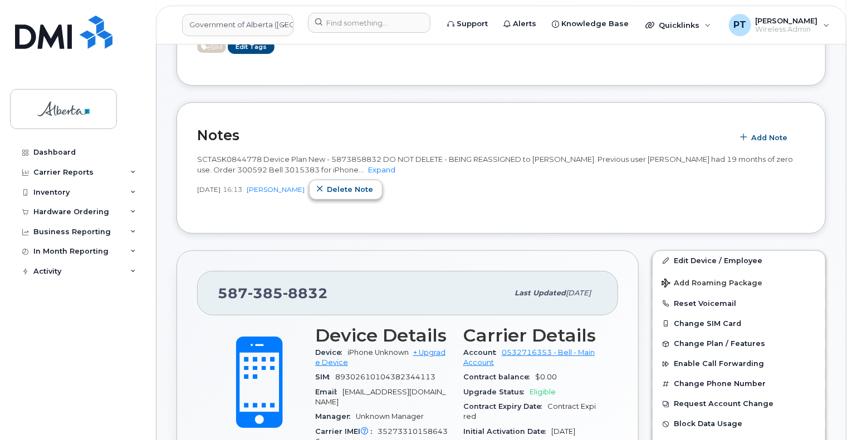
scroll to position [223, 0]
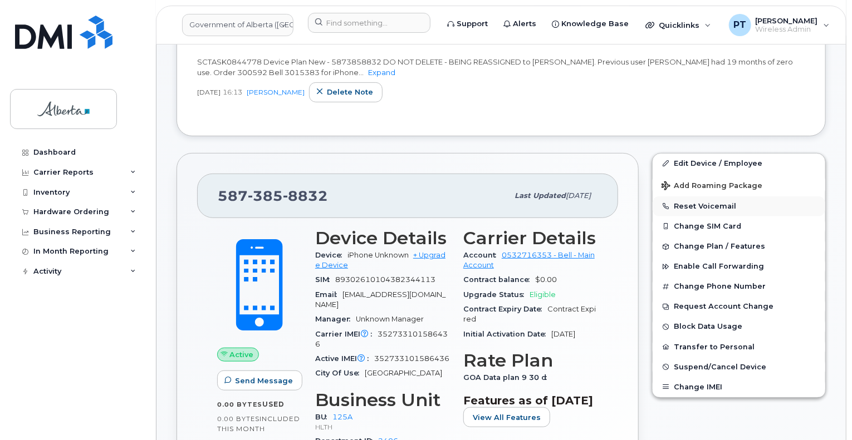
click at [688, 204] on button "Reset Voicemail" at bounding box center [738, 207] width 173 height 20
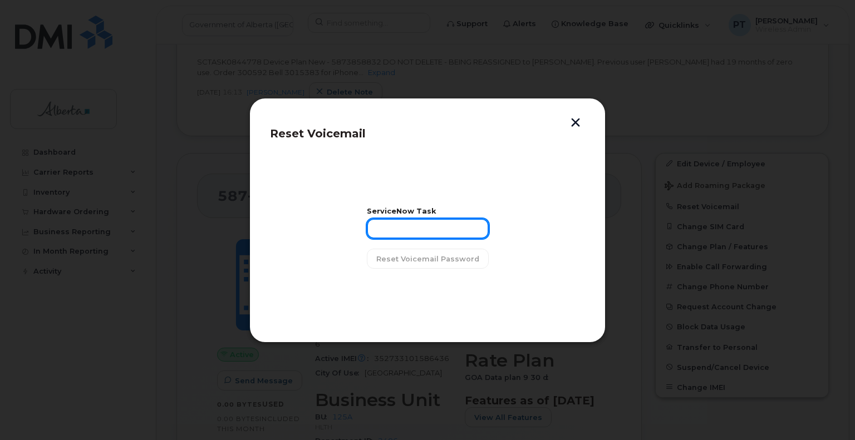
click at [435, 224] on input "text" at bounding box center [428, 229] width 122 height 20
paste input "SCTASK0844778"
type input "SCTASK0844778"
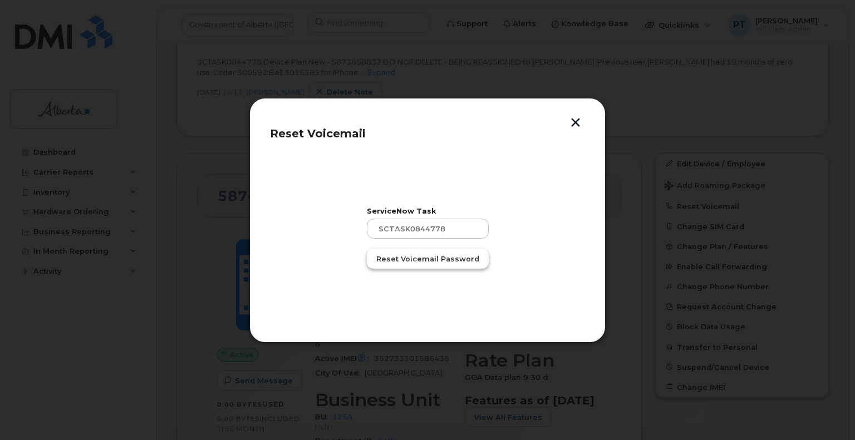
click at [440, 259] on span "Reset Voicemail Password" at bounding box center [427, 259] width 103 height 11
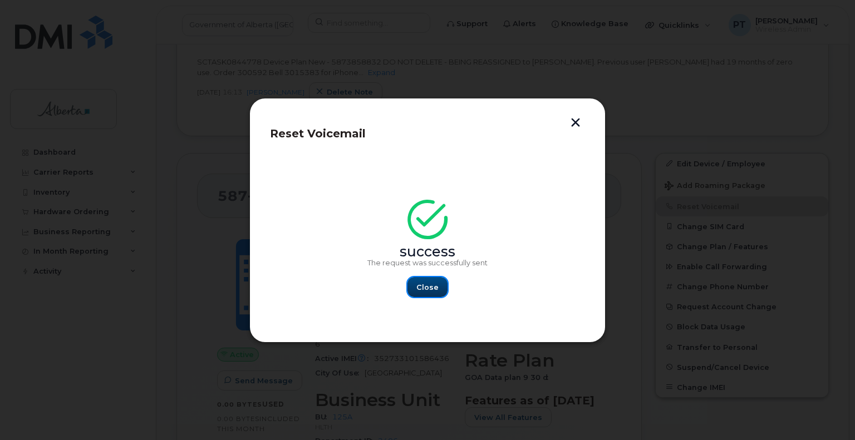
click at [431, 284] on span "Close" at bounding box center [427, 287] width 22 height 11
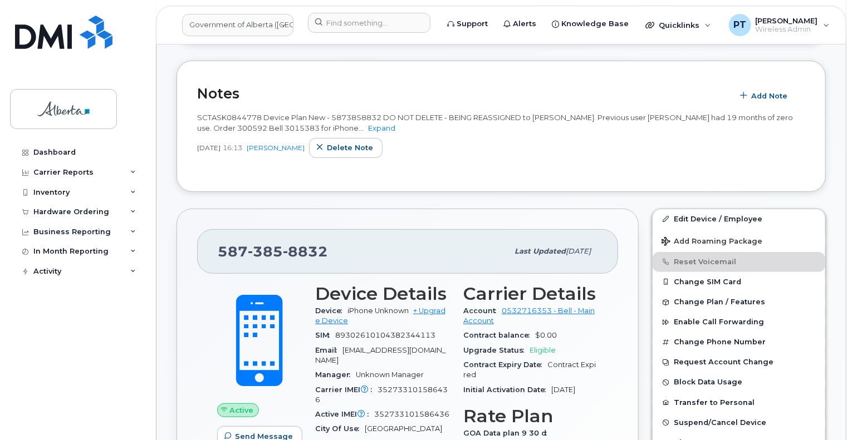
scroll to position [167, 0]
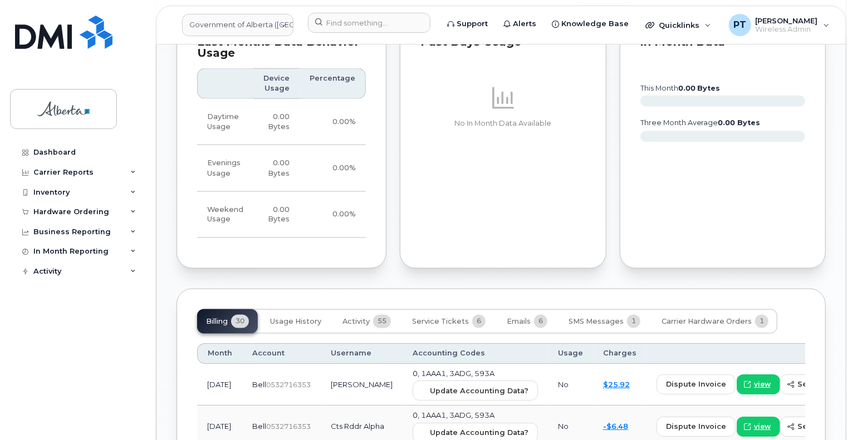
scroll to position [891, 0]
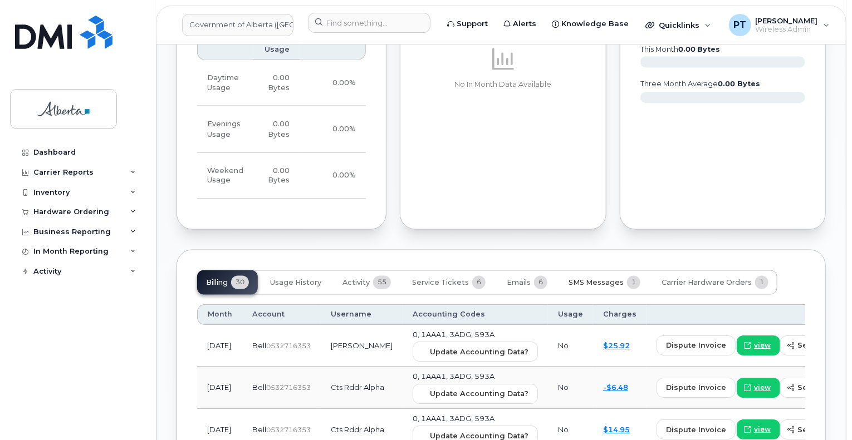
click at [581, 276] on button "SMS Messages 1" at bounding box center [604, 283] width 90 height 24
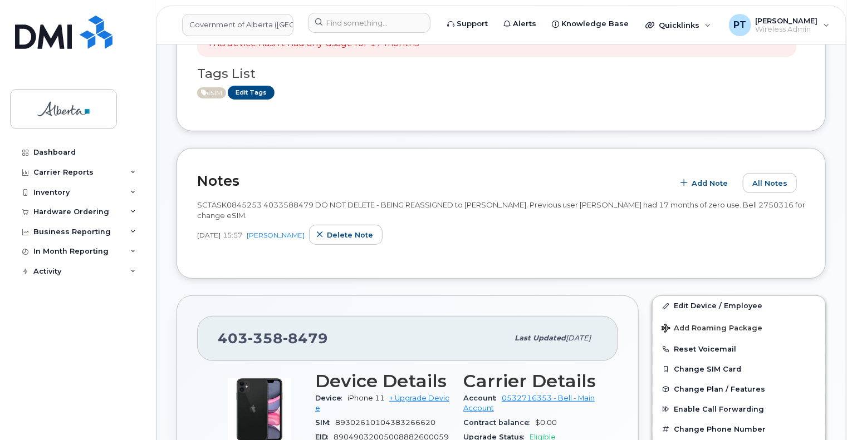
scroll to position [0, 0]
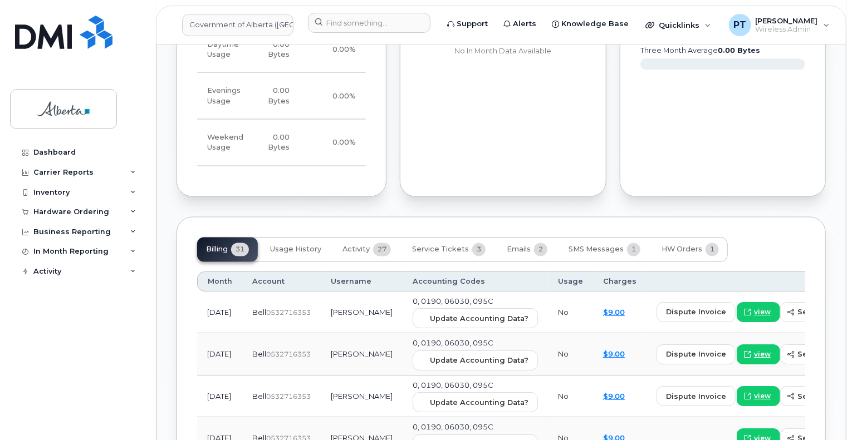
scroll to position [891, 0]
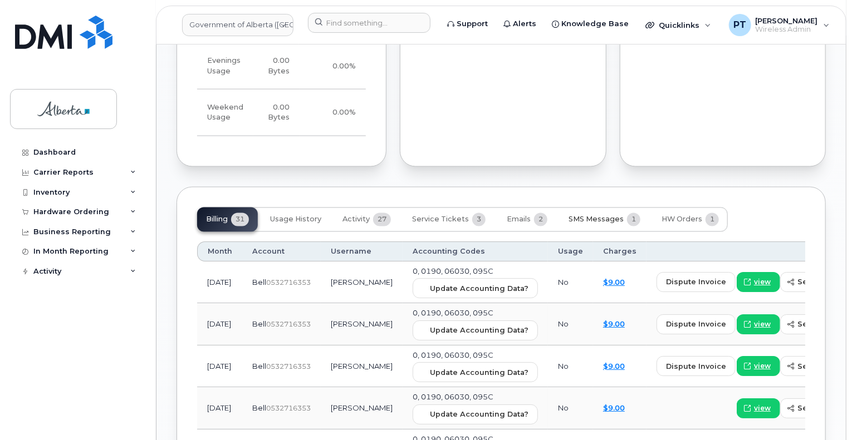
click at [573, 224] on span "SMS Messages" at bounding box center [595, 219] width 55 height 9
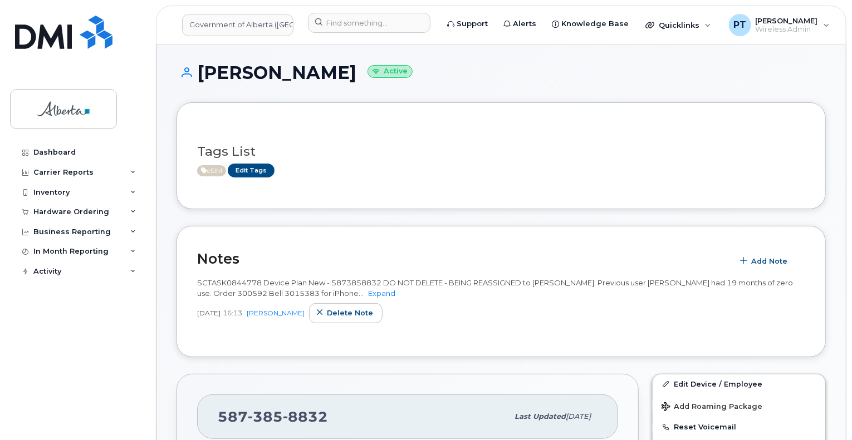
scroll to position [0, 0]
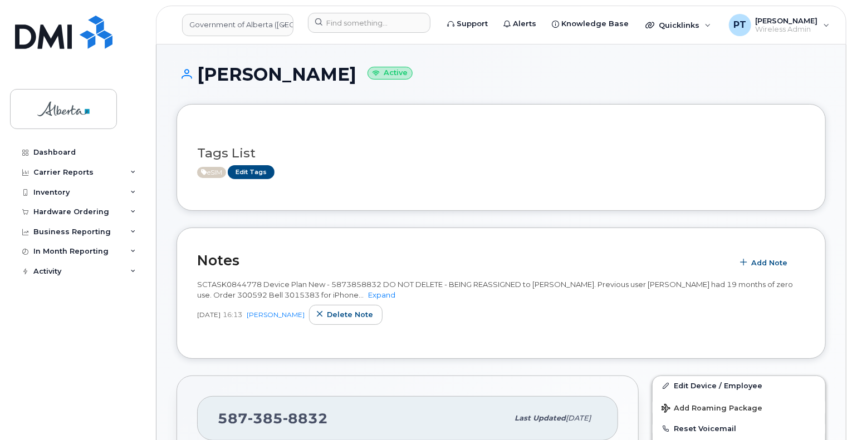
drag, startPoint x: 397, startPoint y: 75, endPoint x: 199, endPoint y: 72, distance: 198.2
click at [199, 73] on h1 "[PERSON_NAME] Active" at bounding box center [500, 74] width 649 height 19
copy h1 "[PERSON_NAME]"
click at [370, 24] on input at bounding box center [369, 23] width 122 height 20
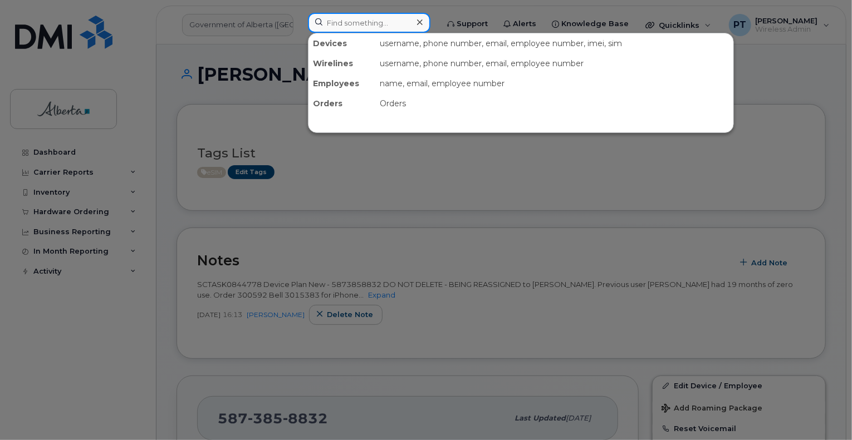
paste input "358098979071802"
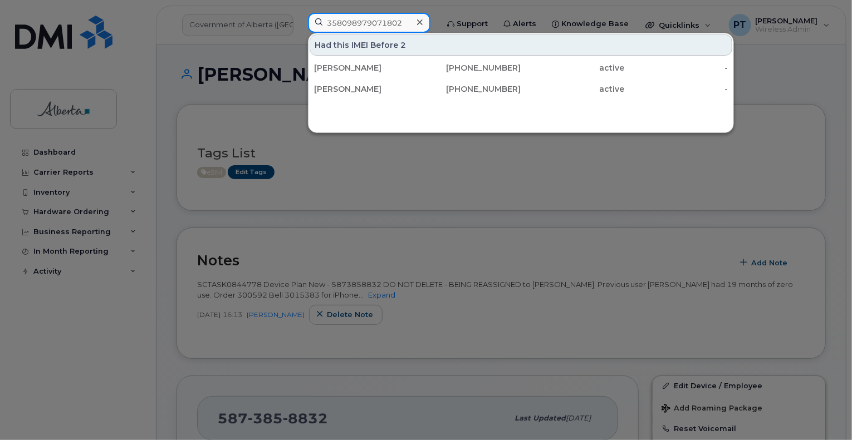
type input "358098979071802"
click at [423, 22] on icon at bounding box center [420, 22] width 6 height 9
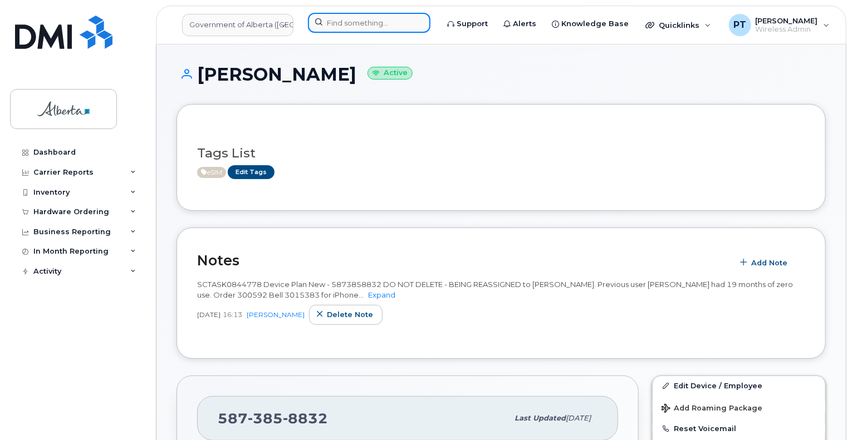
click at [377, 23] on input at bounding box center [369, 23] width 122 height 20
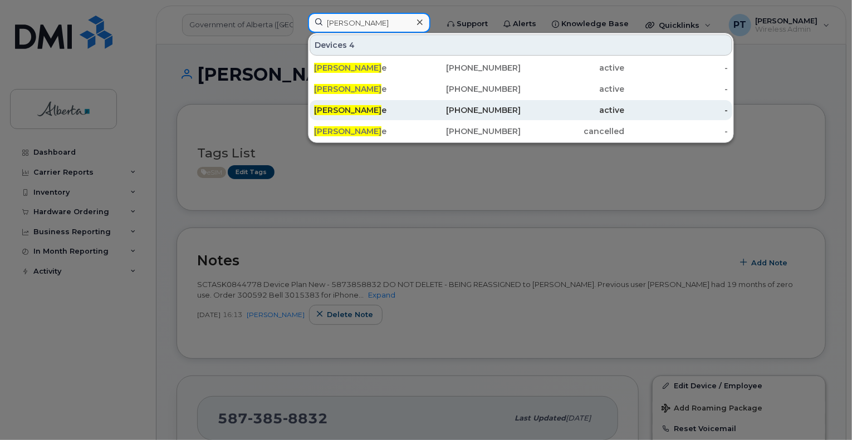
type input "elizabeth macv"
click at [347, 112] on span "Elizabeth Macv" at bounding box center [347, 110] width 67 height 10
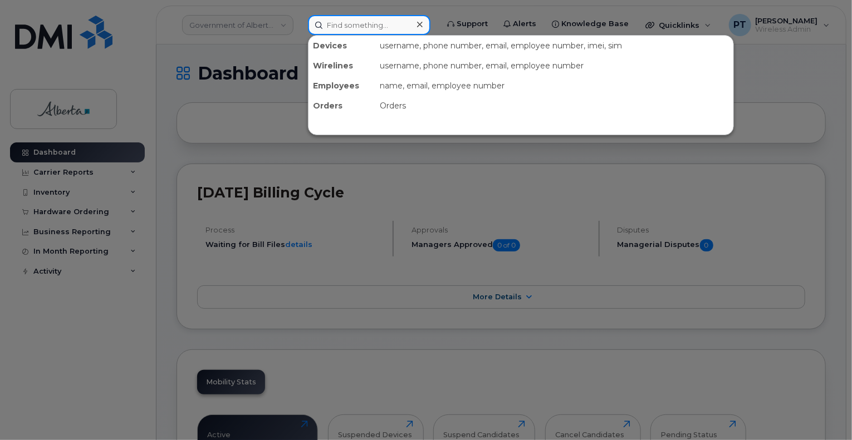
click at [350, 22] on input at bounding box center [369, 25] width 122 height 20
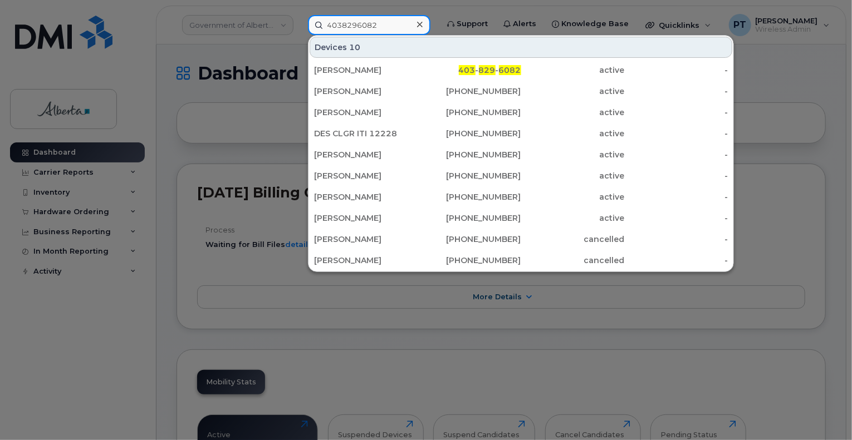
type input "4038296082"
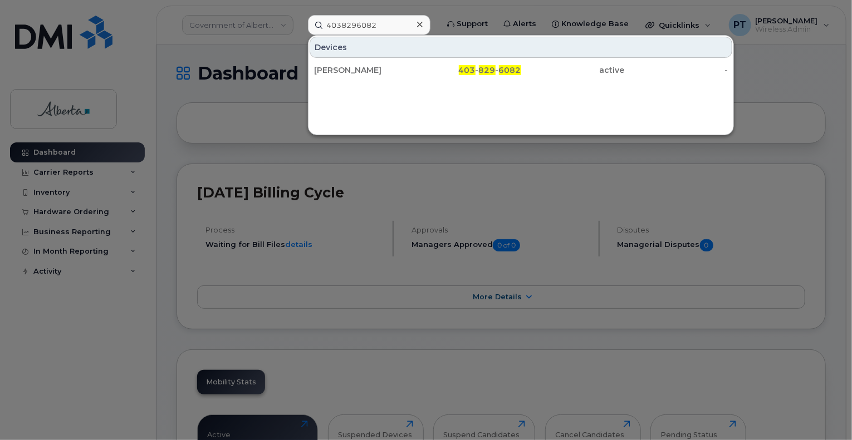
drag, startPoint x: 332, startPoint y: 64, endPoint x: 296, endPoint y: 61, distance: 36.3
click at [332, 65] on div "Nick Gaudet" at bounding box center [366, 70] width 104 height 11
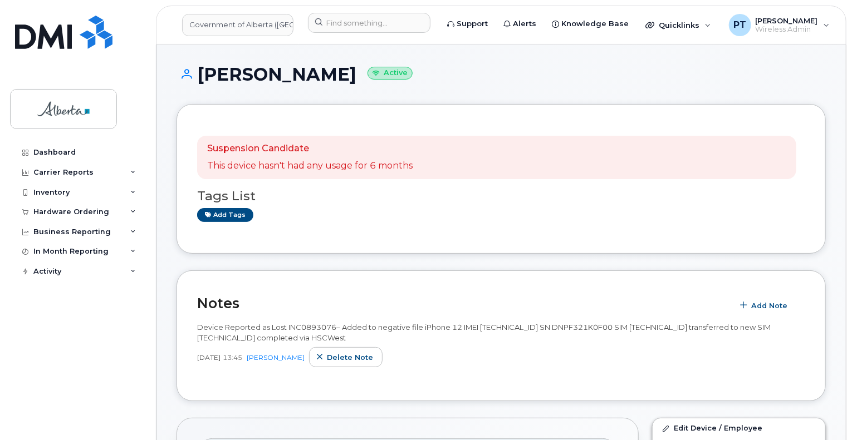
click at [503, 330] on span "Device Reported as Lost INC0893076– Added to negative file iPhone 12 IMEI [TECH…" at bounding box center [483, 332] width 573 height 19
copy span "353049117188136"
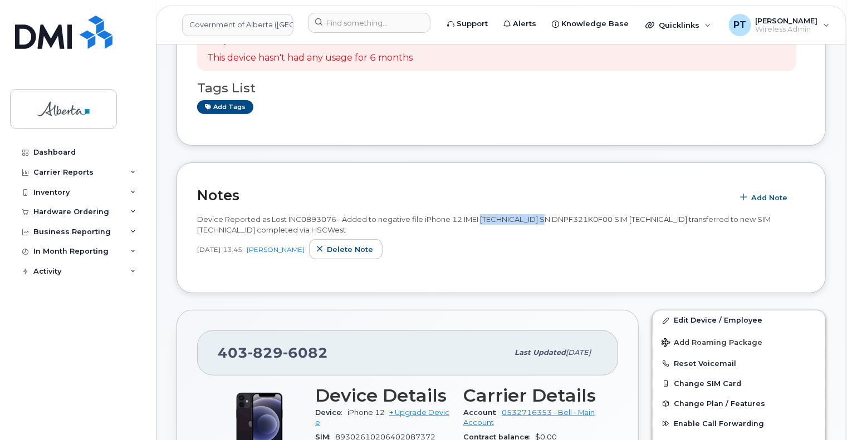
scroll to position [111, 0]
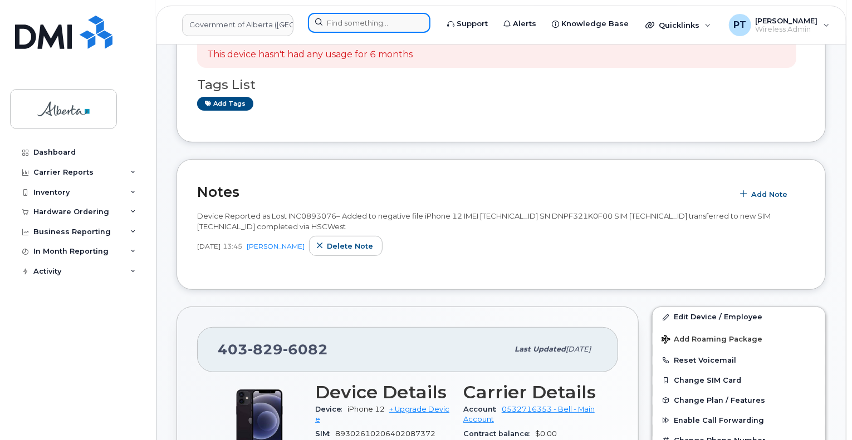
click at [364, 27] on input at bounding box center [369, 23] width 122 height 20
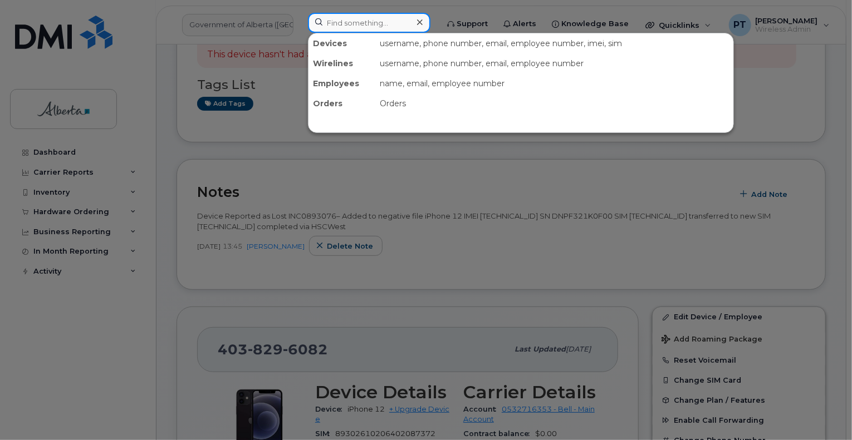
paste input "5875669491"
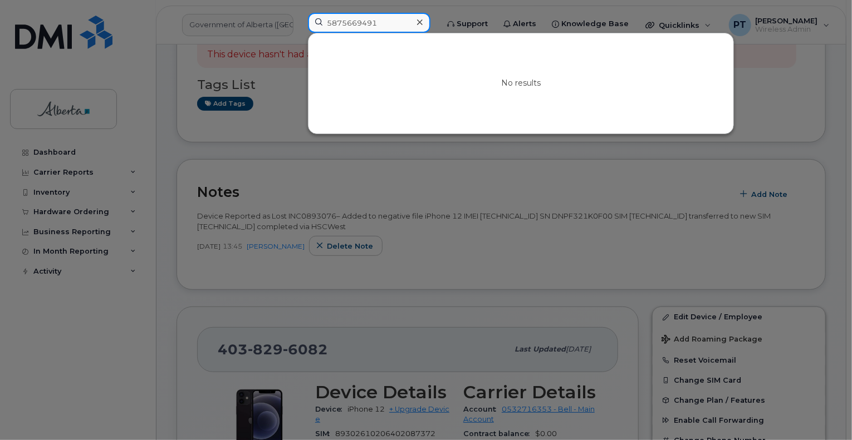
click at [394, 18] on input "5875669491" at bounding box center [369, 23] width 122 height 20
drag, startPoint x: 390, startPoint y: 24, endPoint x: 301, endPoint y: 18, distance: 89.3
click at [301, 18] on div "5875669491 No results" at bounding box center [369, 25] width 140 height 24
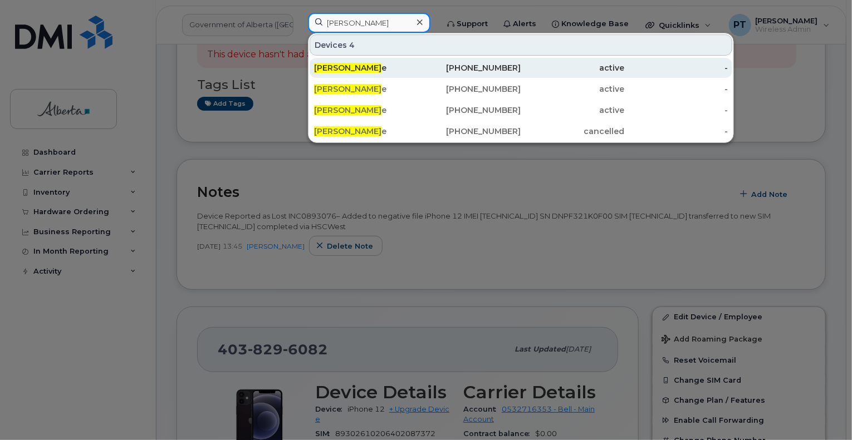
type input "[PERSON_NAME]"
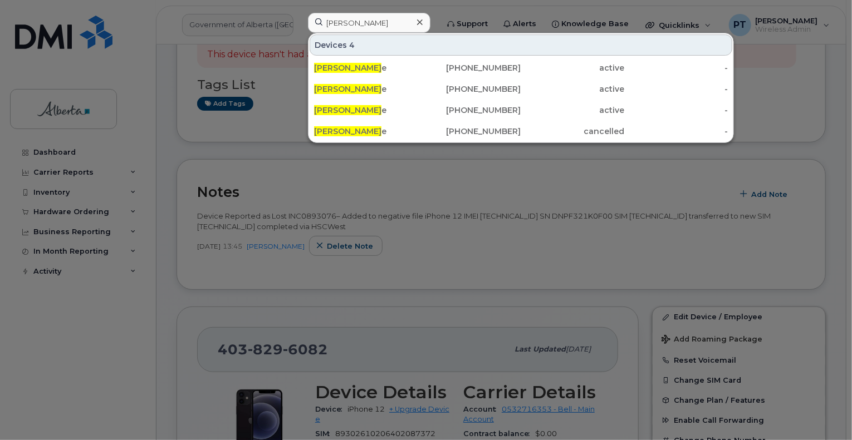
drag, startPoint x: 345, startPoint y: 67, endPoint x: 303, endPoint y: 92, distance: 49.0
click at [345, 67] on span "[PERSON_NAME]" at bounding box center [347, 68] width 67 height 10
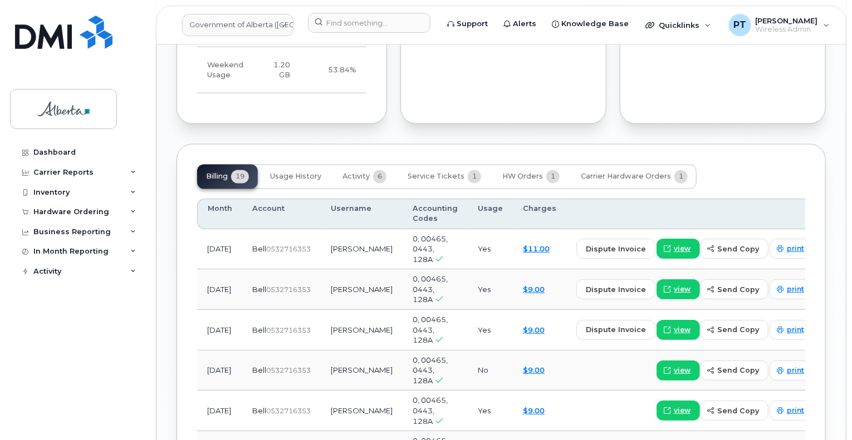
scroll to position [891, 0]
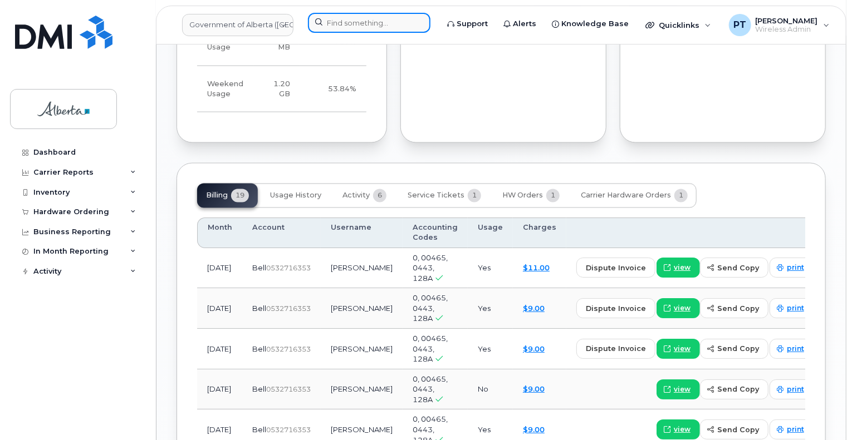
click at [391, 24] on input at bounding box center [369, 23] width 122 height 20
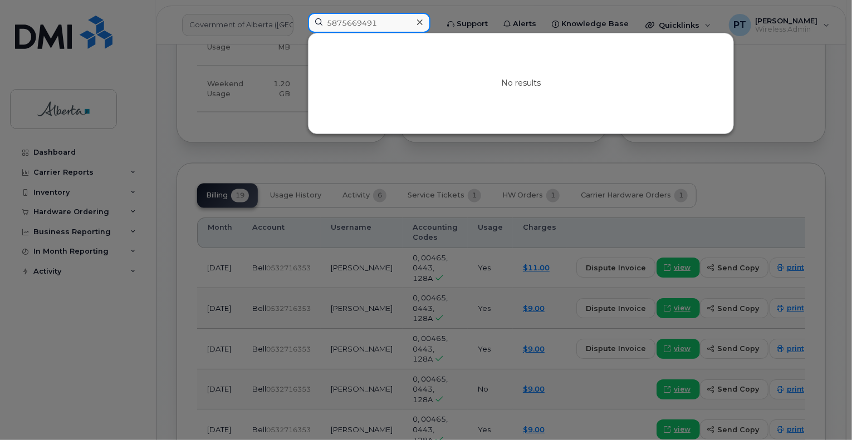
type input "5875669491"
click at [421, 23] on div at bounding box center [419, 22] width 16 height 16
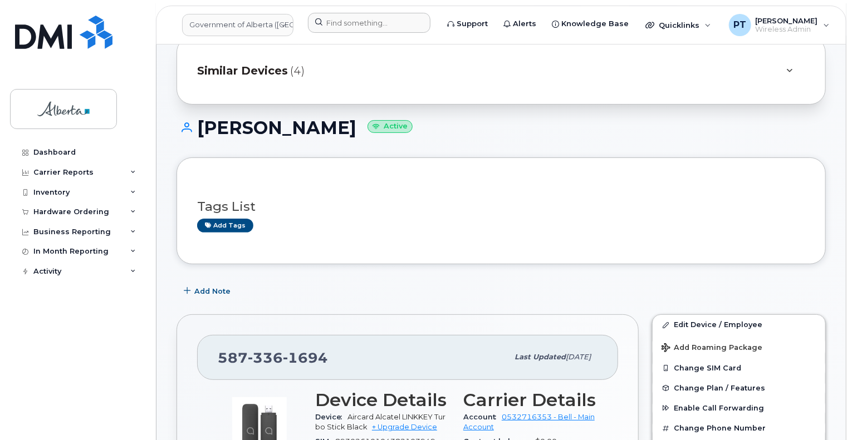
scroll to position [0, 0]
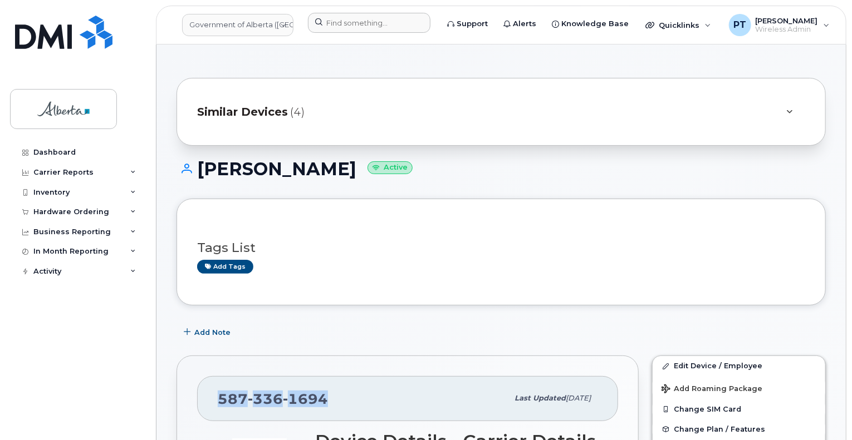
drag, startPoint x: 327, startPoint y: 396, endPoint x: 218, endPoint y: 400, distance: 109.7
click at [218, 400] on div "[PHONE_NUMBER]" at bounding box center [363, 398] width 290 height 23
copy span "[PHONE_NUMBER]"
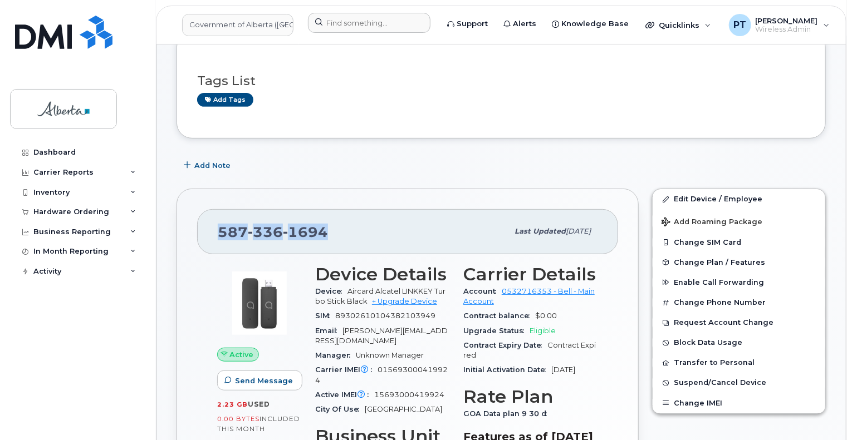
scroll to position [278, 0]
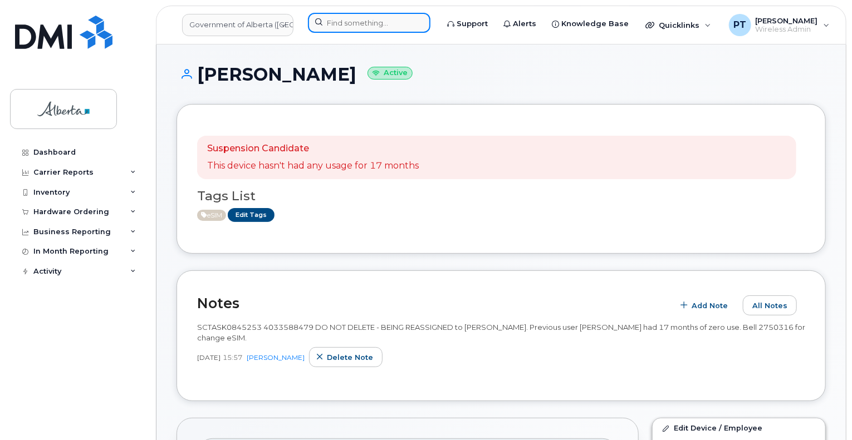
click at [385, 25] on input at bounding box center [369, 23] width 122 height 20
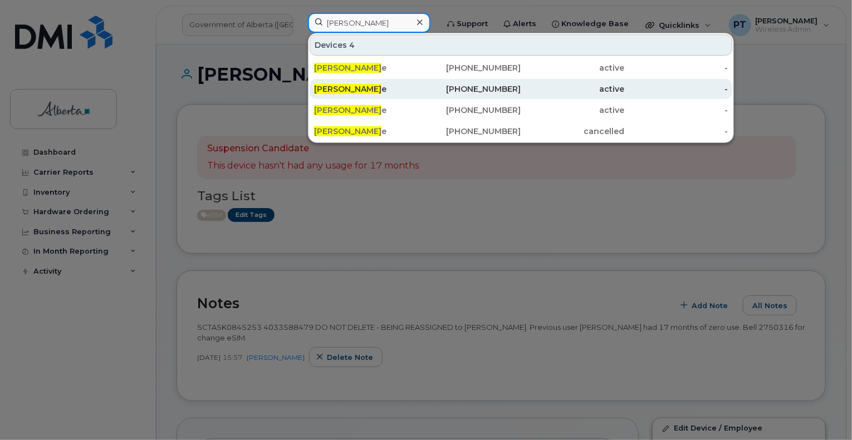
type input "[PERSON_NAME]"
click at [356, 87] on span "[PERSON_NAME]" at bounding box center [347, 89] width 67 height 10
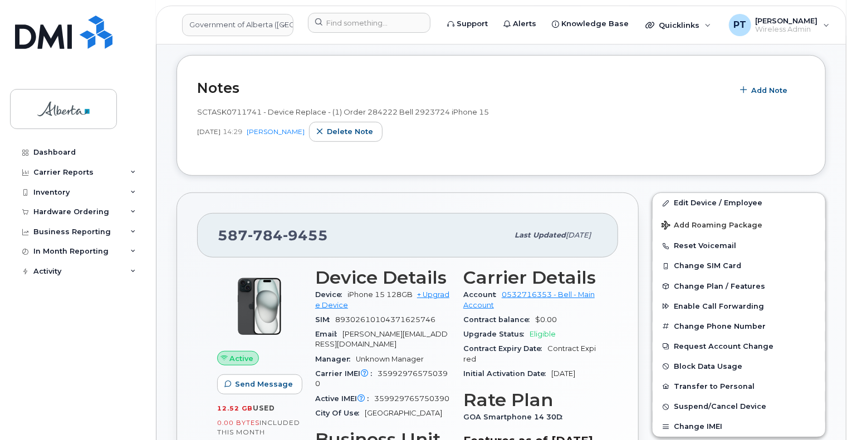
scroll to position [334, 0]
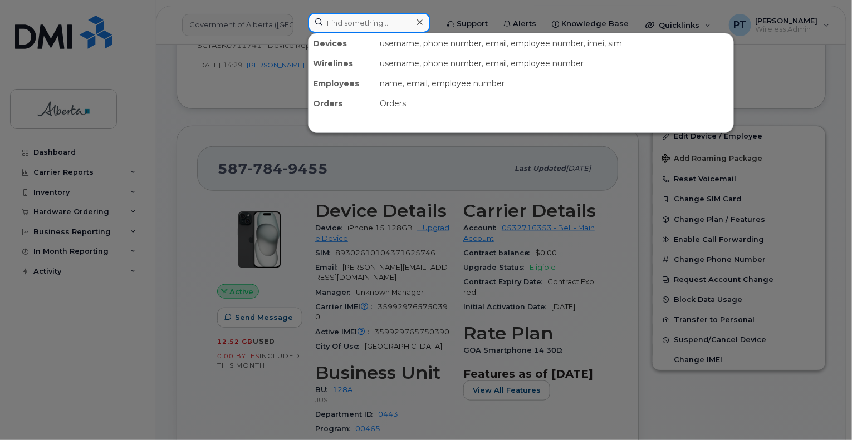
click at [361, 26] on input at bounding box center [369, 23] width 122 height 20
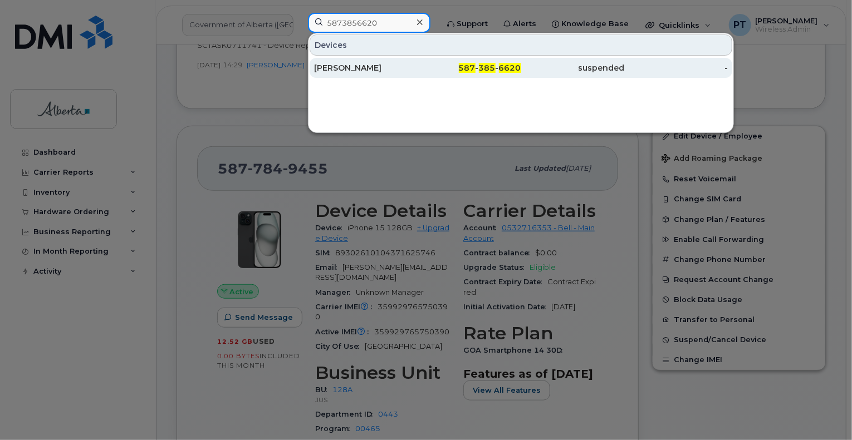
type input "5873856620"
click at [343, 68] on div "[PERSON_NAME]" at bounding box center [366, 67] width 104 height 11
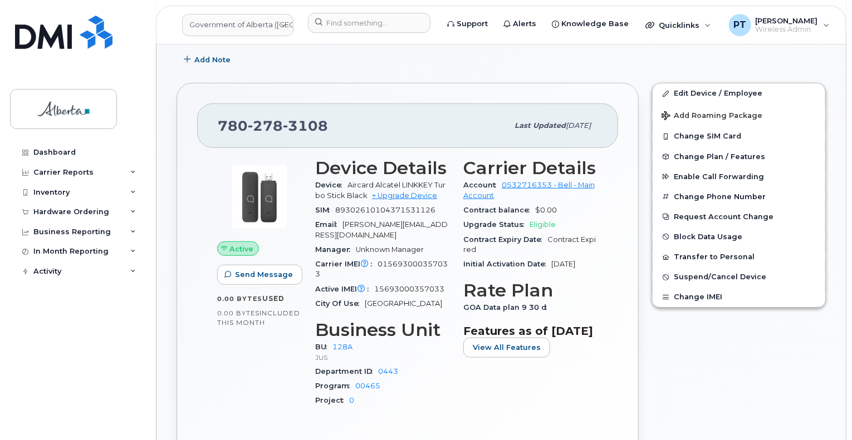
scroll to position [334, 0]
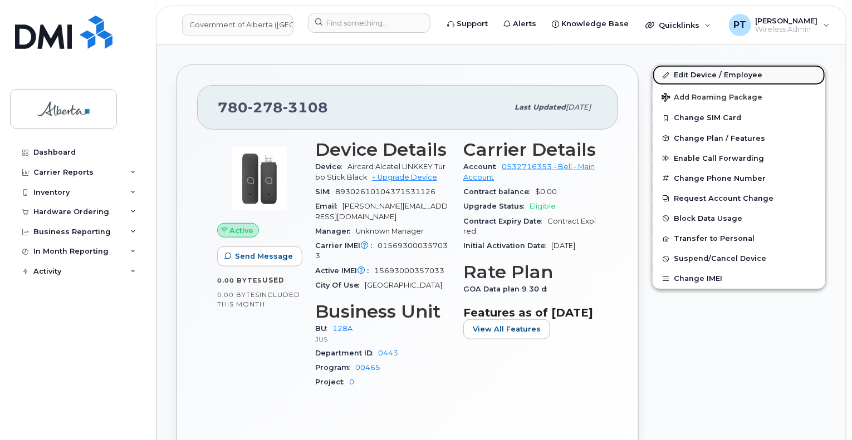
click at [701, 76] on link "Edit Device / Employee" at bounding box center [738, 75] width 173 height 20
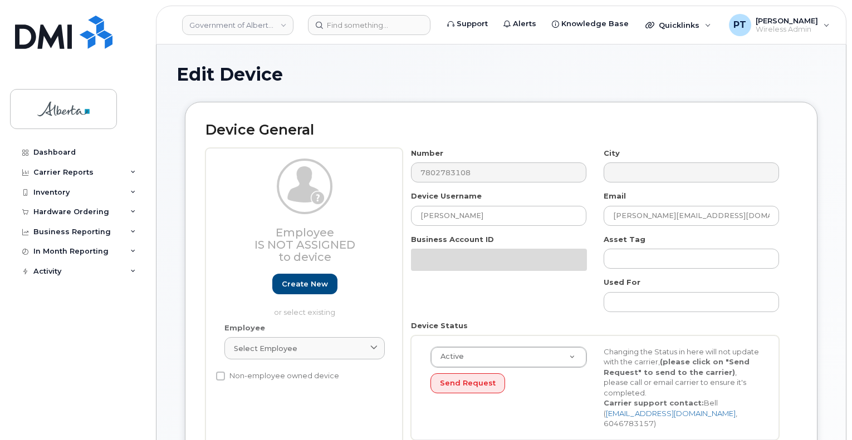
select select "4120330"
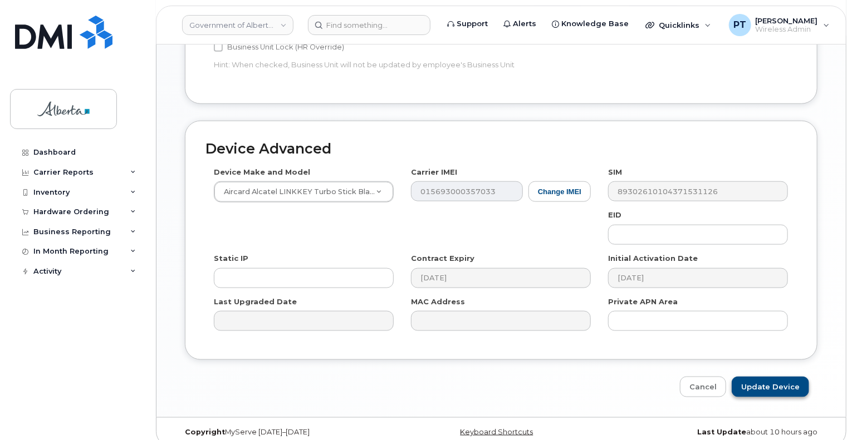
scroll to position [557, 0]
click at [697, 377] on link "Cancel" at bounding box center [703, 387] width 46 height 21
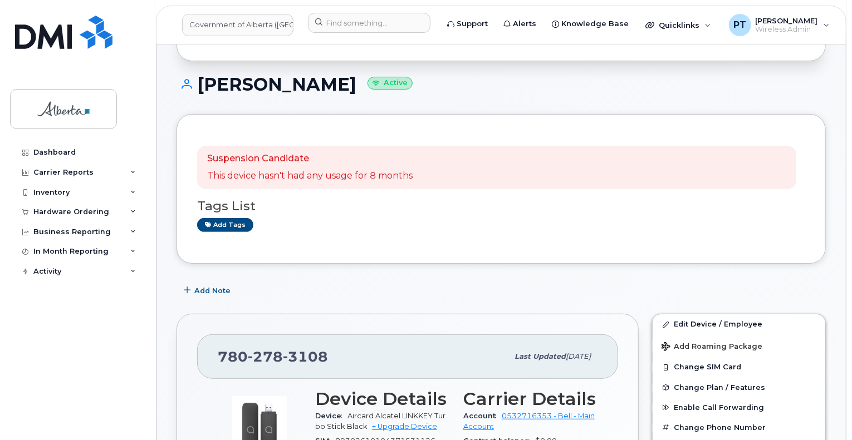
scroll to position [167, 0]
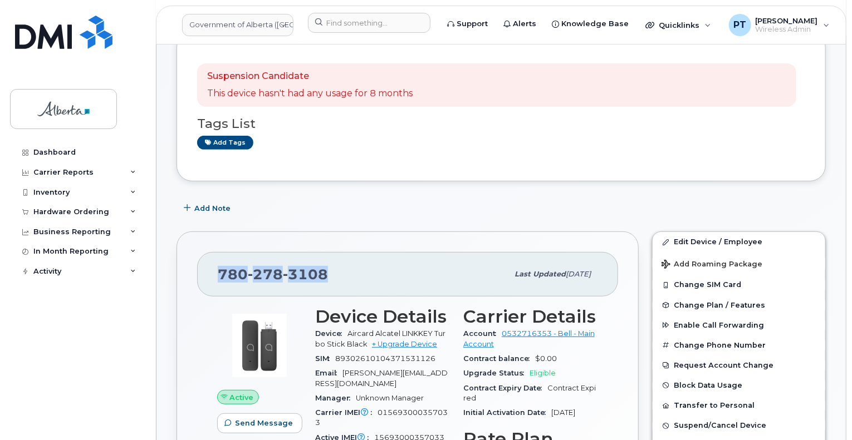
drag, startPoint x: 328, startPoint y: 272, endPoint x: 212, endPoint y: 276, distance: 117.0
click at [212, 276] on div "780 278 3108 Last updated Jul 25, 2025" at bounding box center [407, 274] width 421 height 45
copy span "780 278 3108"
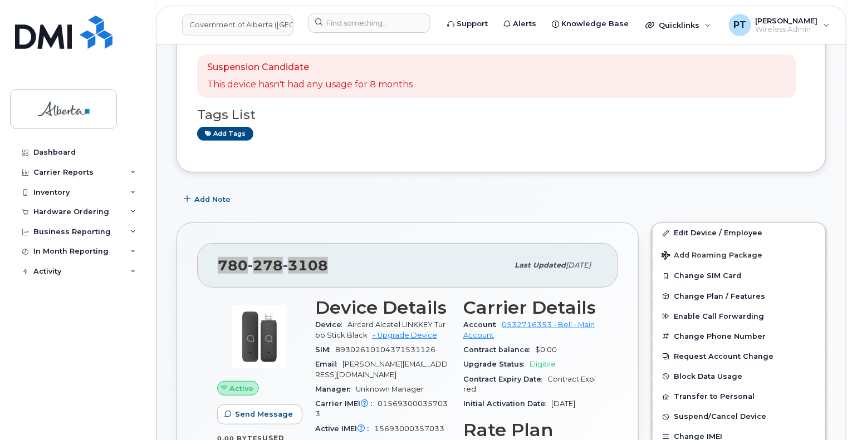
scroll to position [111, 0]
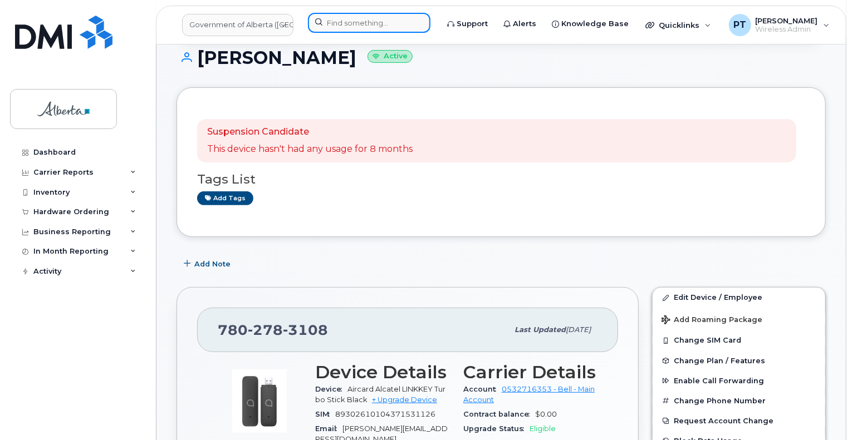
click at [363, 18] on input at bounding box center [369, 23] width 122 height 20
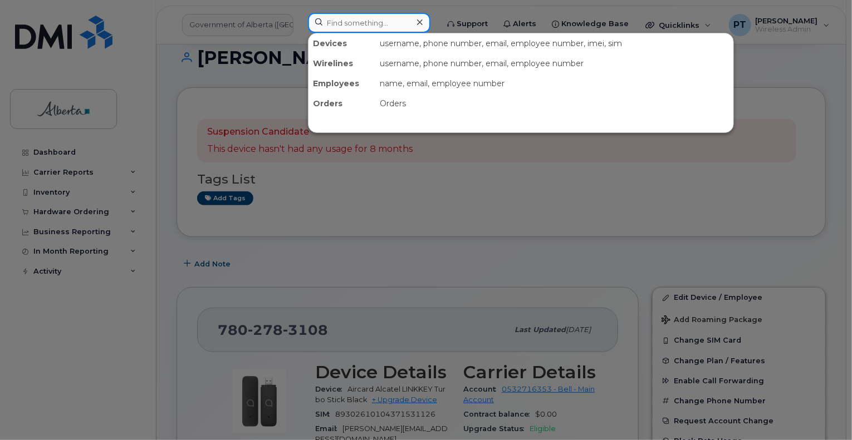
click at [341, 20] on input at bounding box center [369, 23] width 122 height 20
paste input "[PERSON_NAME]"
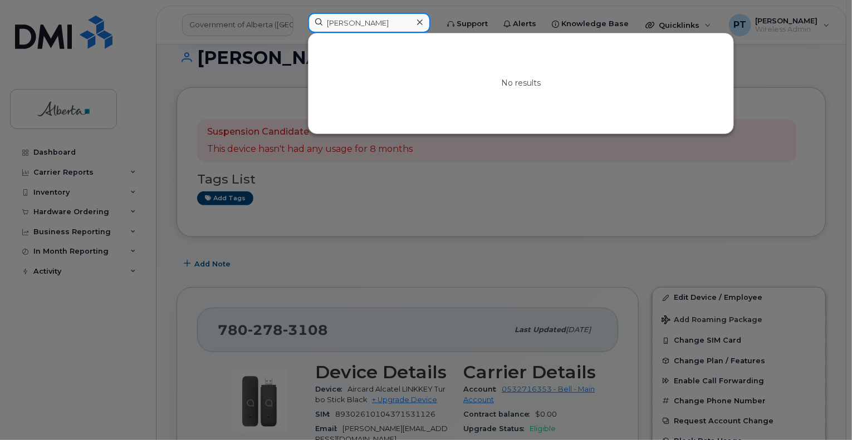
type input "[PERSON_NAME]"
click at [397, 23] on input "[PERSON_NAME]" at bounding box center [369, 23] width 122 height 20
click at [420, 21] on div at bounding box center [419, 22] width 16 height 16
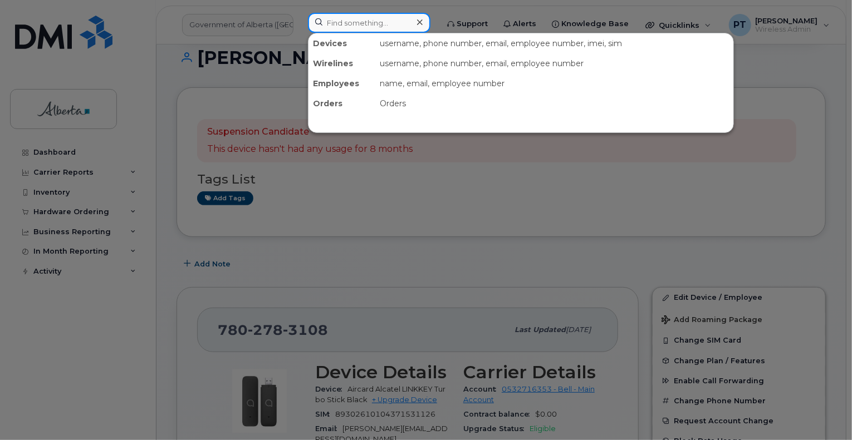
paste input "015987004045564"
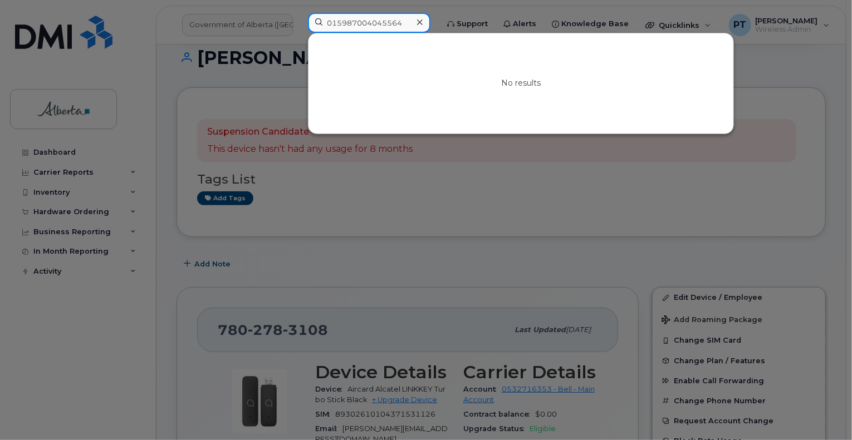
type input "015987004045564"
click at [423, 20] on icon at bounding box center [420, 22] width 6 height 9
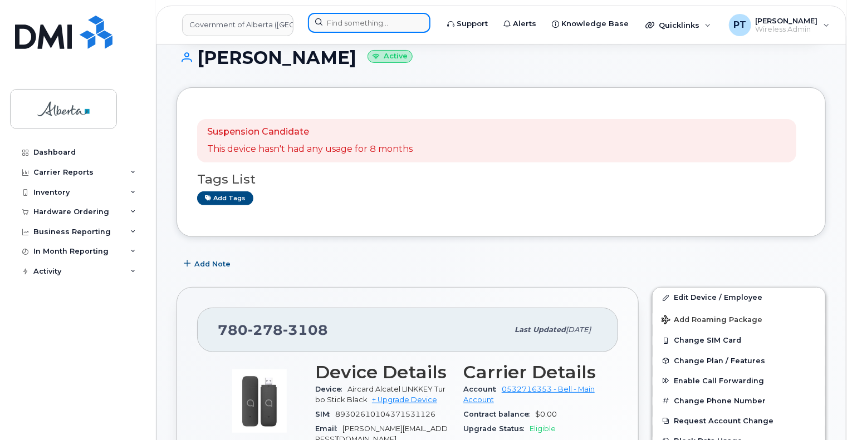
click at [384, 22] on input at bounding box center [369, 23] width 122 height 20
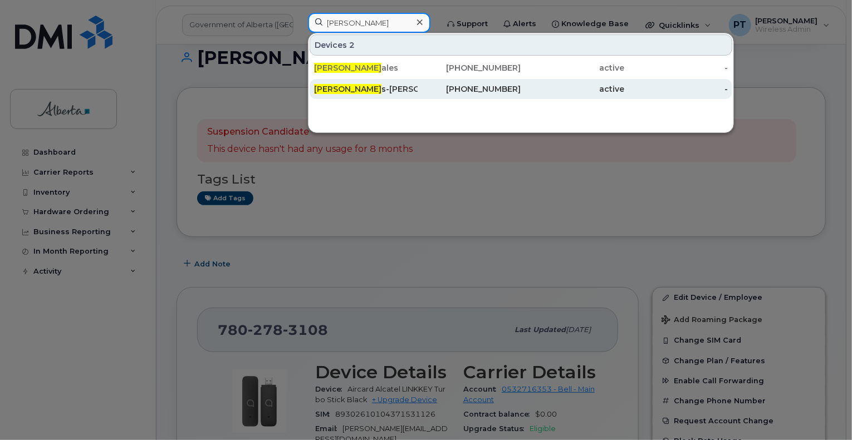
type input "lisa ros"
click at [368, 89] on div "Lisa Ros s-Rodriguez" at bounding box center [366, 89] width 104 height 11
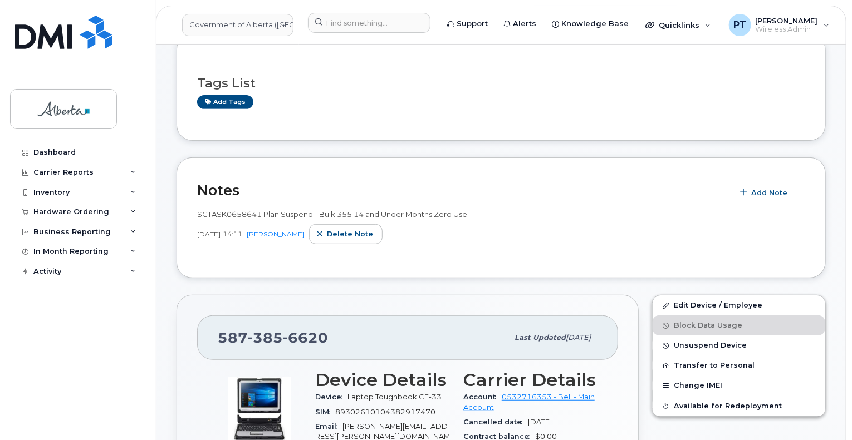
scroll to position [167, 0]
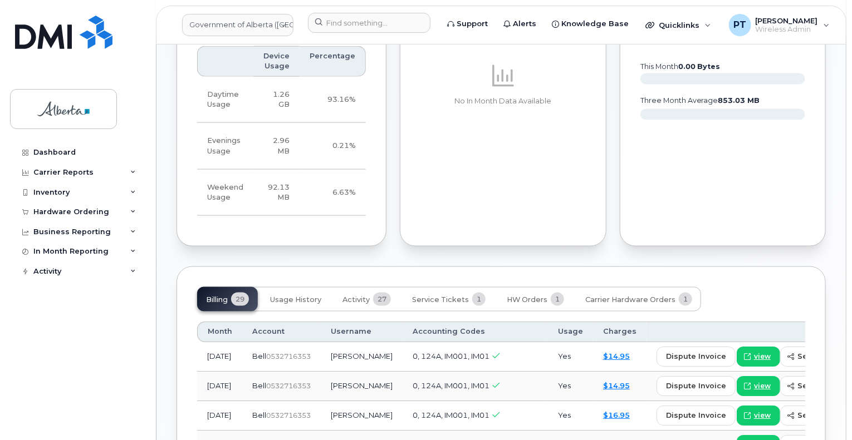
scroll to position [835, 0]
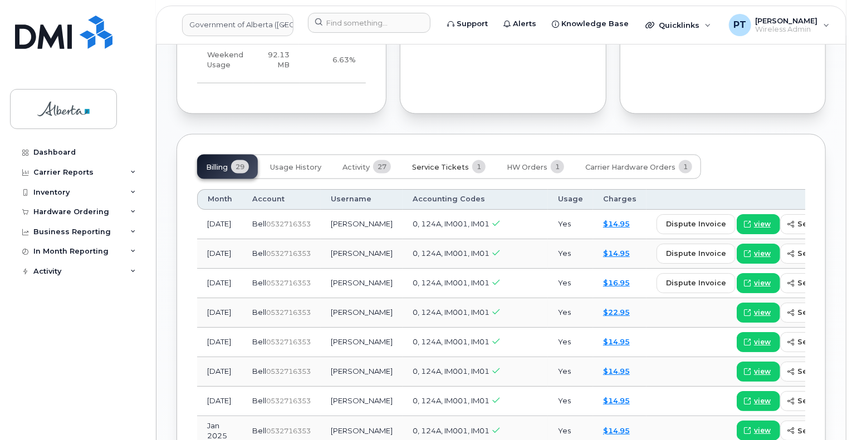
click at [445, 165] on span "Service Tickets" at bounding box center [440, 167] width 57 height 9
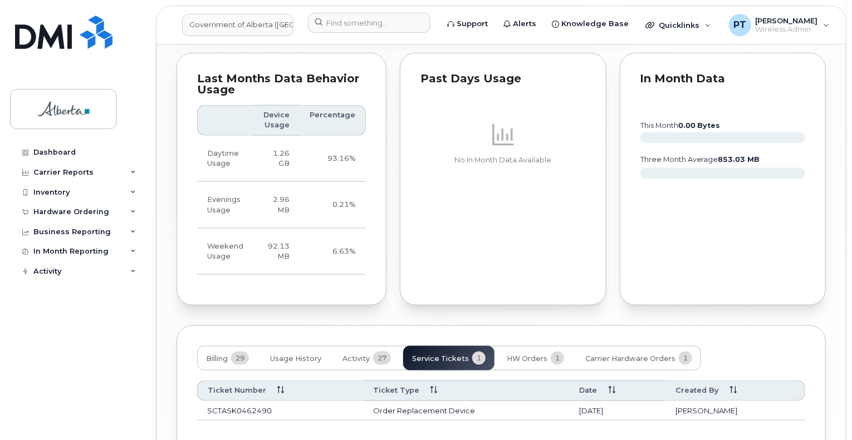
scroll to position [717, 0]
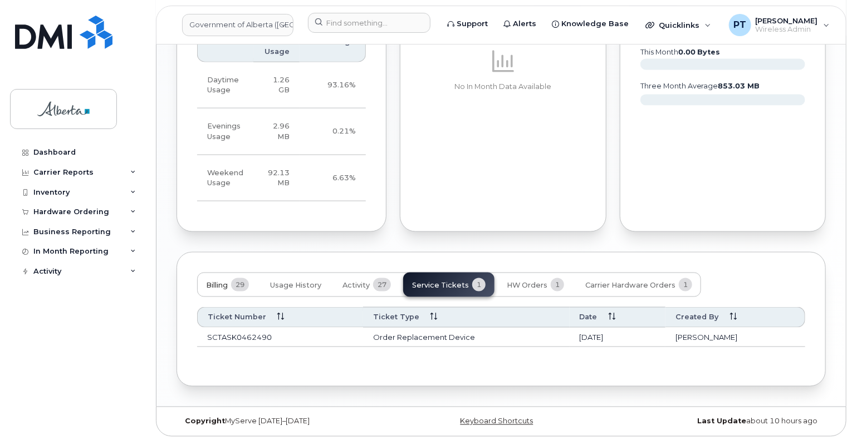
click at [224, 281] on span "Billing" at bounding box center [217, 285] width 22 height 9
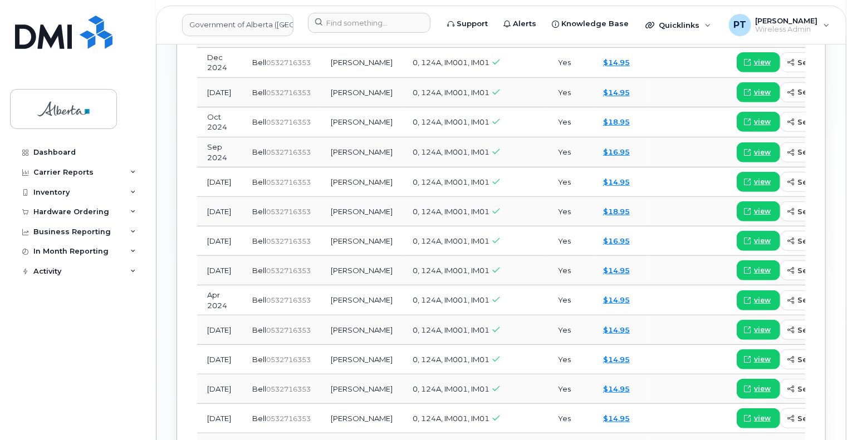
scroll to position [1162, 0]
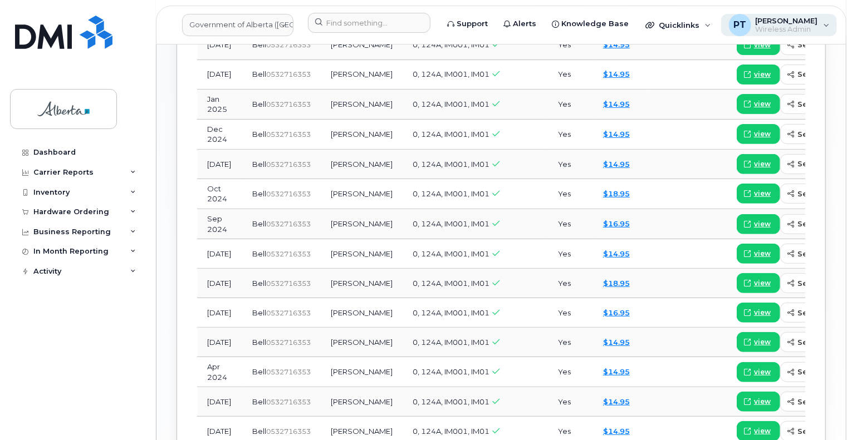
click at [786, 28] on span "Wireless Admin" at bounding box center [786, 29] width 62 height 9
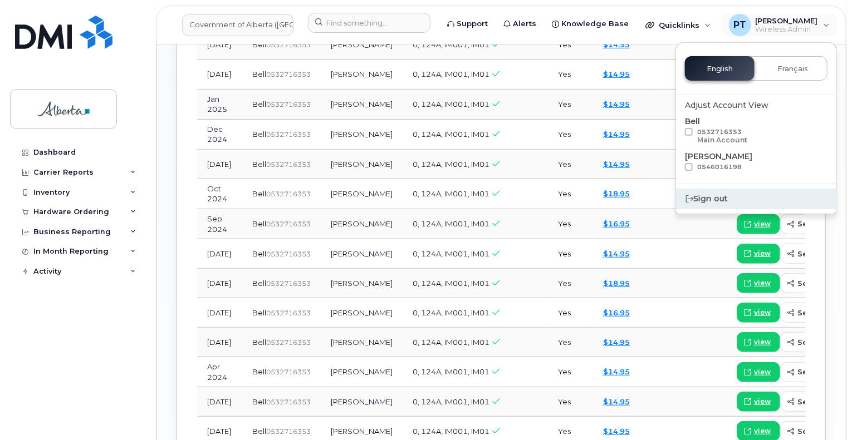
click at [712, 197] on div "Sign out" at bounding box center [756, 199] width 160 height 21
